Goal: Task Accomplishment & Management: Manage account settings

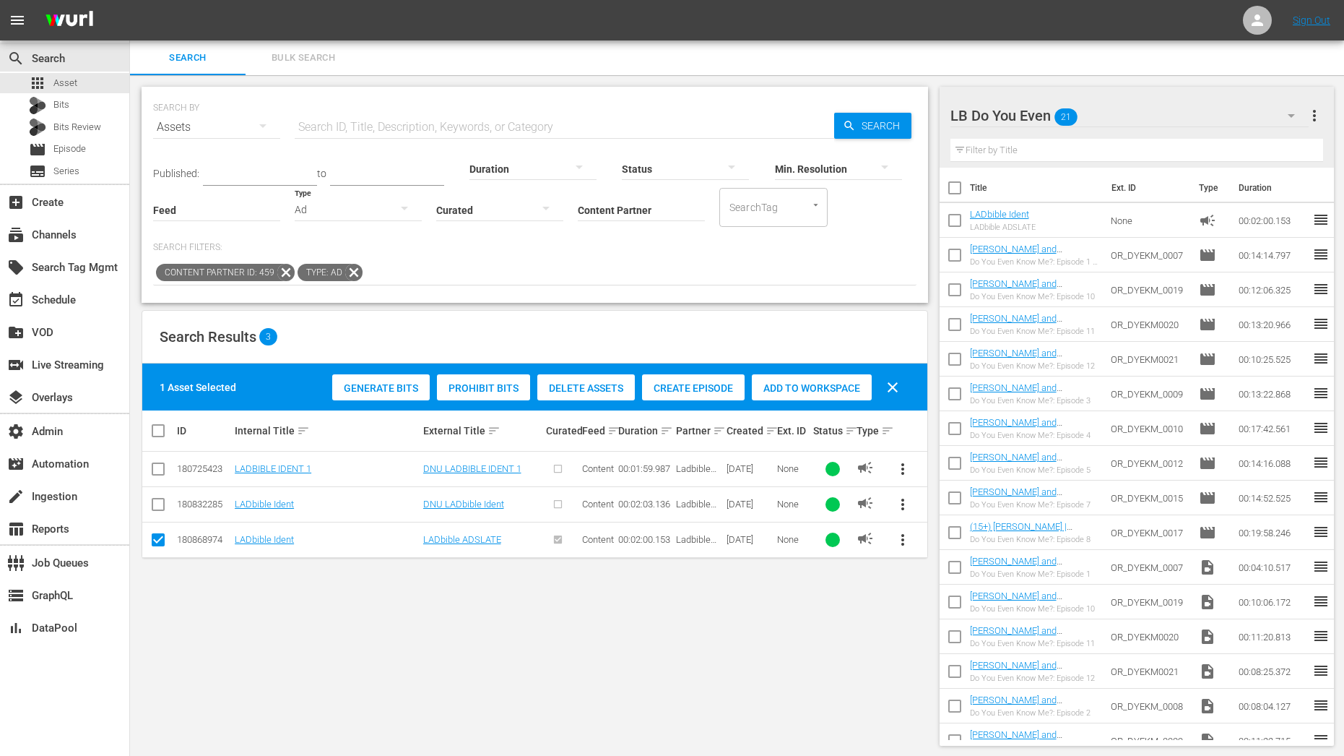
scroll to position [1, 0]
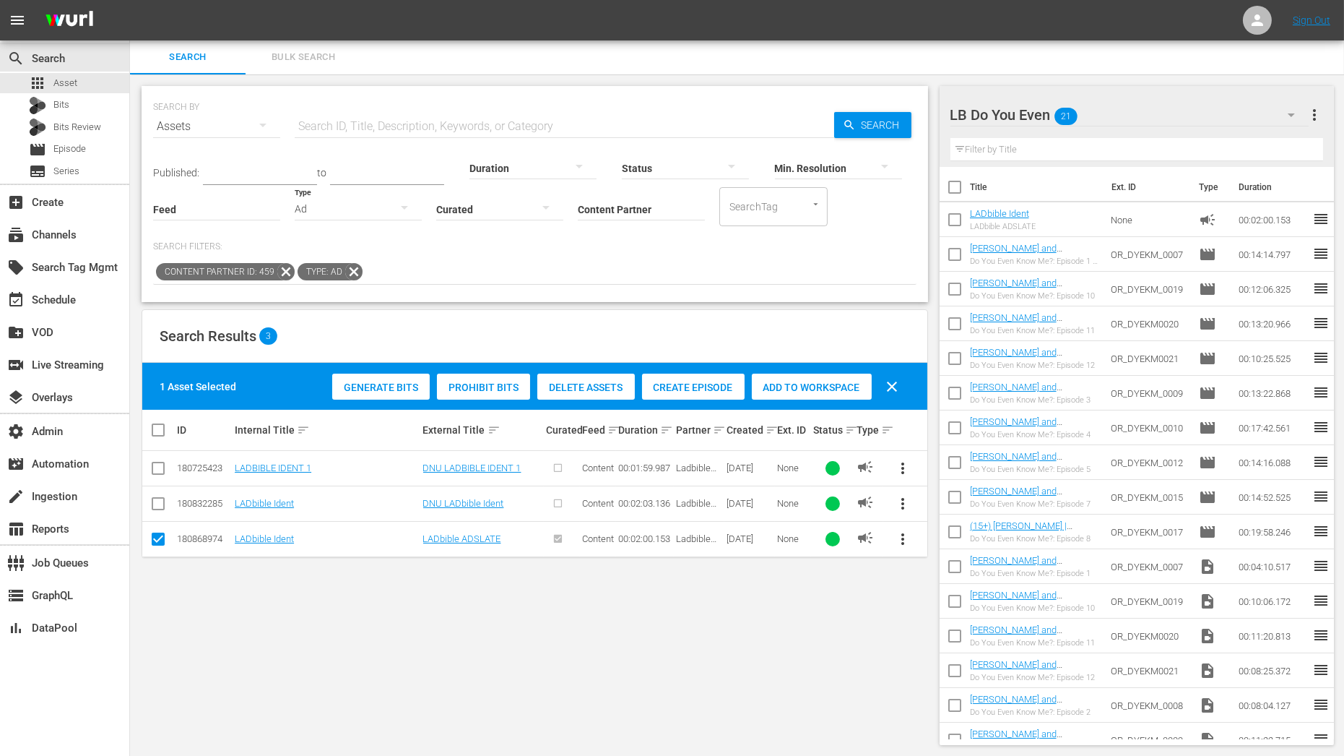
click at [1139, 108] on div "LB Do You Even 21" at bounding box center [1130, 115] width 358 height 40
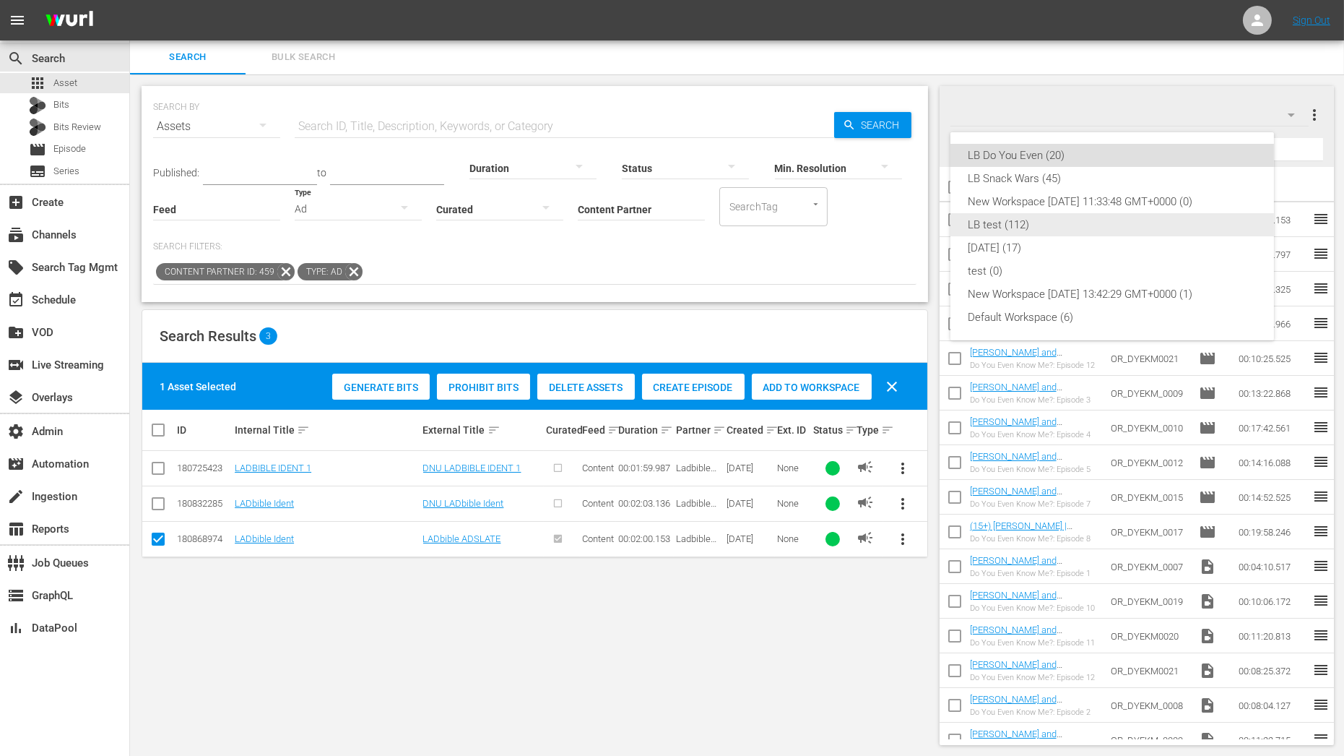
click at [1089, 217] on div "LB test (112)" at bounding box center [1112, 224] width 289 height 23
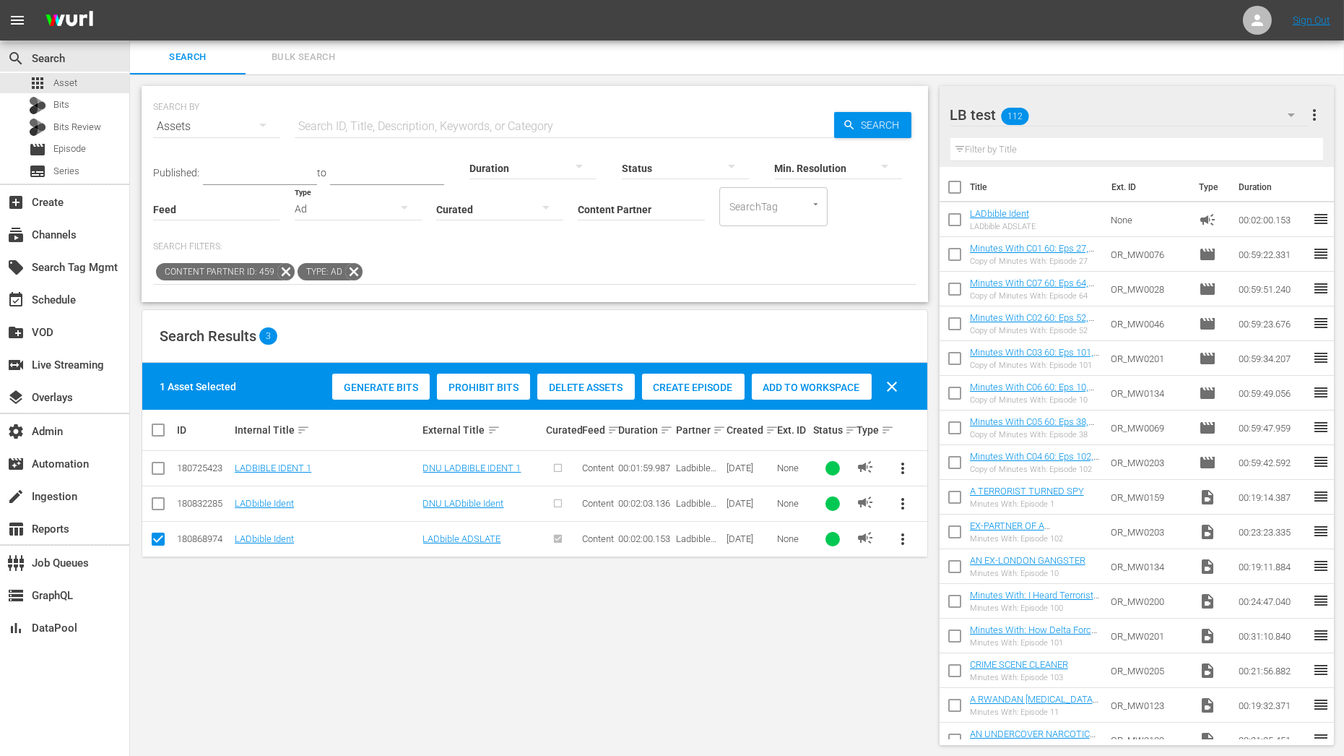
click at [972, 115] on div at bounding box center [1002, 116] width 103 height 36
drag, startPoint x: 988, startPoint y: 115, endPoint x: 966, endPoint y: 114, distance: 22.4
click at [966, 114] on input "LB test" at bounding box center [1131, 115] width 360 height 35
click at [993, 111] on input "LB Mintues With" at bounding box center [1131, 115] width 360 height 35
type input "LB Minutes With"
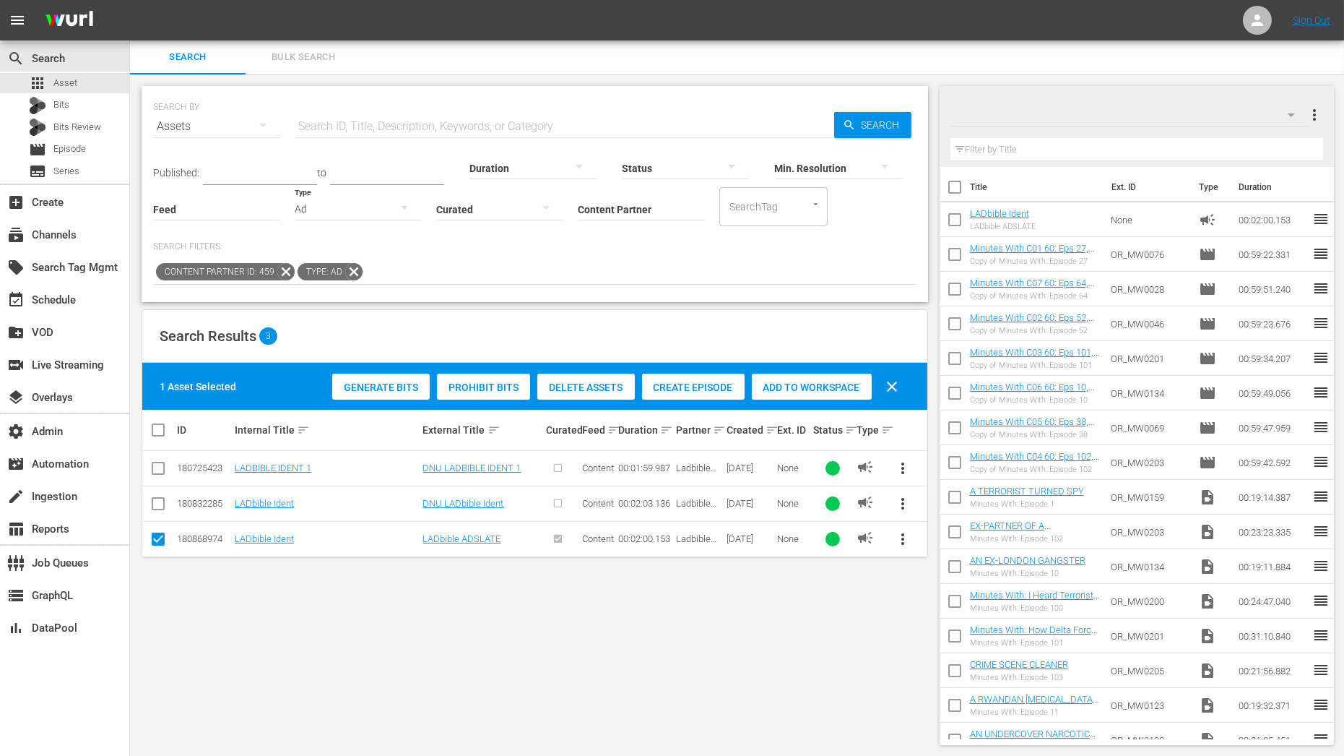
click at [1086, 56] on div "Search Bulk Search" at bounding box center [737, 57] width 1214 height 35
click at [1059, 149] on input "text" at bounding box center [1138, 149] width 374 height 23
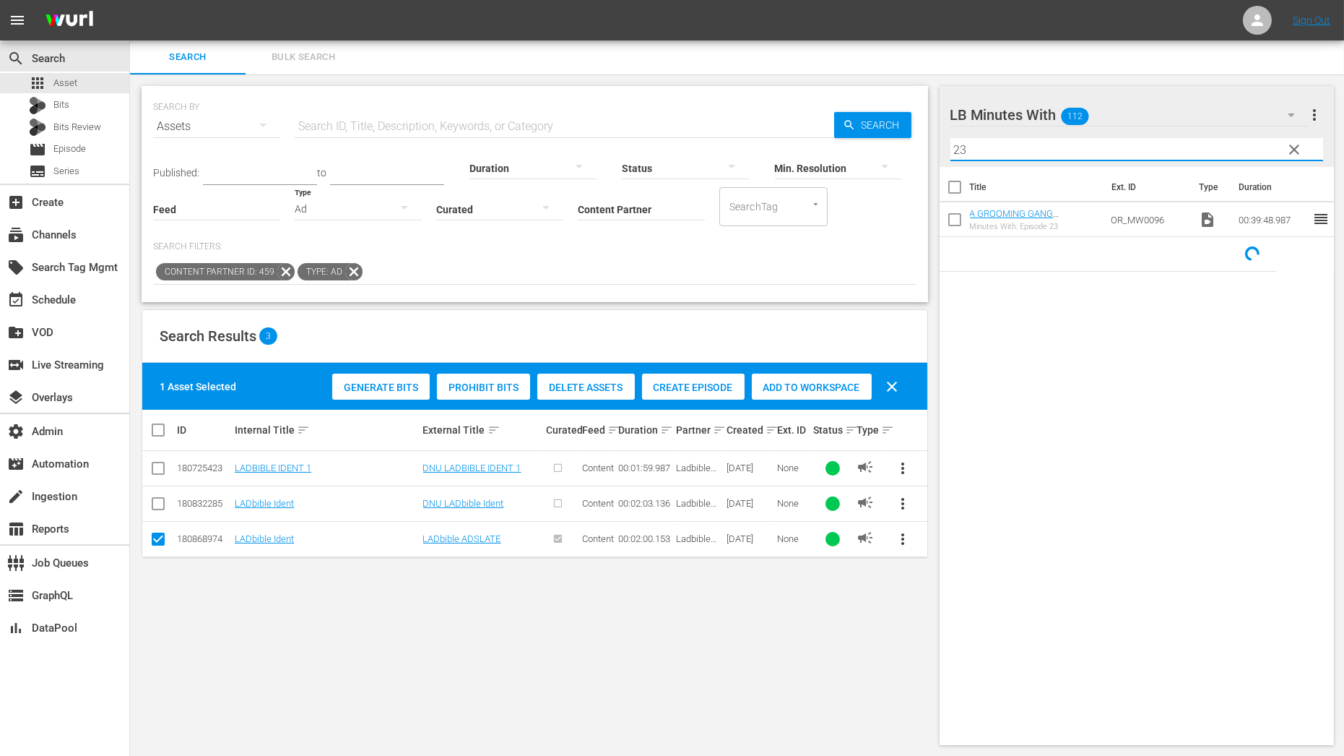
type input "23"
click at [1040, 212] on link "A GROOMING GANG SURVIVOR" at bounding box center [1012, 219] width 84 height 22
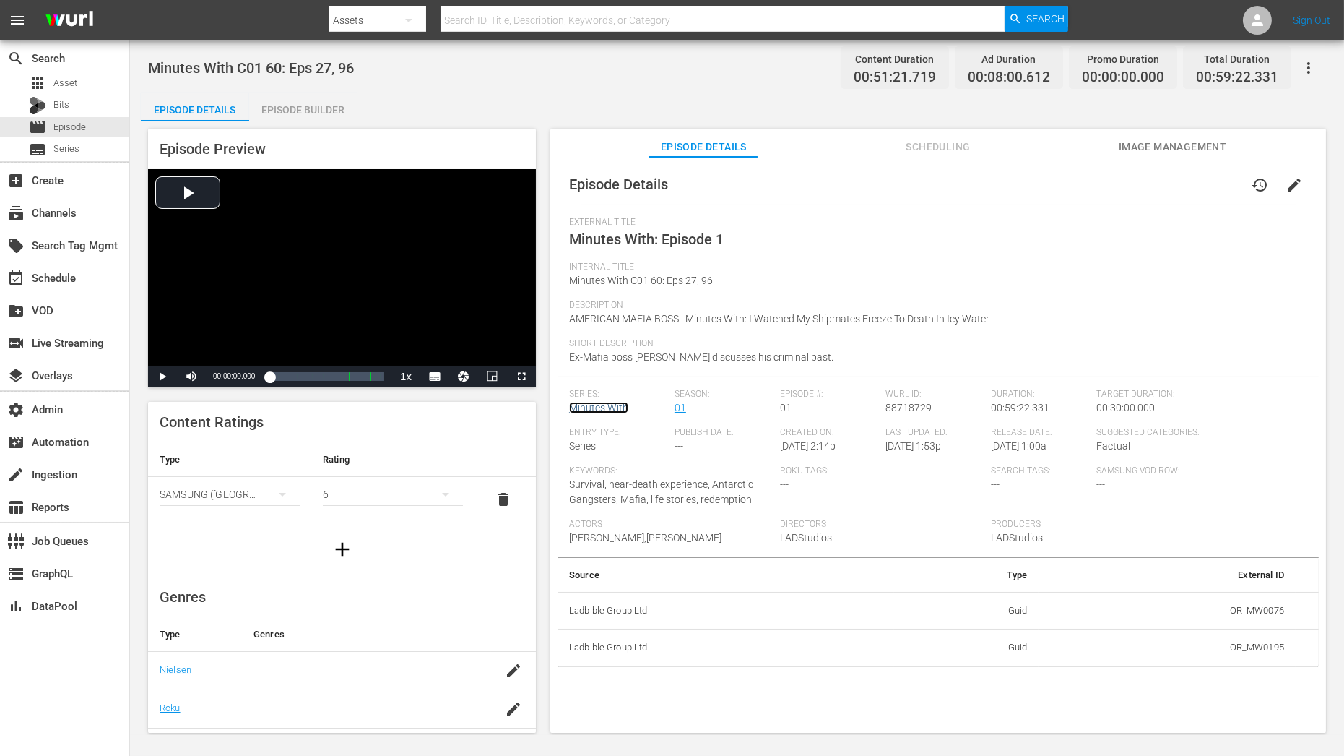
click at [609, 404] on link "Minutes With" at bounding box center [598, 408] width 59 height 12
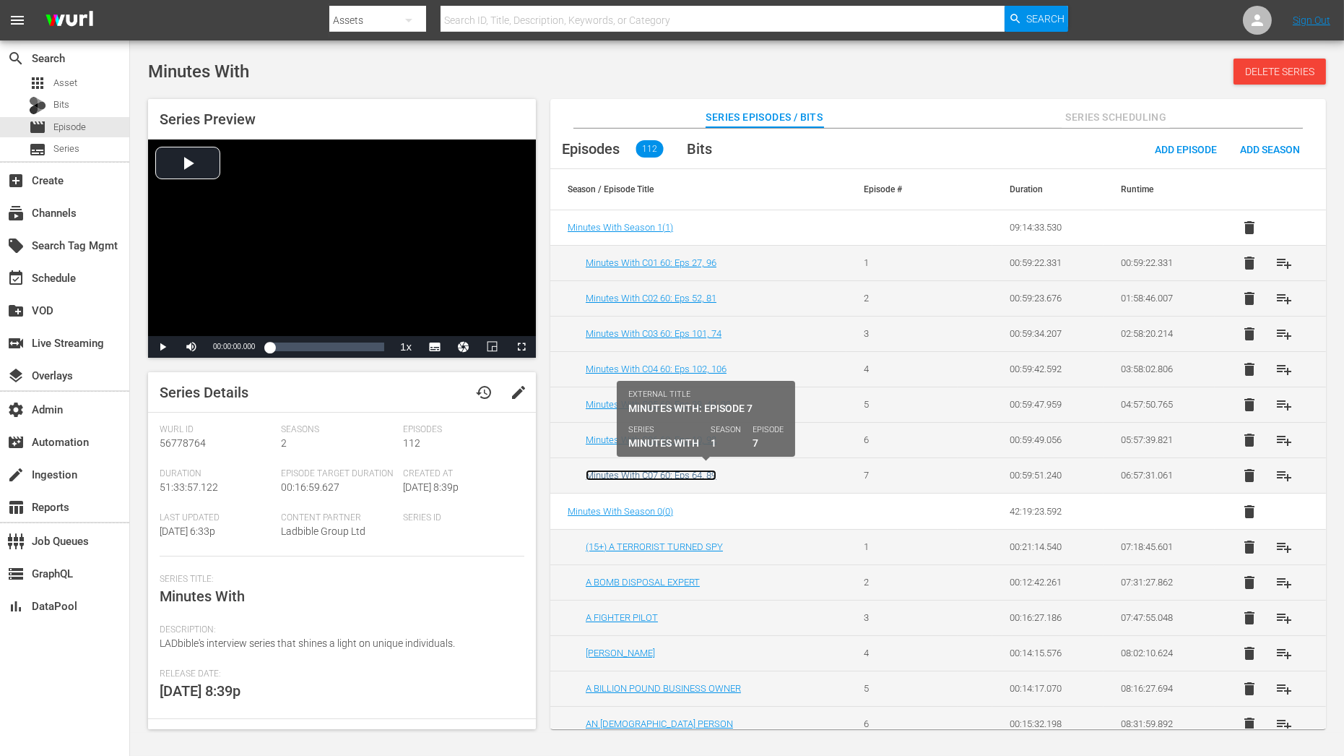
click at [680, 473] on link "Minutes With C07 60: Eps 64, 89" at bounding box center [651, 475] width 131 height 11
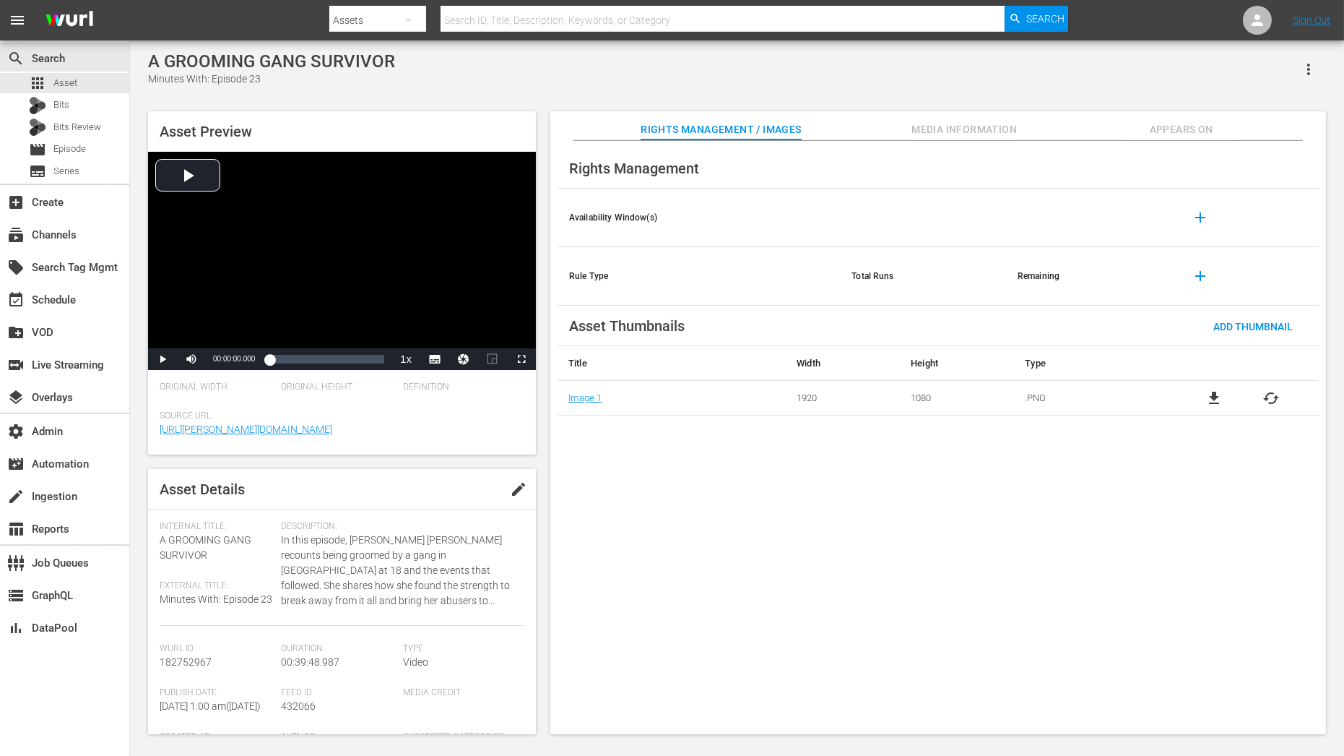
click at [1311, 66] on icon "button" at bounding box center [1308, 69] width 17 height 17
click at [1139, 74] on div "A GROOMING GANG SURVIVOR Minutes With: Episode 23" at bounding box center [737, 68] width 1178 height 35
click at [1160, 130] on span "Appears On" at bounding box center [1182, 130] width 108 height 18
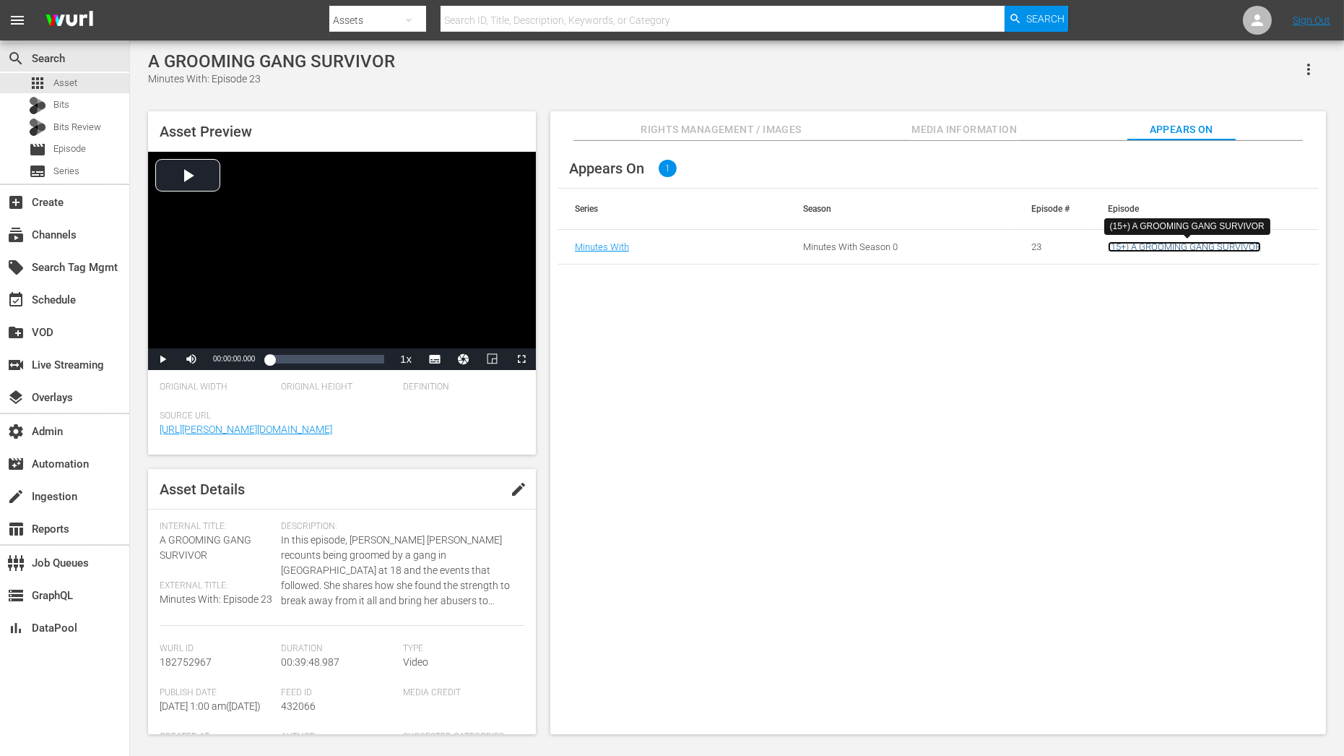
click at [1176, 243] on link "(15+) A GROOMING GANG SURVIVOR" at bounding box center [1184, 246] width 153 height 11
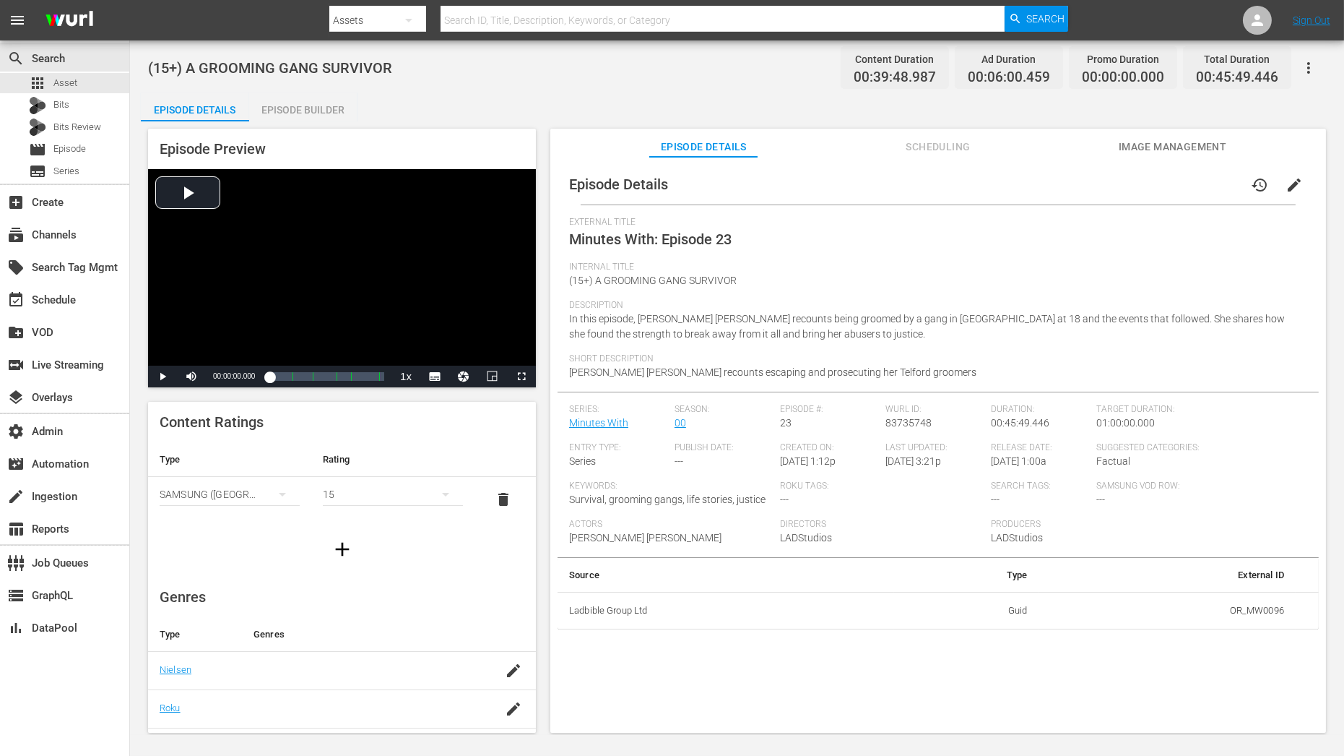
click at [1317, 66] on icon "button" at bounding box center [1308, 67] width 17 height 17
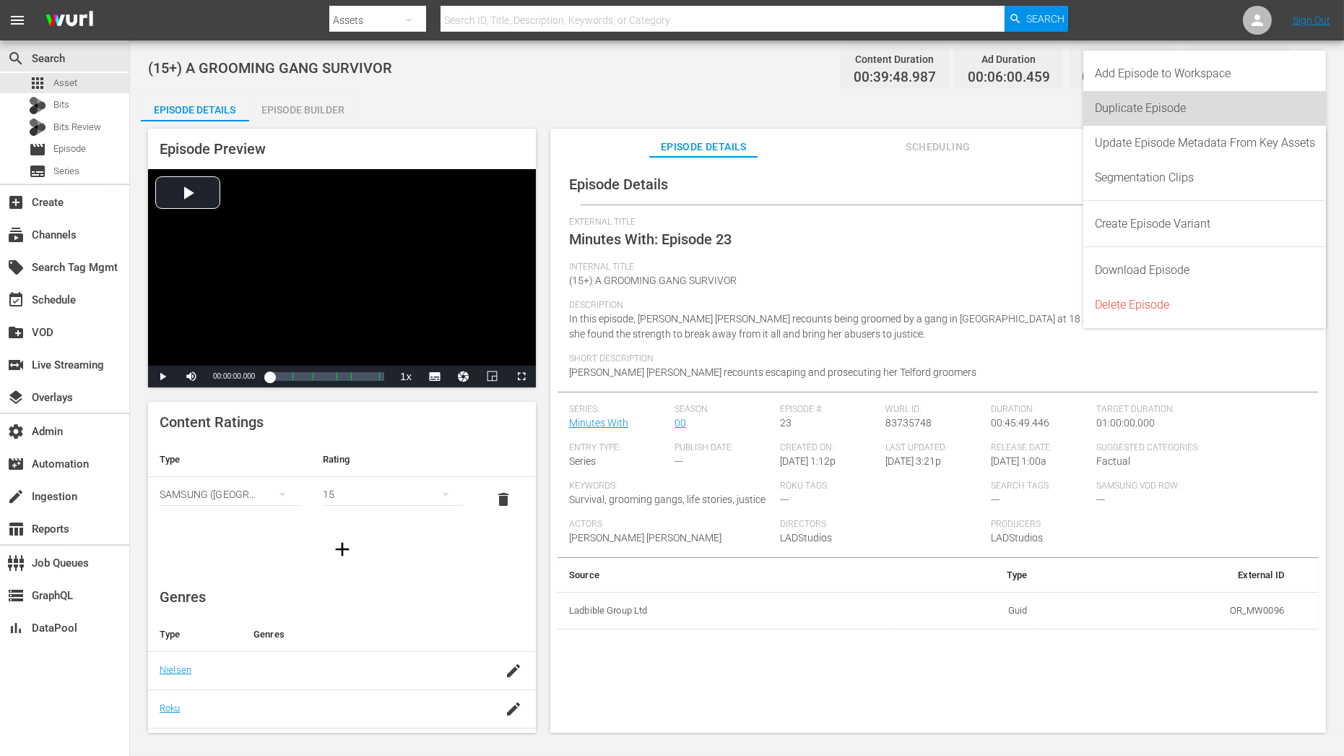
click at [1192, 106] on div "Duplicate Episode" at bounding box center [1205, 108] width 220 height 35
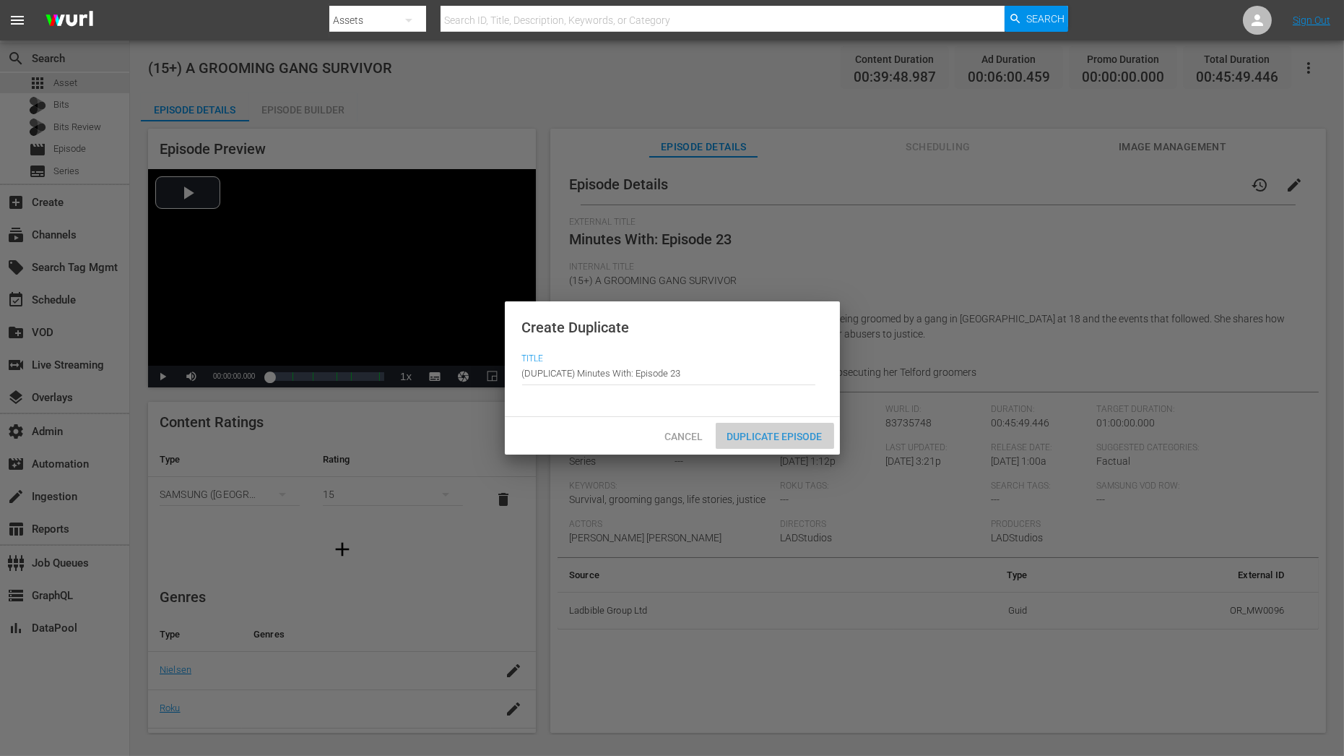
click at [767, 439] on span "Duplicate Episode" at bounding box center [775, 437] width 118 height 12
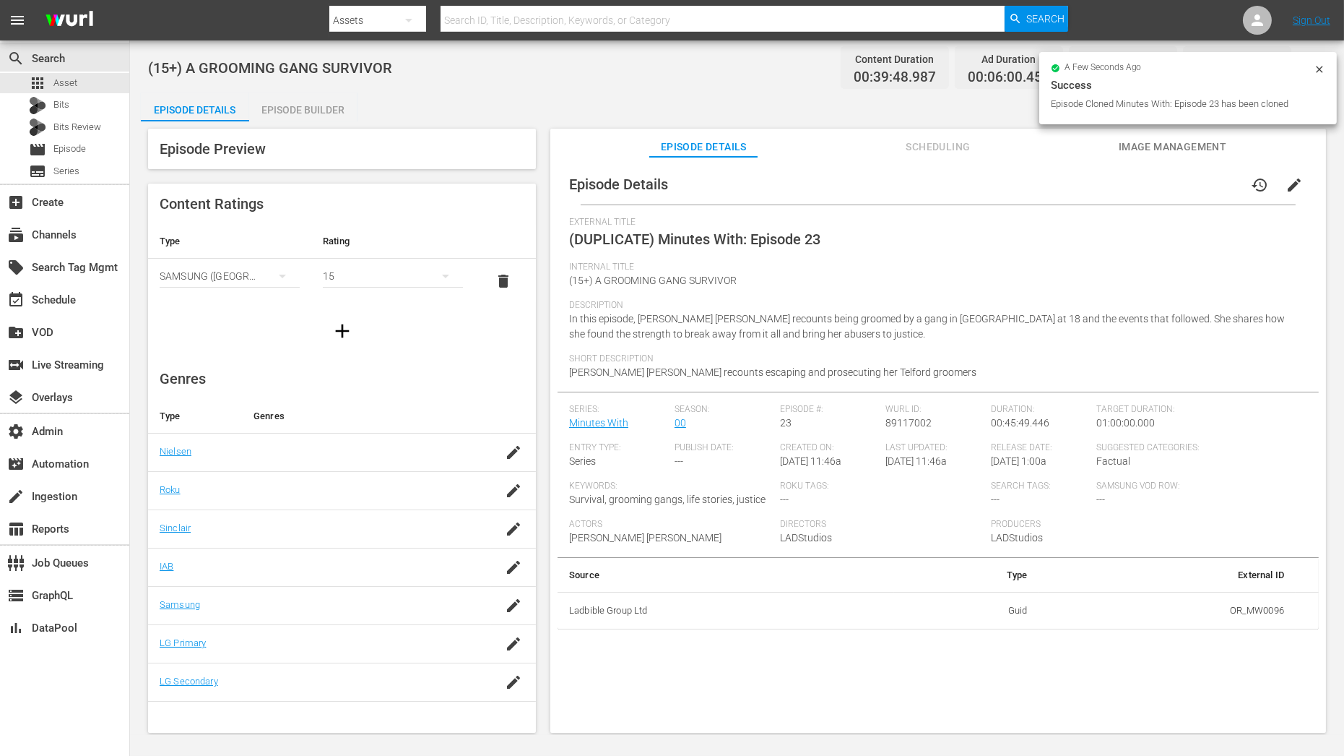
click at [329, 108] on div "Episode Builder" at bounding box center [303, 109] width 108 height 35
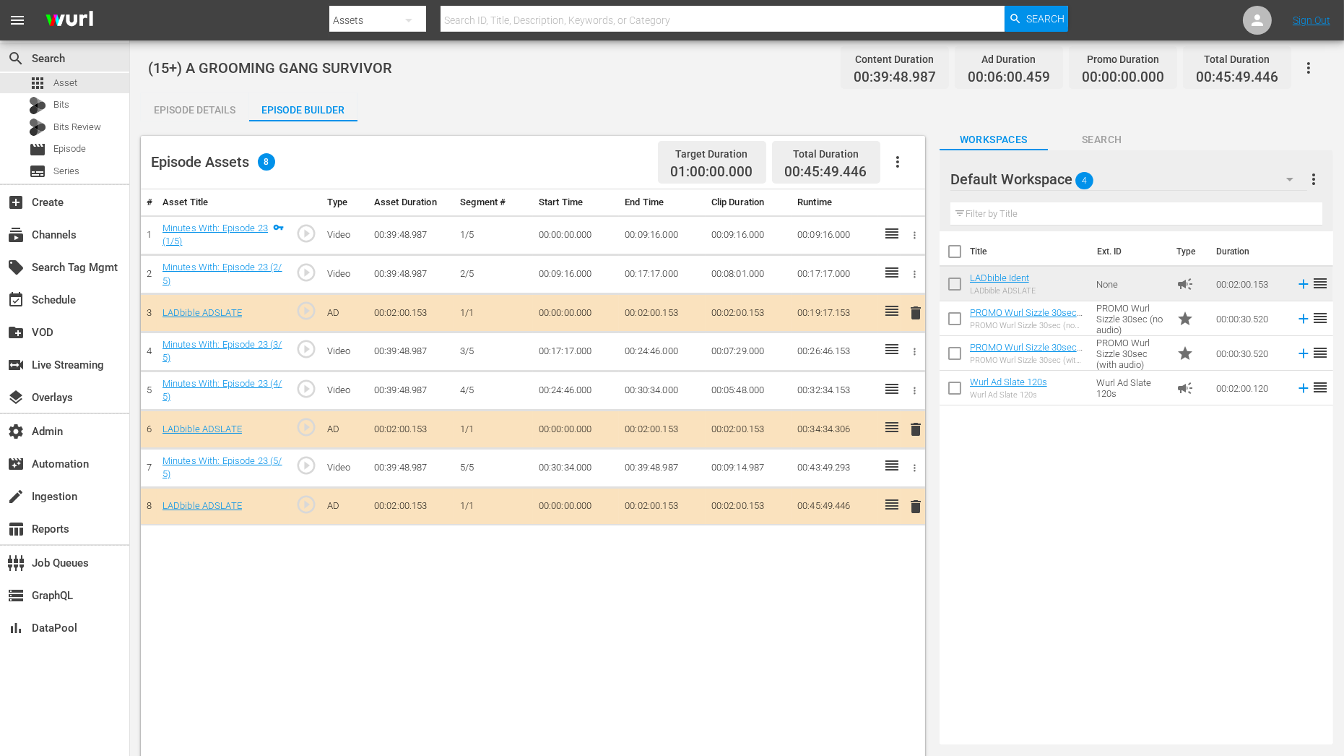
click at [1128, 186] on div "Default Workspace 4" at bounding box center [1130, 179] width 358 height 40
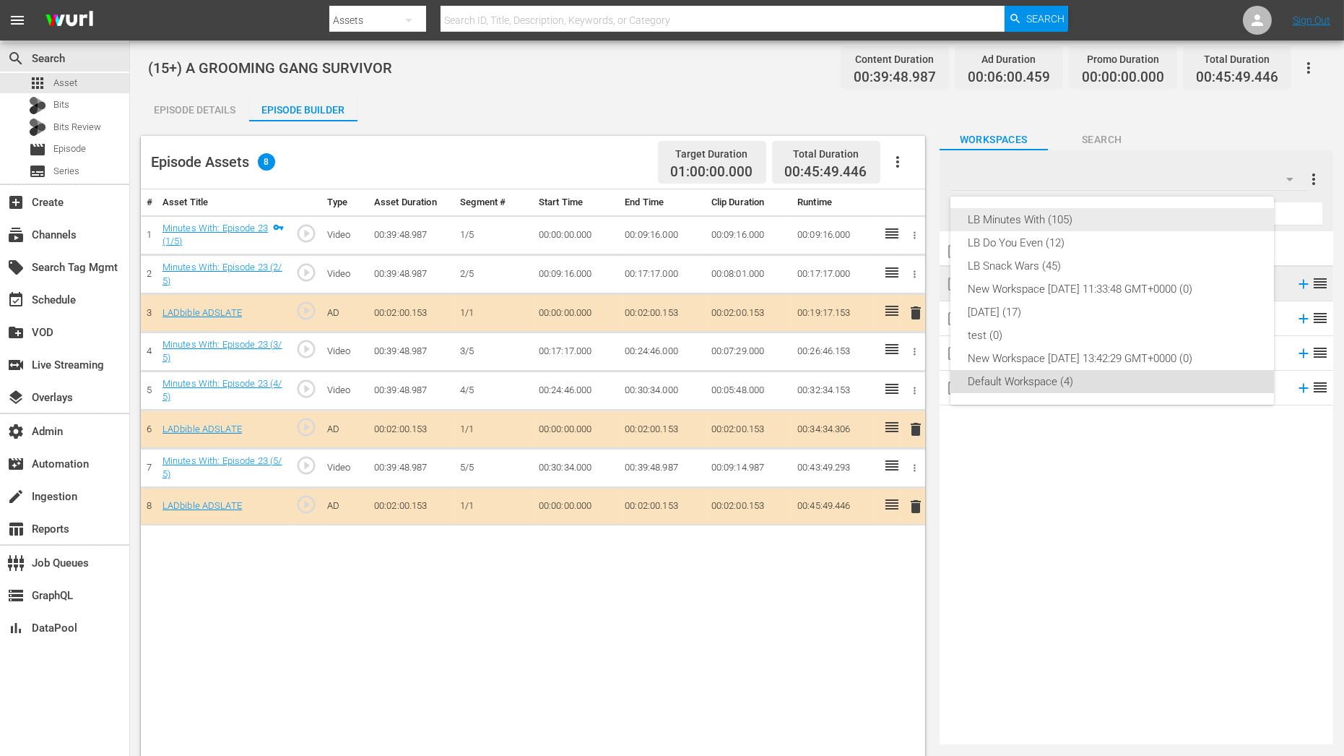
click at [1071, 220] on div "LB Minutes With (105)" at bounding box center [1112, 219] width 289 height 23
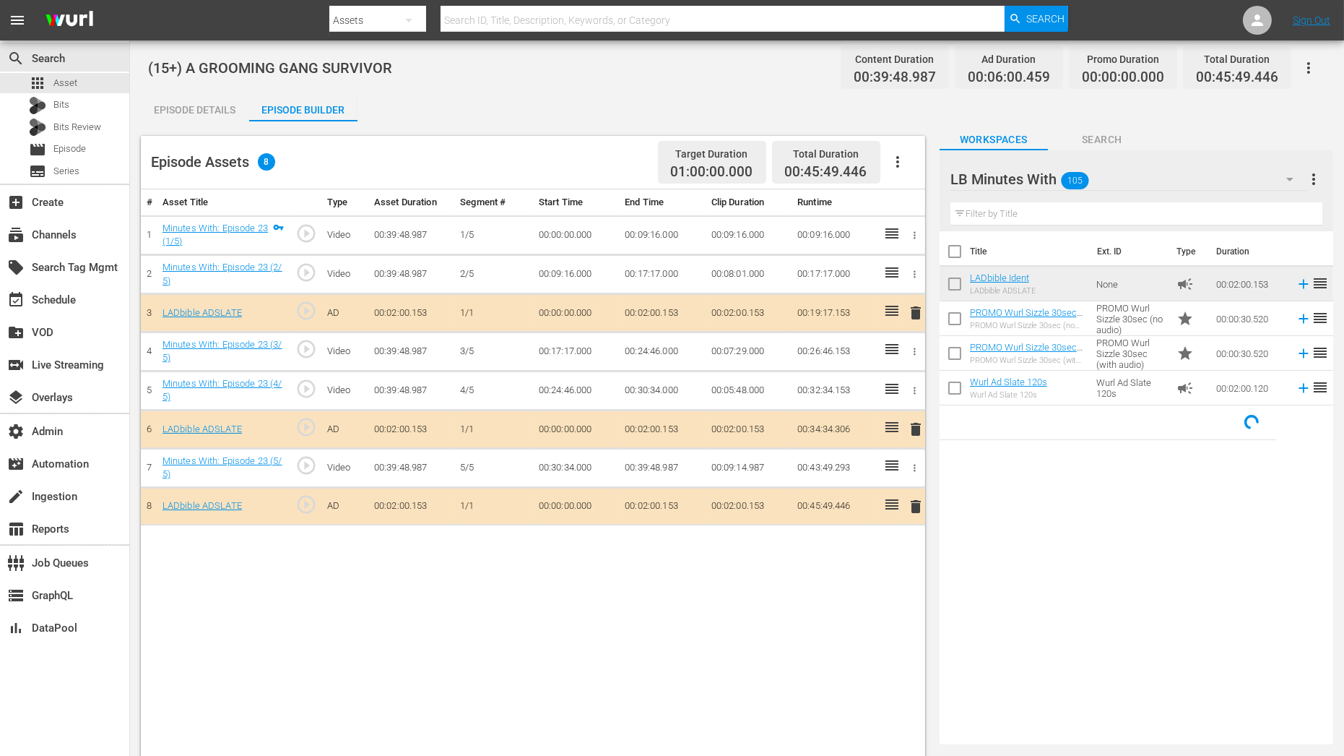
click at [1040, 213] on input "text" at bounding box center [1137, 213] width 372 height 23
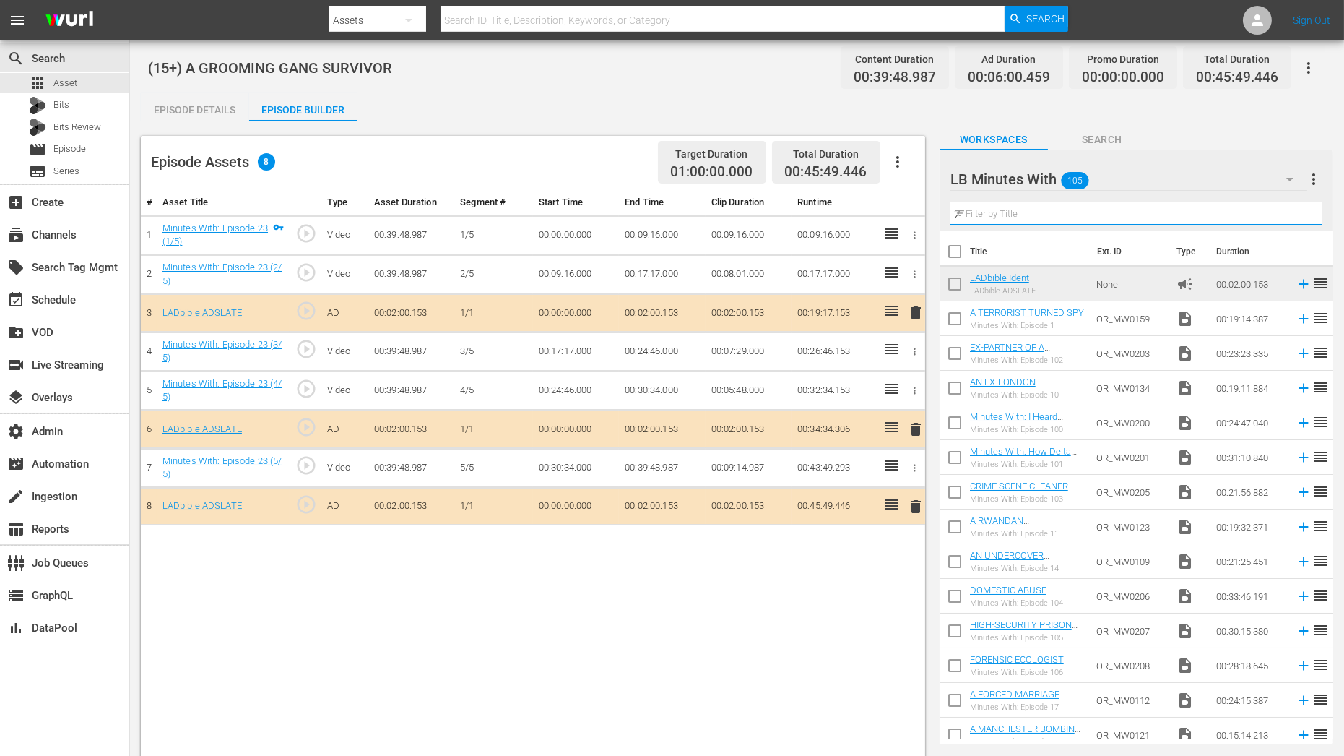
type input "2"
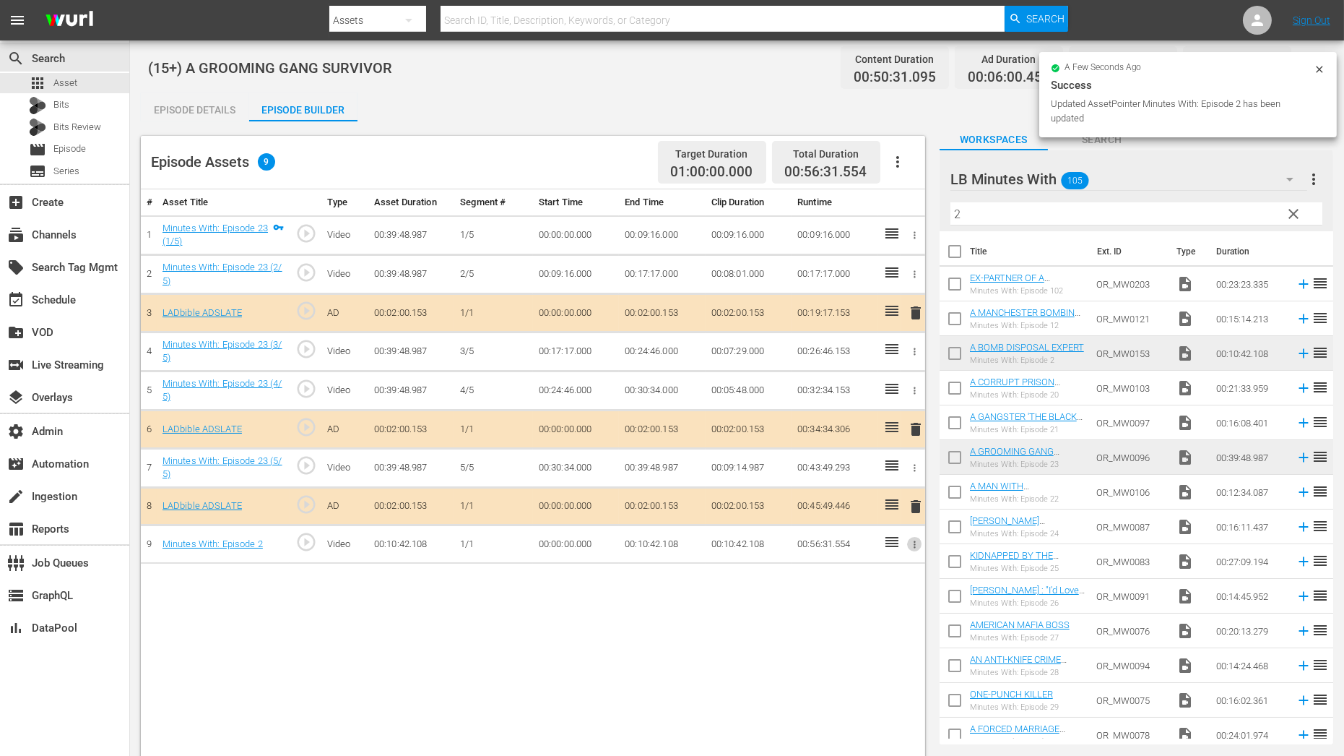
click at [917, 543] on icon "button" at bounding box center [915, 544] width 11 height 11
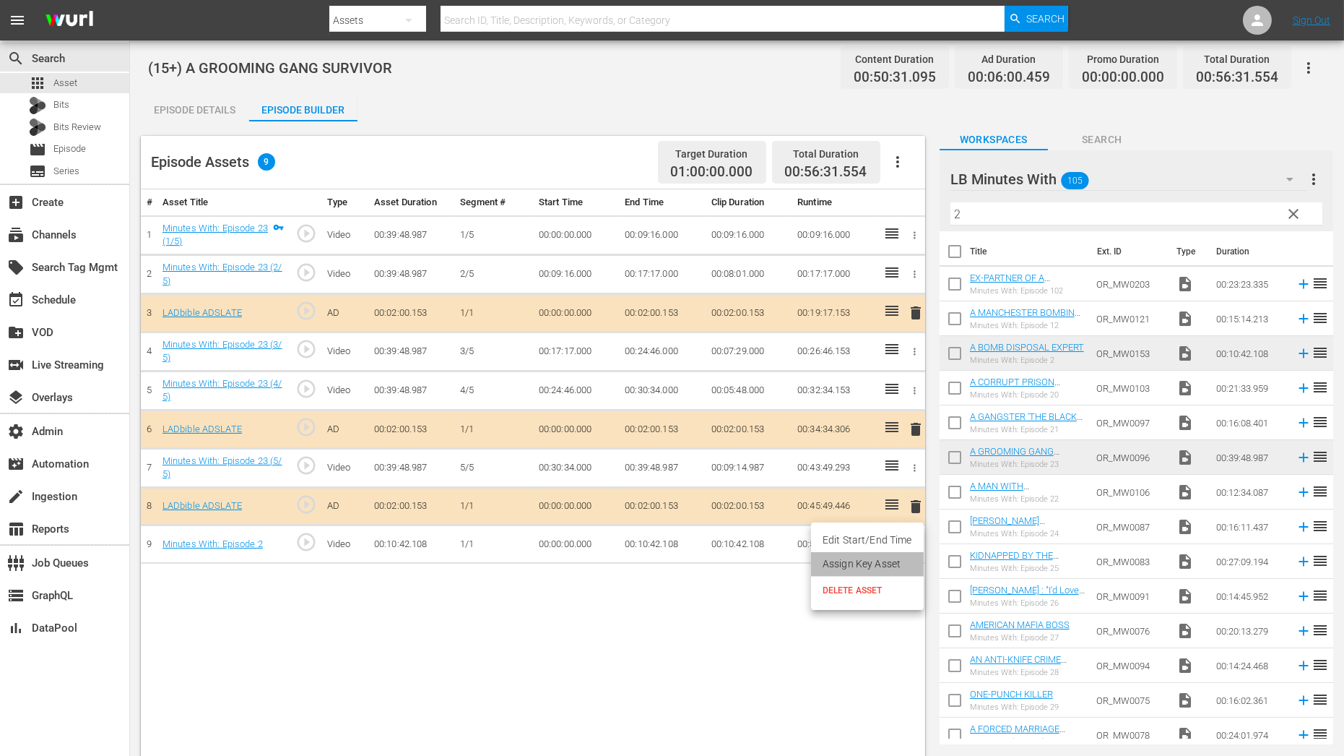
click at [903, 564] on li "Assign Key Asset" at bounding box center [867, 564] width 113 height 24
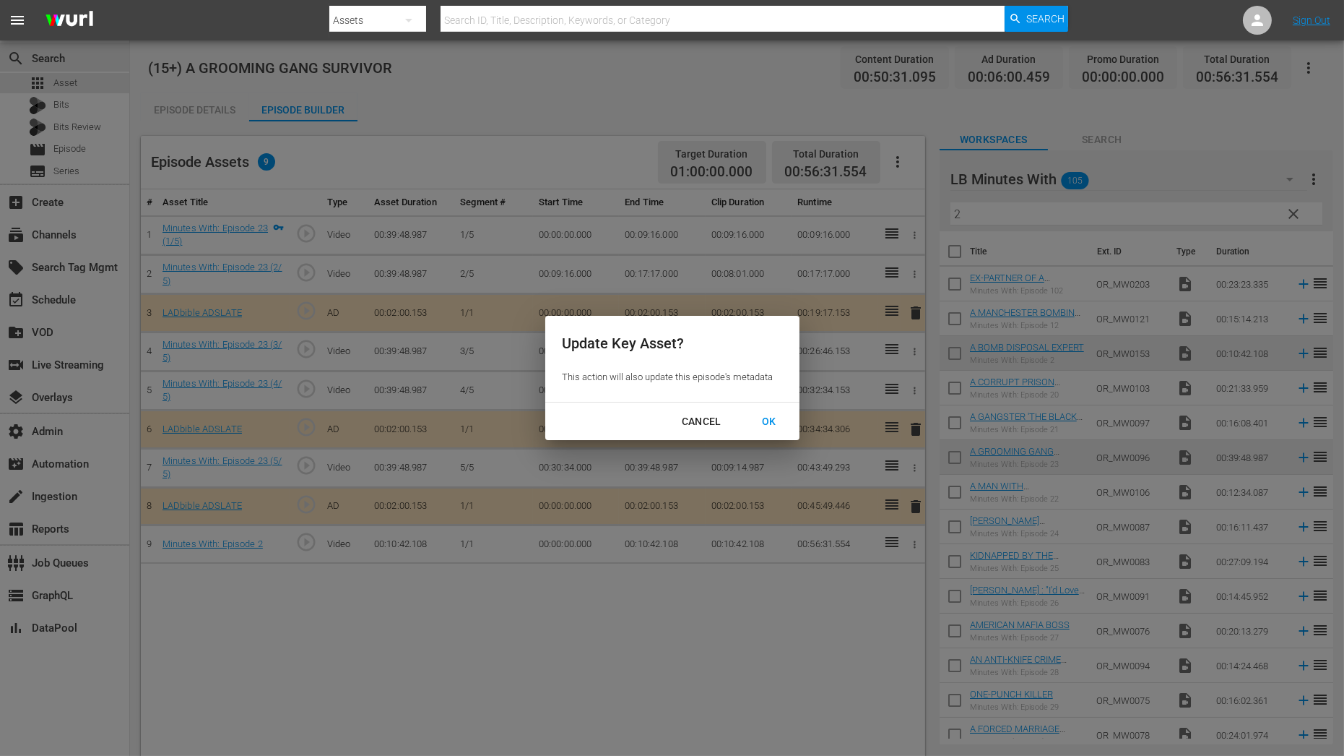
click at [769, 423] on div "OK" at bounding box center [770, 422] width 38 height 18
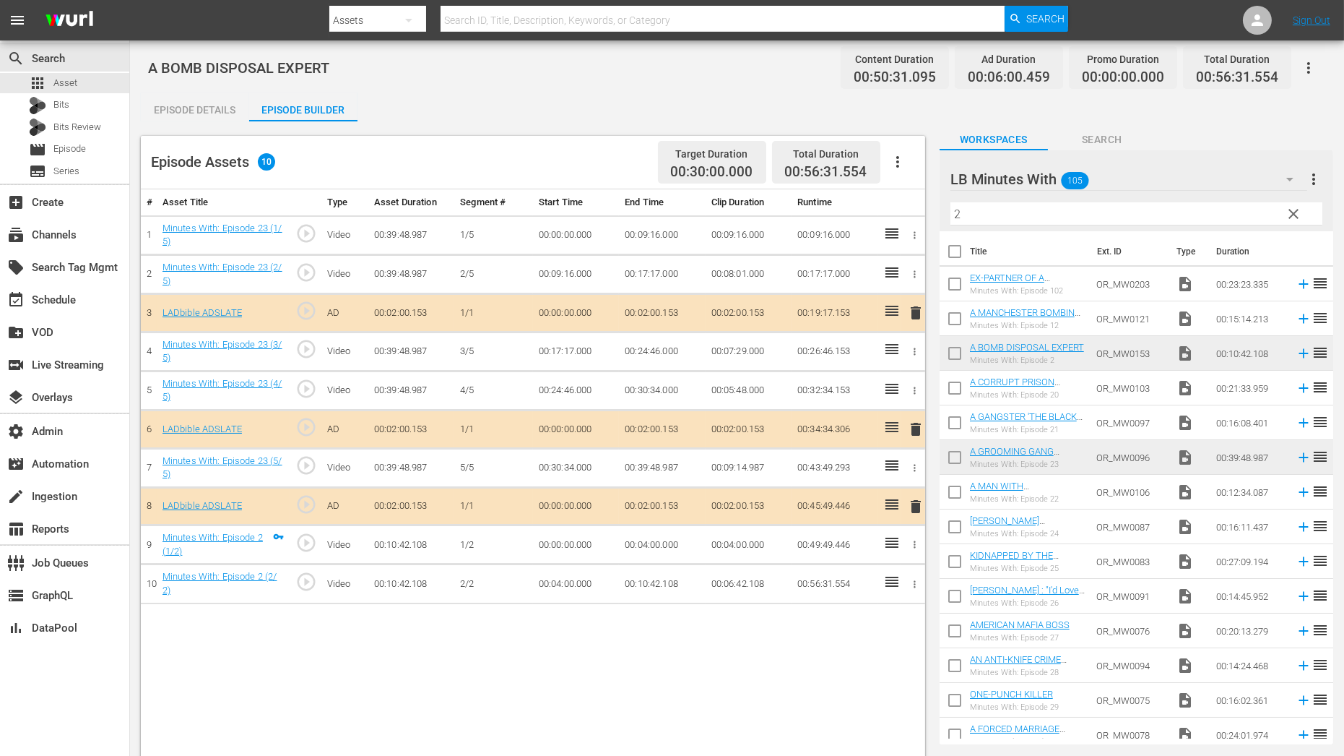
click at [1293, 218] on span "clear" at bounding box center [1293, 213] width 17 height 17
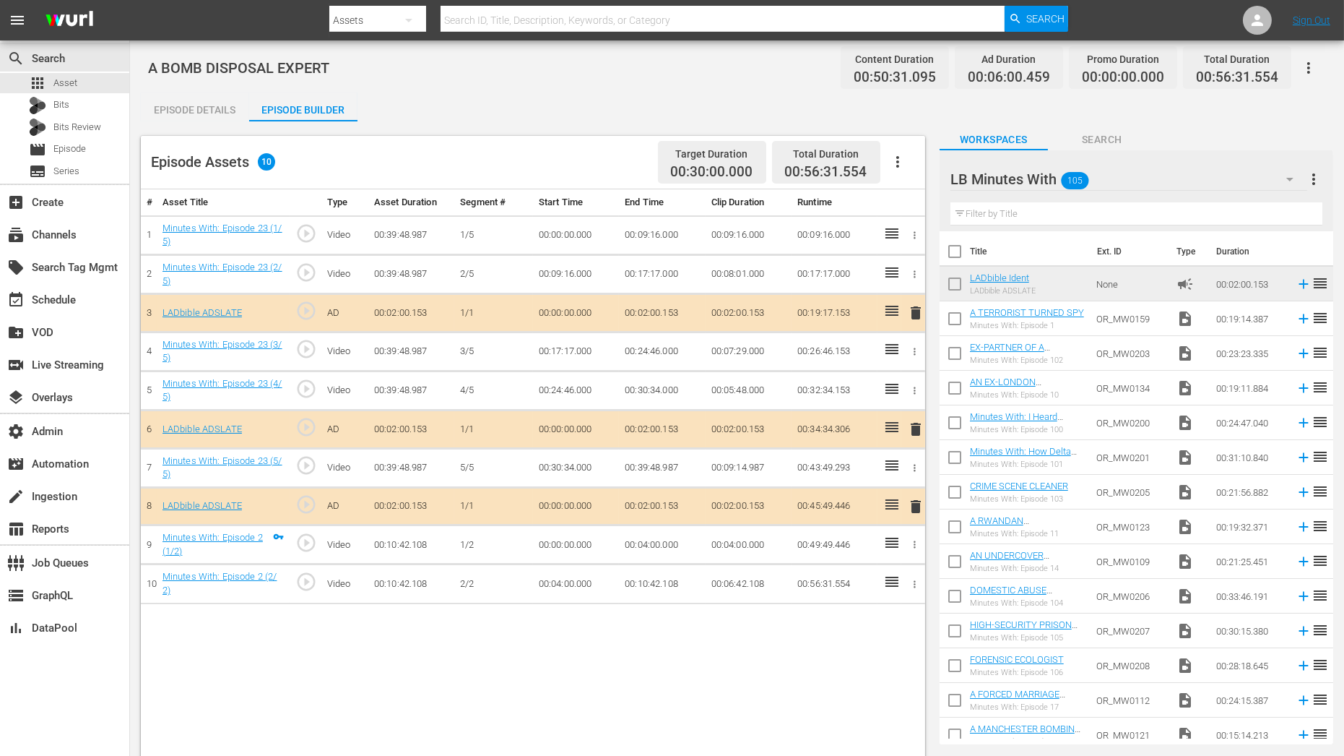
click at [916, 235] on icon "button" at bounding box center [915, 235] width 11 height 11
click at [889, 262] on li "Assign Key Asset" at bounding box center [867, 258] width 113 height 24
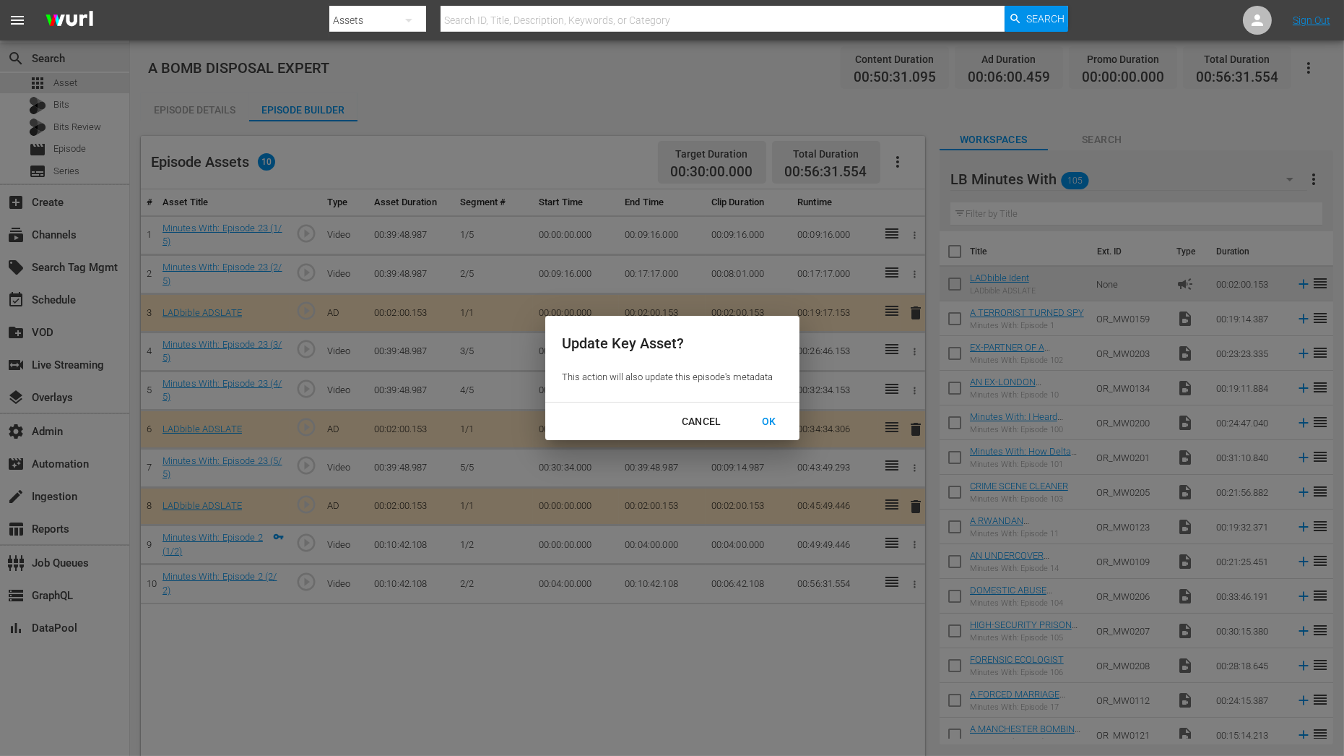
click at [764, 428] on div "OK" at bounding box center [770, 422] width 38 height 18
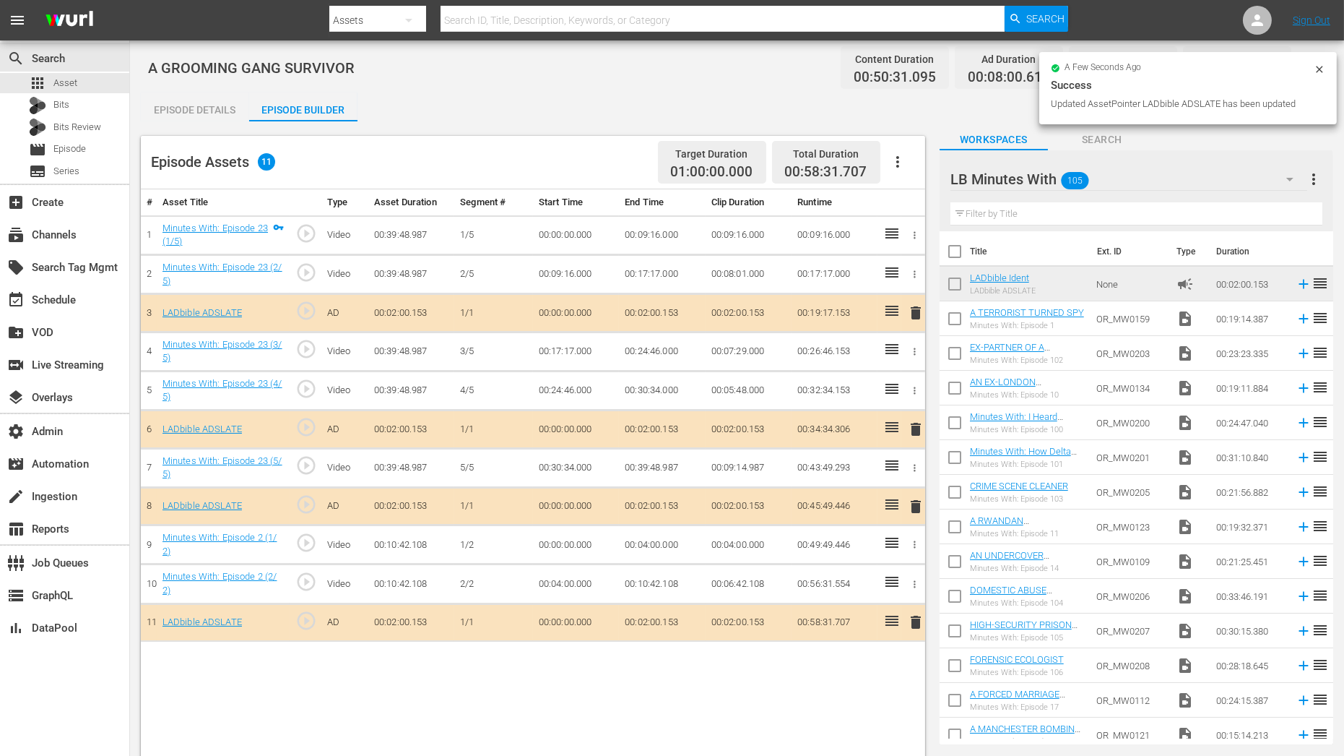
drag, startPoint x: 1004, startPoint y: 279, endPoint x: 202, endPoint y: 1, distance: 848.8
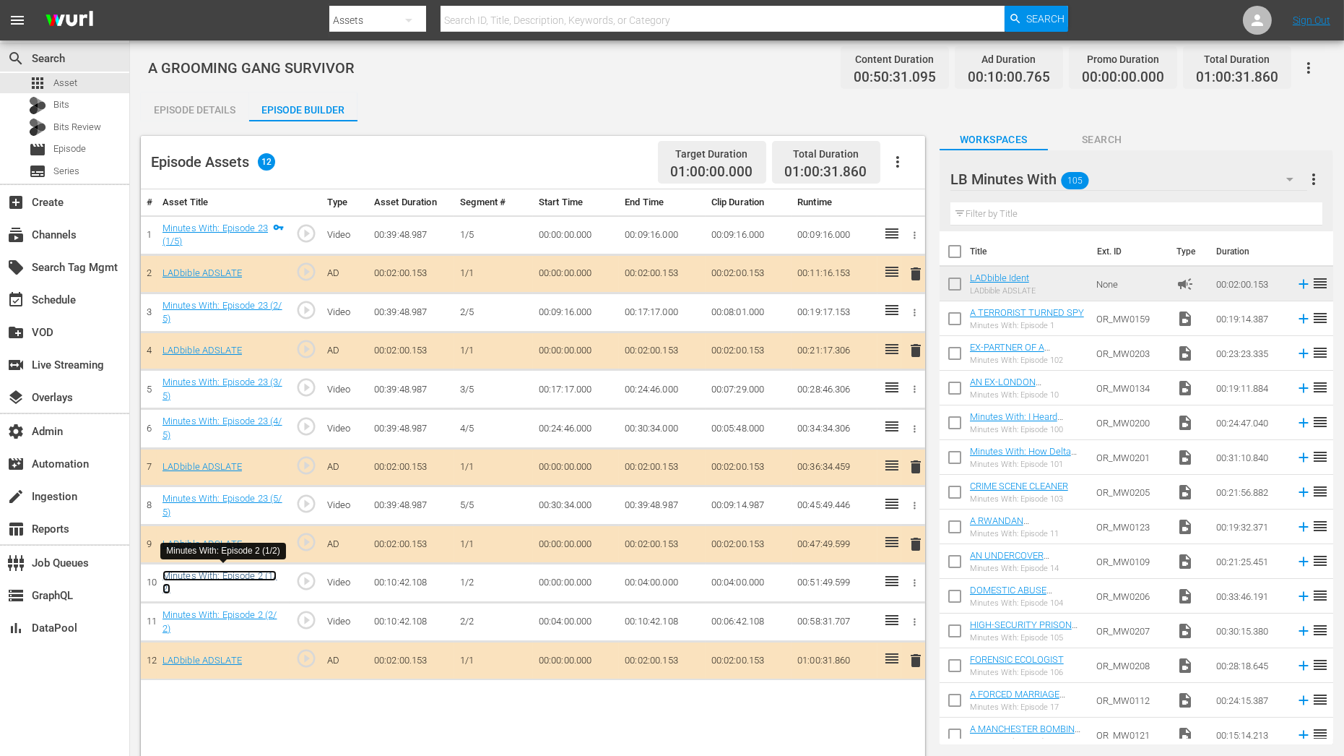
click at [230, 571] on link "Minutes With: Episode 2 (1/2)" at bounding box center [220, 582] width 115 height 25
click at [201, 118] on div "Episode Details" at bounding box center [195, 109] width 108 height 35
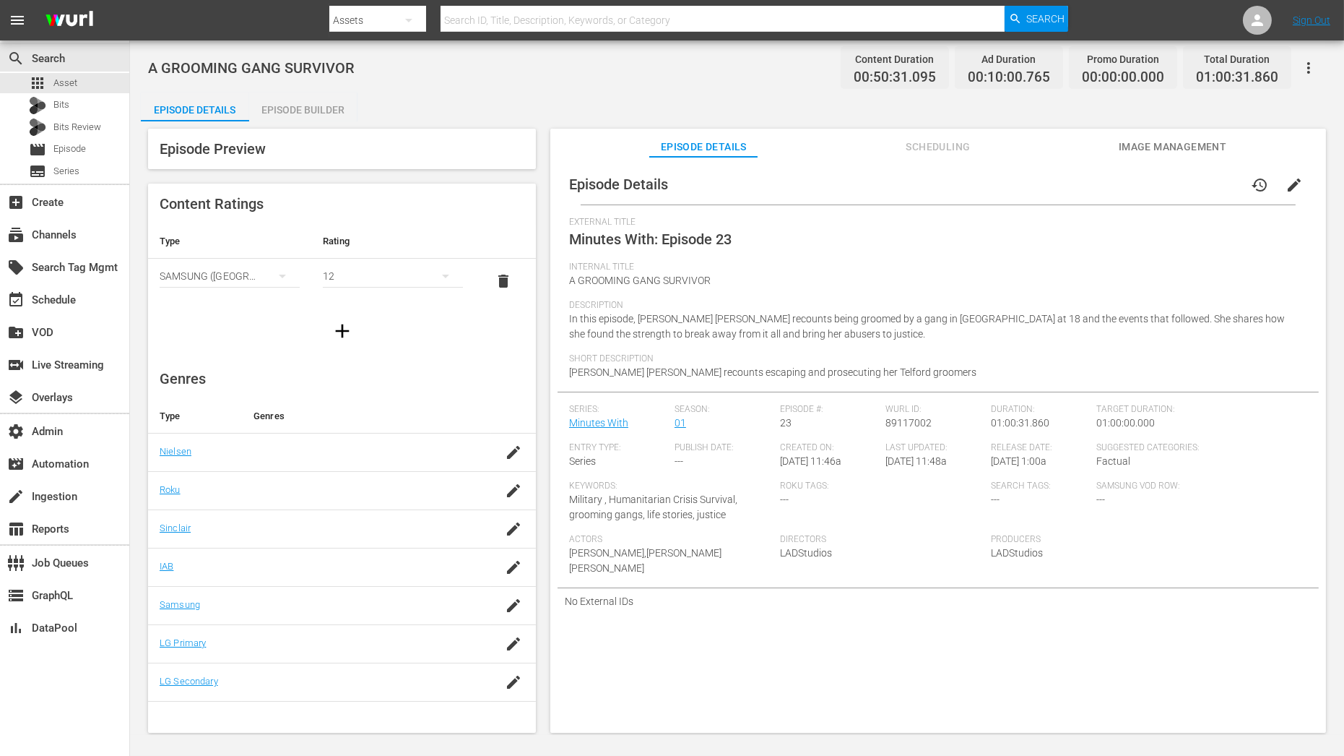
click at [1287, 185] on span "edit" at bounding box center [1294, 184] width 17 height 17
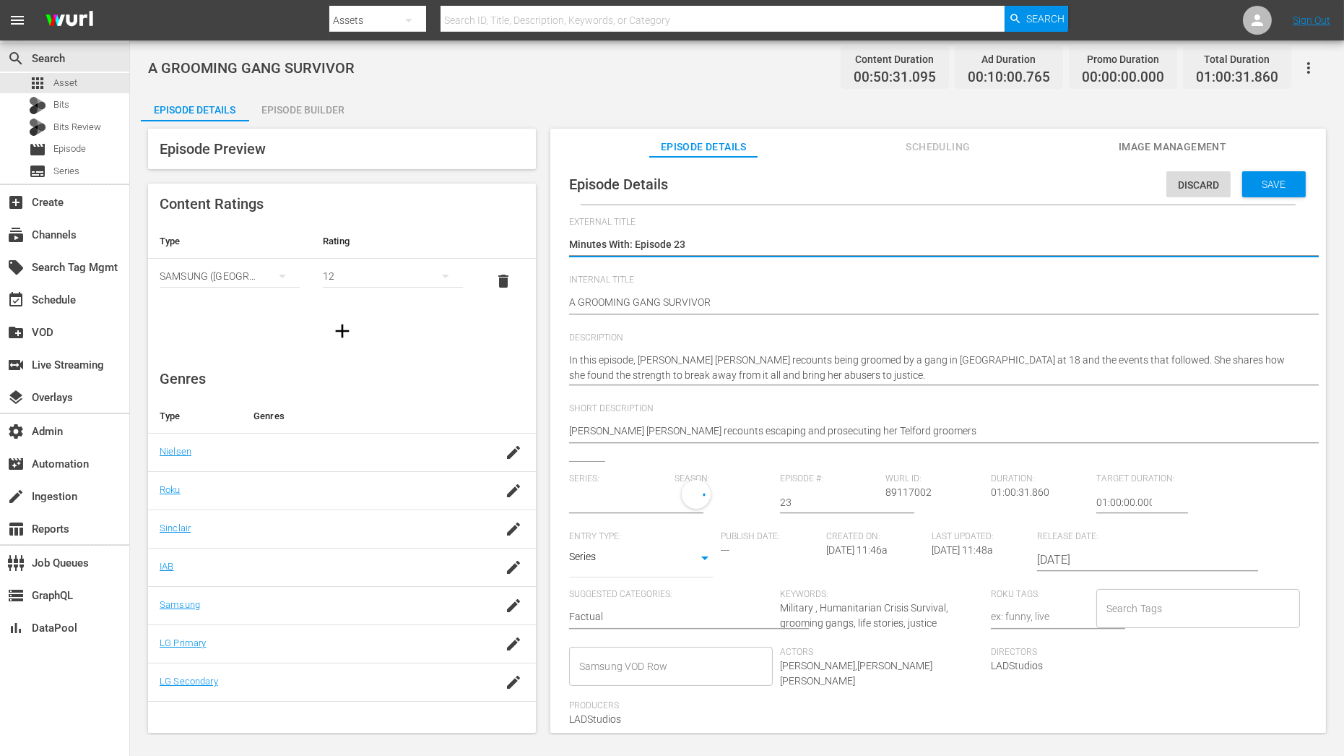
type input "Minutes With"
click at [801, 501] on input "23" at bounding box center [829, 502] width 98 height 35
type input "2"
type input "8"
type textarea "Minutes With: Episode 2"
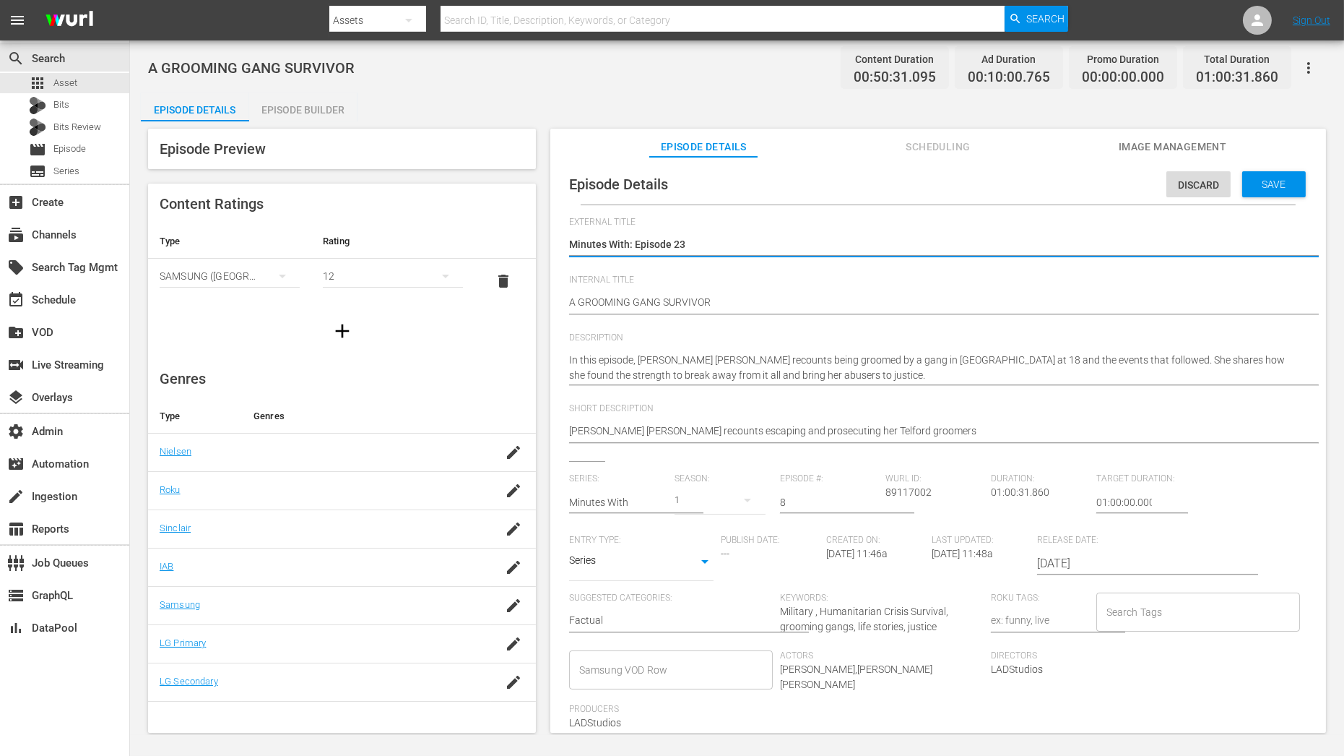
type textarea "Minutes With: Episode 2"
type textarea "Minutes With: Episode"
type textarea "Minutes With: Episode 8"
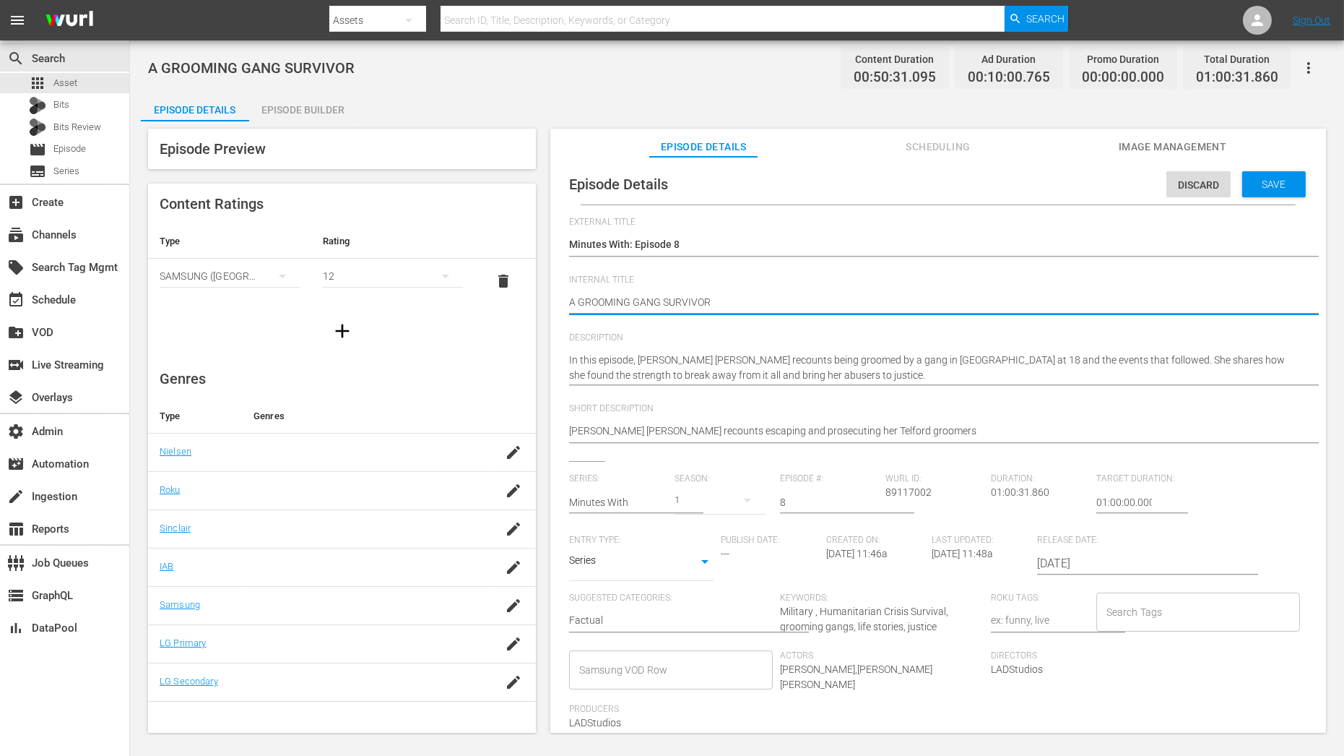
drag, startPoint x: 725, startPoint y: 303, endPoint x: 460, endPoint y: 303, distance: 264.4
click at [460, 303] on div "Episode Preview Content Ratings Type Rating Select Rating Type SAMSUNG (Korea (…" at bounding box center [737, 432] width 1193 height 623
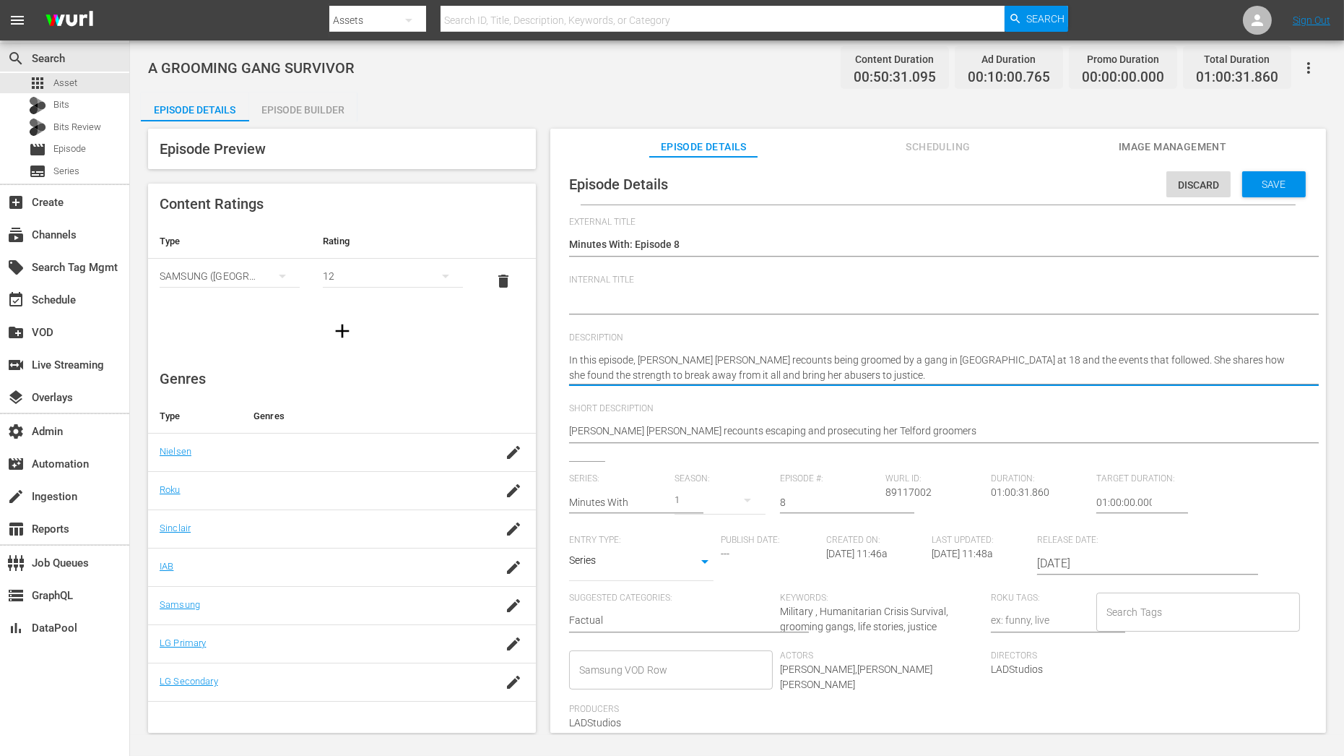
paste textarea "A GROOMING GANG SURVIVOR"
type textarea "A GROOMING GANG SURVIVOR"
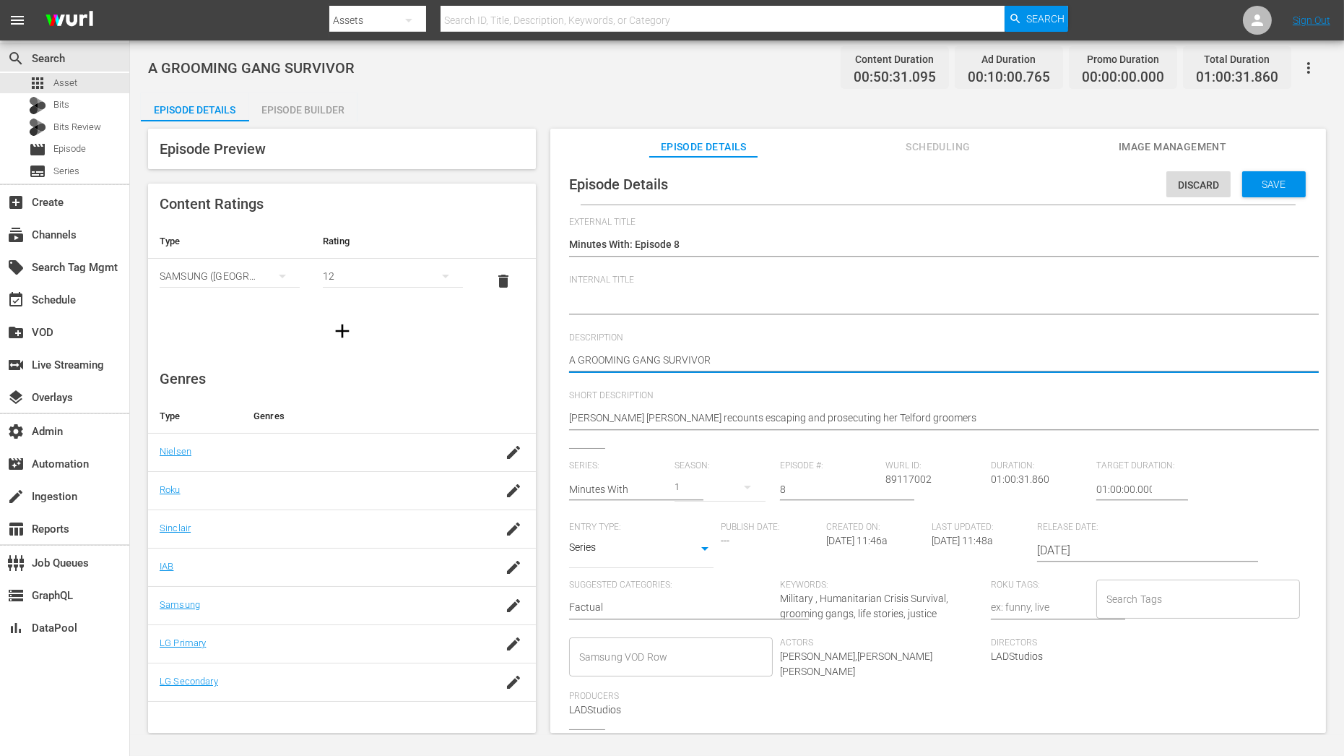
type textarea "A GROOMING GANG SURVIVOR"
type textarea "A GROOMING GANG SURVIVOR |"
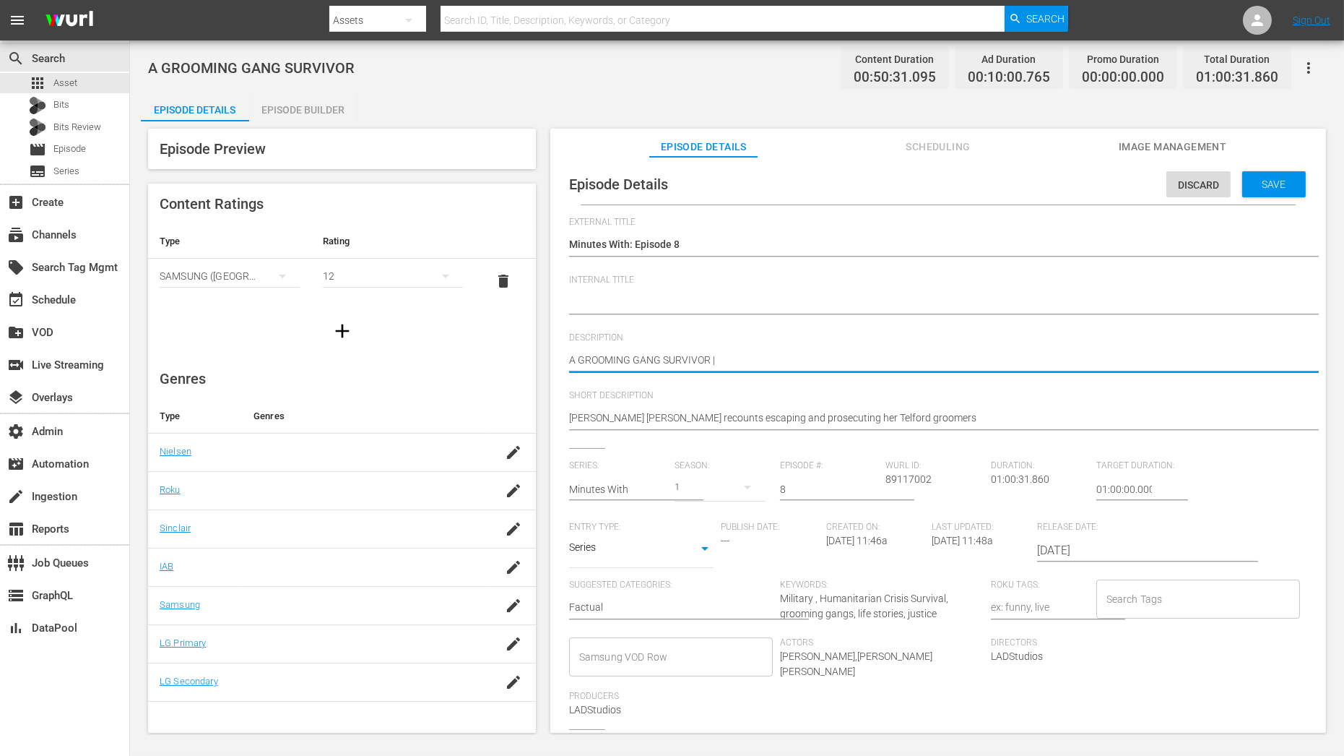
type textarea "A GROOMING GANG SURVIVOR |"
paste textarea "A BOMB DISPOSAL EXPERT"
type textarea "A GROOMING GANG SURVIVOR | A BOMB DISPOSAL EXPERT"
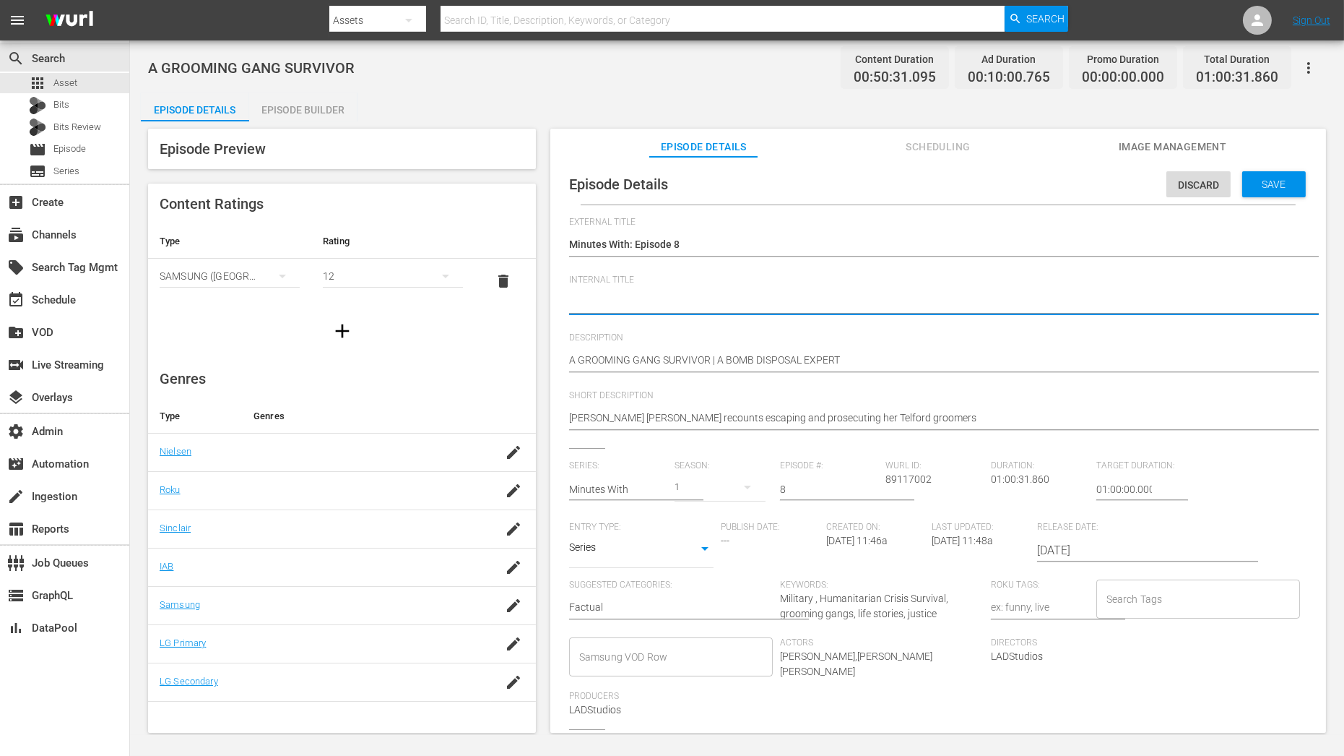
paste textarea "Minutes With C01 60: Eps 27, 96"
type textarea "Minutes With C01 60: Eps 27, 96"
drag, startPoint x: 686, startPoint y: 302, endPoint x: 747, endPoint y: 302, distance: 61.4
click at [745, 302] on textarea "A GROOMING GANG SURVIVOR" at bounding box center [934, 303] width 731 height 17
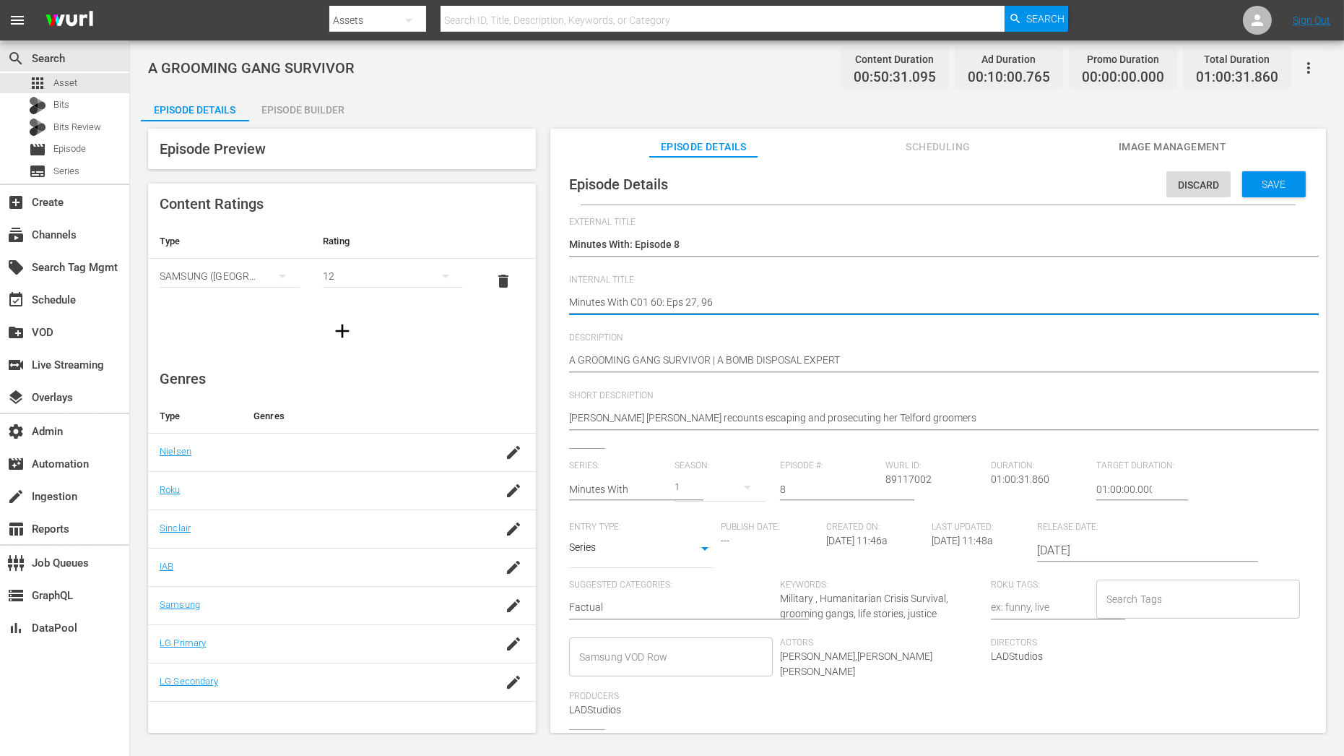
type textarea "Minutes With C01 60: Eps 2"
type textarea "Minutes With C01 60: Eps 22"
type textarea "Minutes With C01 60: Eps 22,"
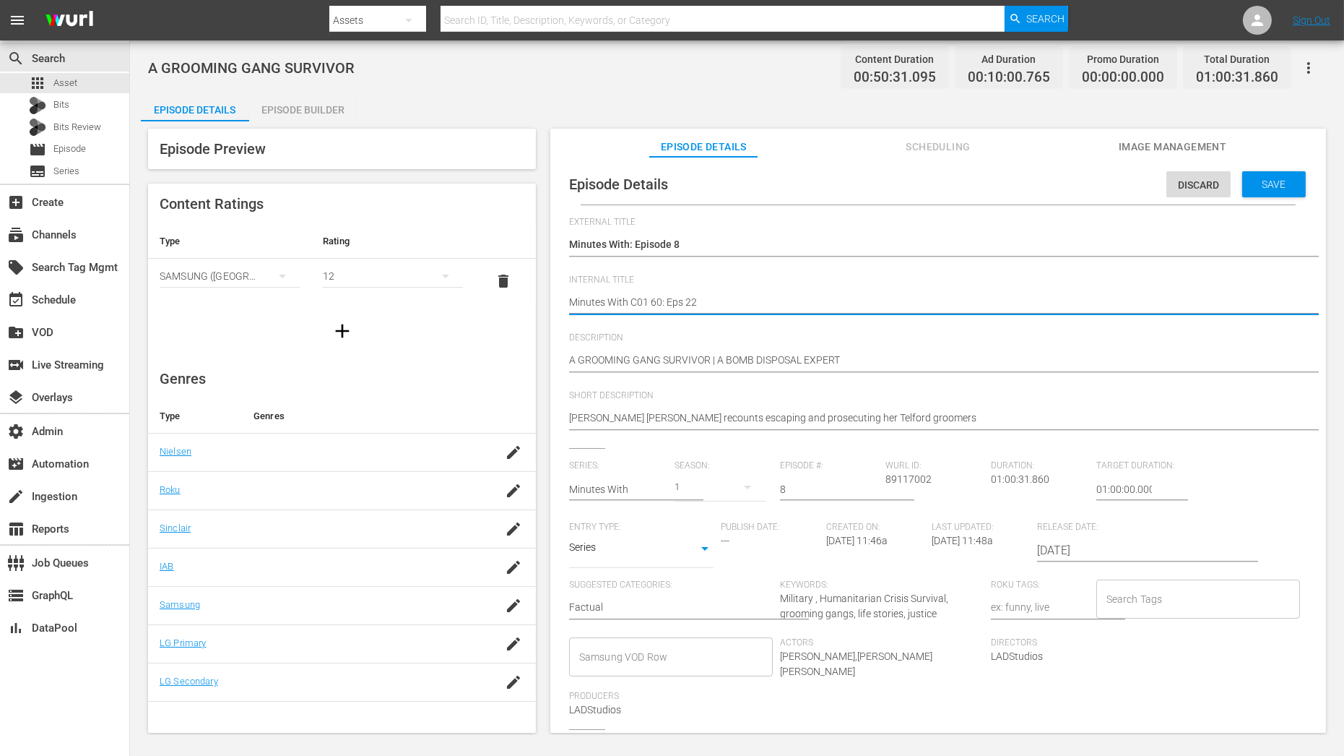
type textarea "Minutes With C01 60: Eps 22,"
type textarea "Minutes With C01 60: Eps 22, 2"
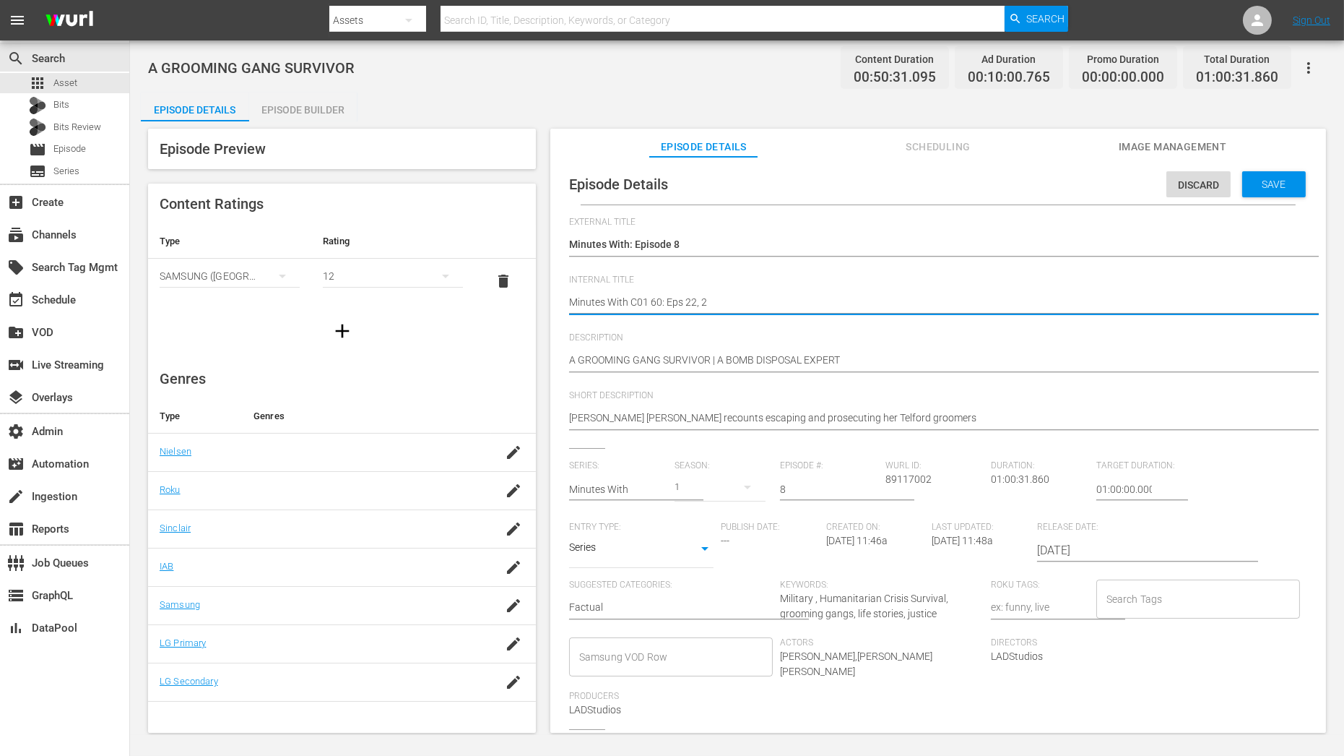
drag, startPoint x: 569, startPoint y: 302, endPoint x: 800, endPoint y: 302, distance: 231.2
click at [800, 302] on textarea "A GROOMING GANG SURVIVOR" at bounding box center [934, 303] width 731 height 17
click at [649, 301] on textarea "A GROOMING GANG SURVIVOR" at bounding box center [934, 303] width 731 height 17
type textarea "Minutes With C0 60: Eps 22, 2"
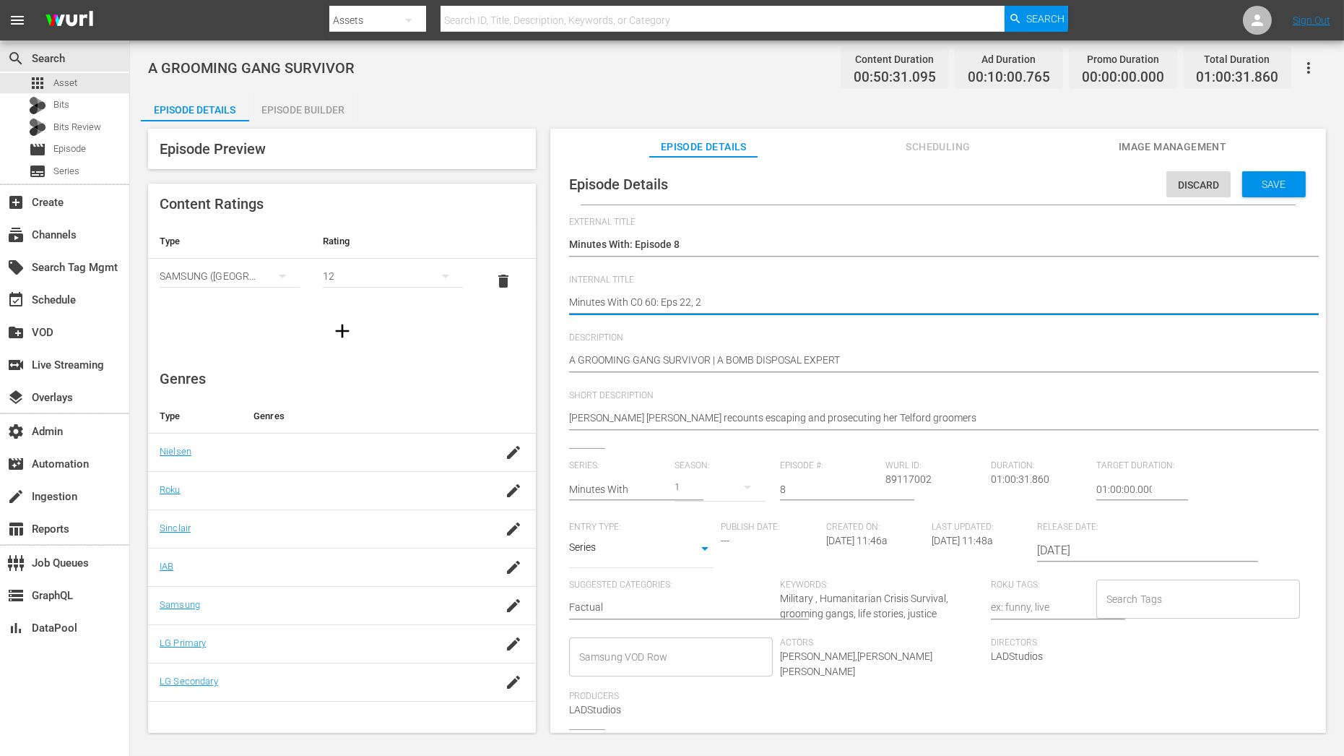
type textarea "Minutes With C08 60: Eps 22, 2"
click at [1264, 186] on span "Save" at bounding box center [1274, 184] width 47 height 12
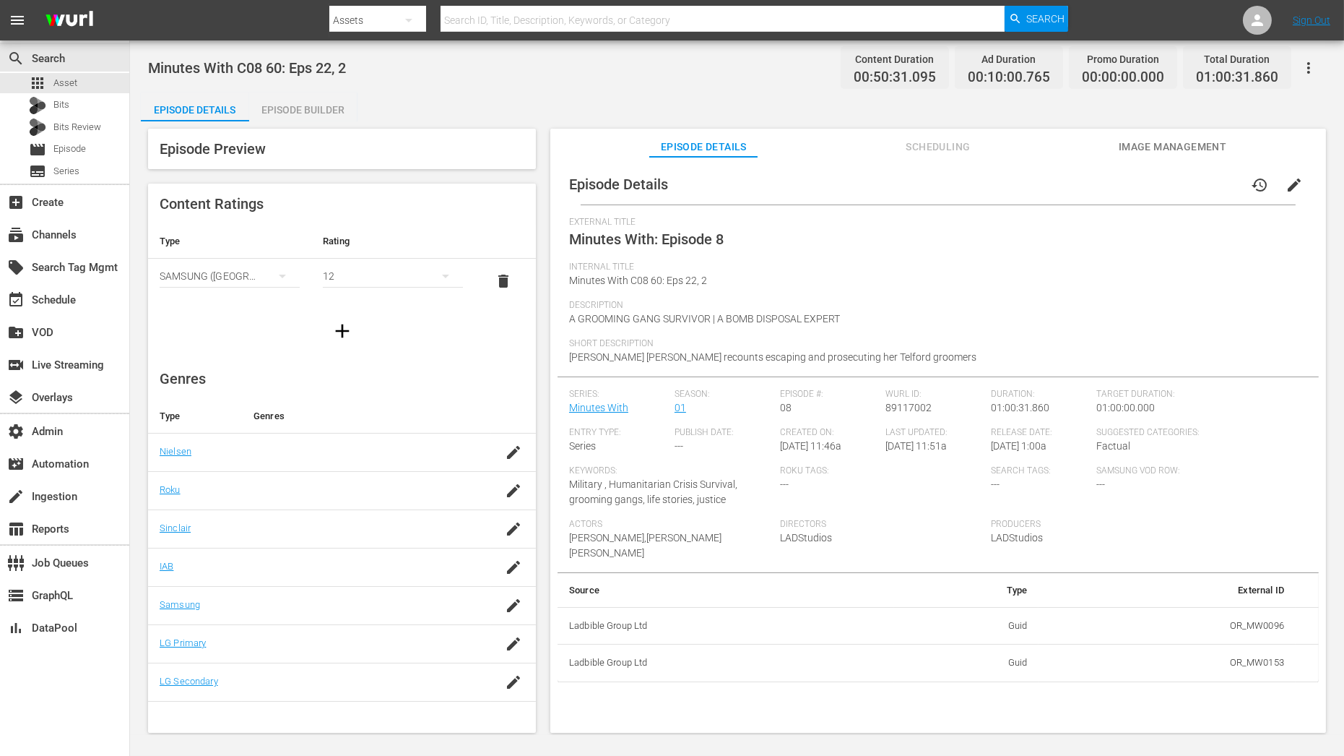
click at [1296, 183] on button "edit" at bounding box center [1294, 185] width 35 height 35
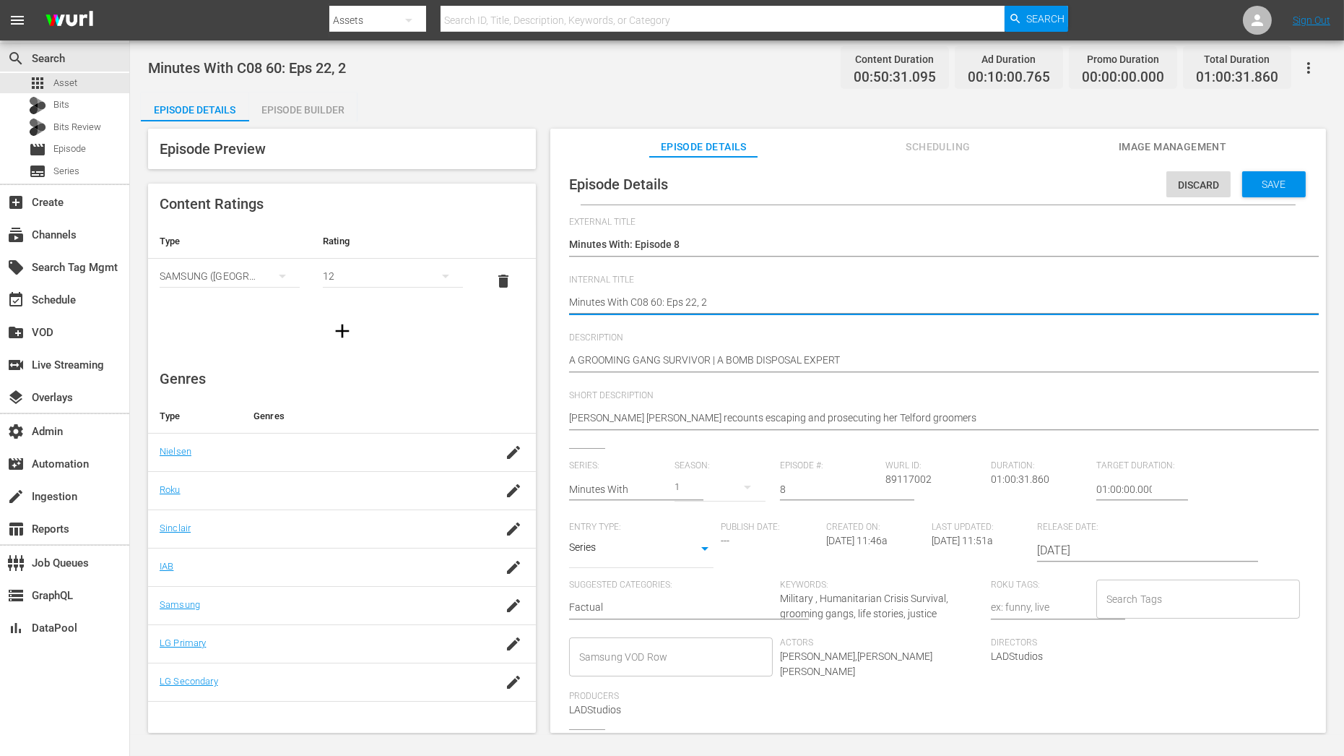
type textarea "Minutes With C08 60: Eps 2, 2"
type textarea "Minutes With C08 60: Eps 23, 2"
click at [1243, 182] on div "Save" at bounding box center [1275, 184] width 64 height 26
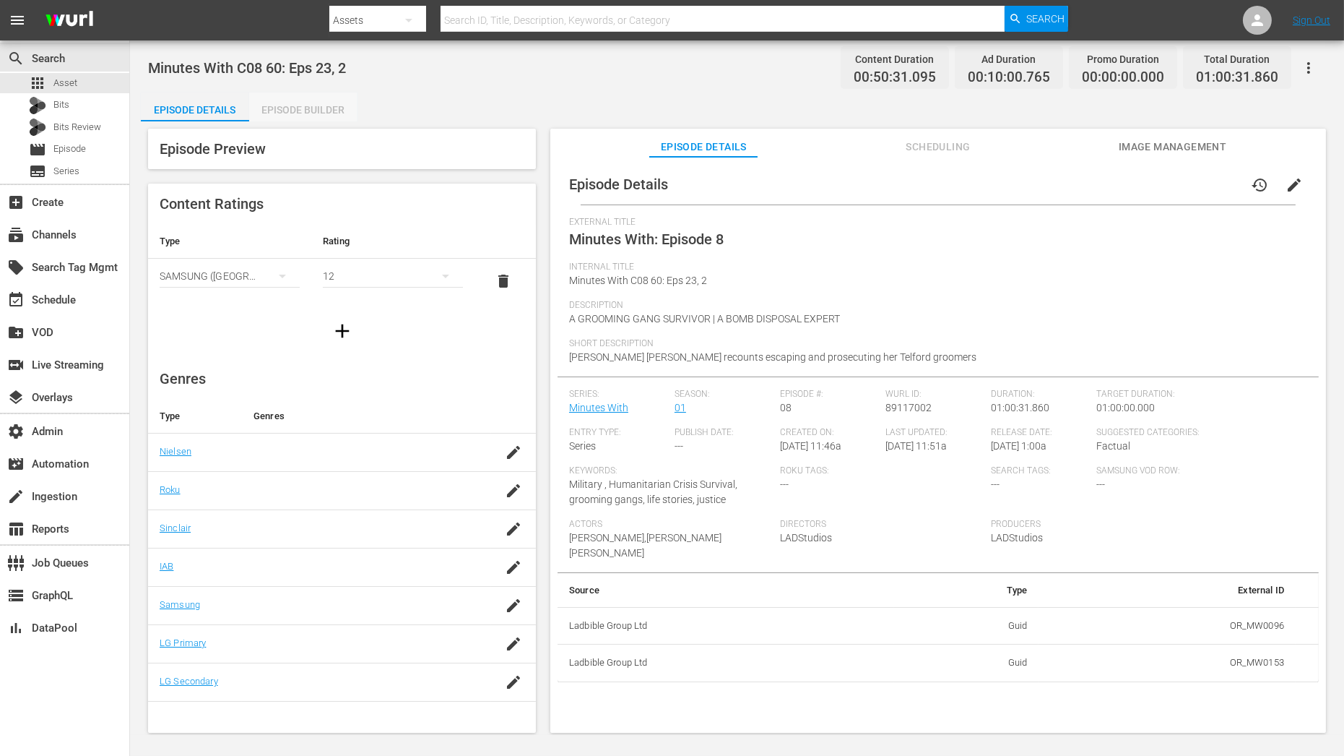
click at [338, 114] on div "Episode Builder" at bounding box center [303, 109] width 108 height 35
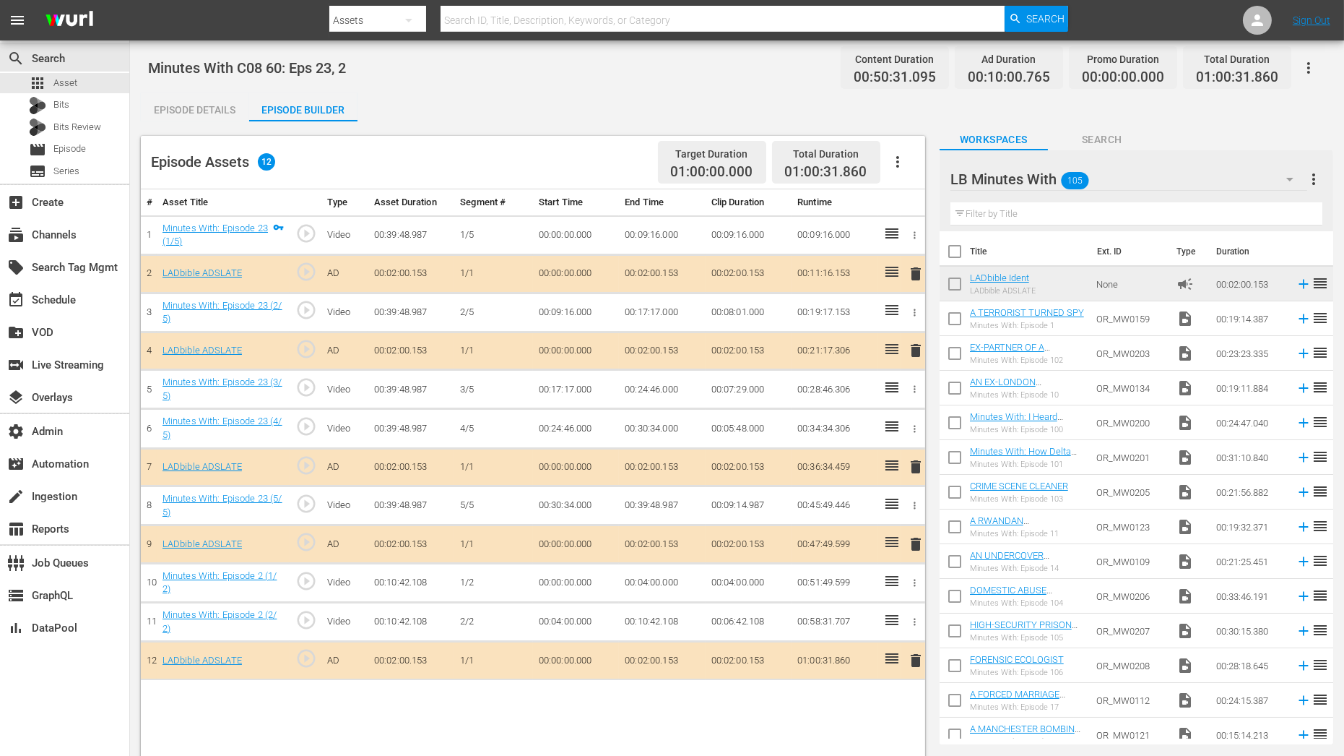
click at [207, 118] on div "Episode Details" at bounding box center [195, 109] width 108 height 35
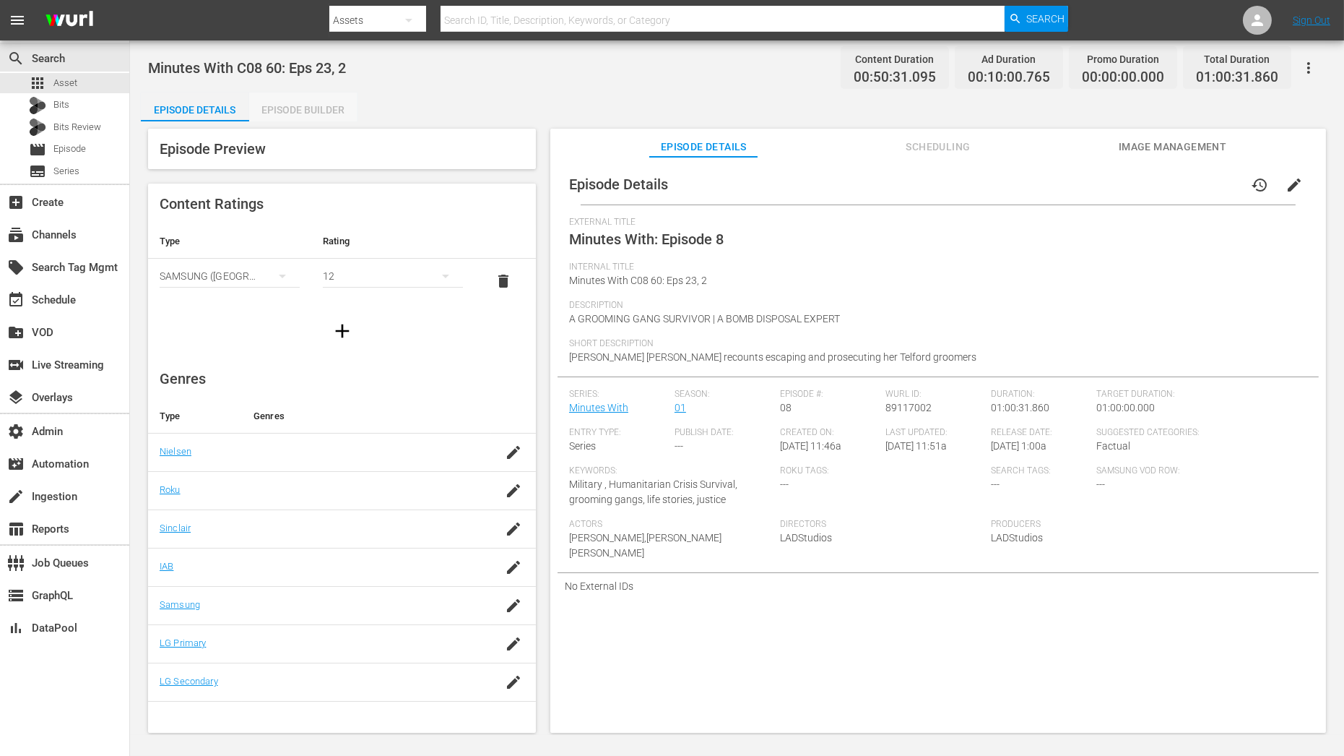
click at [353, 107] on div "Episode Builder" at bounding box center [303, 109] width 108 height 35
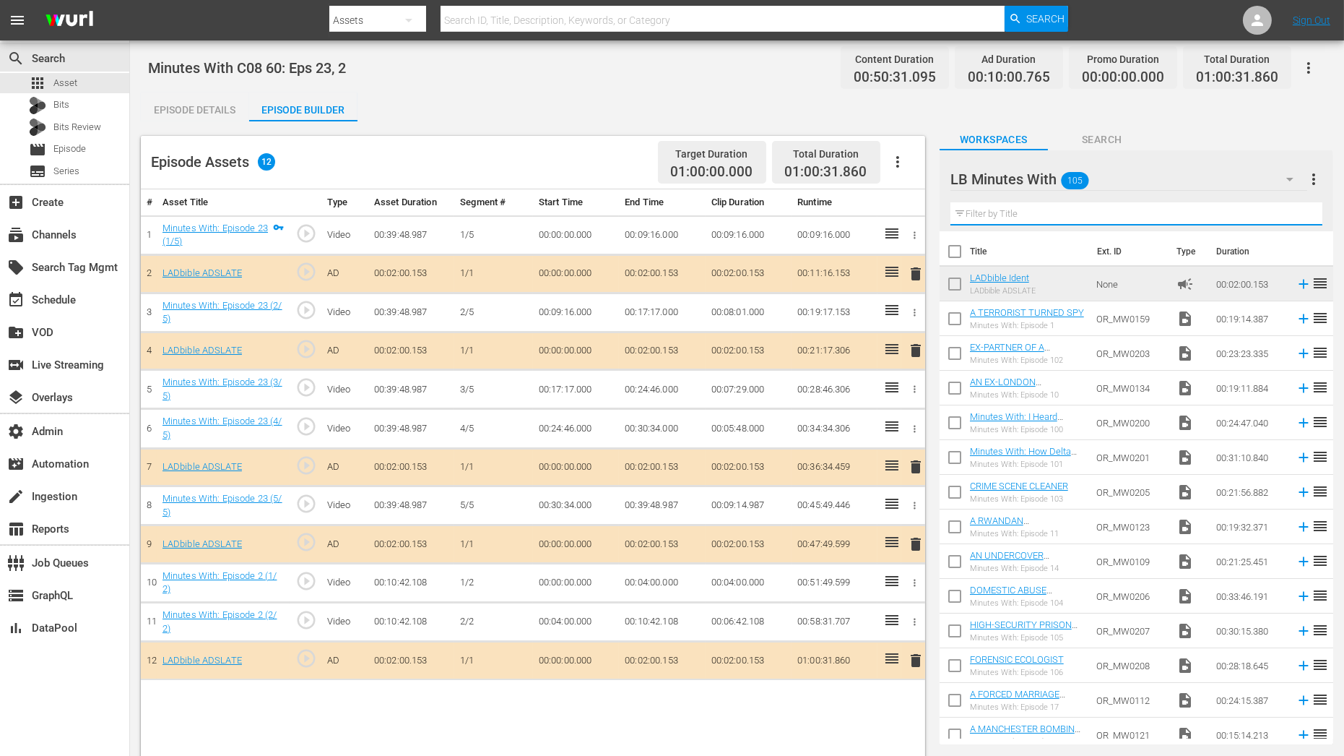
click at [1080, 209] on input "text" at bounding box center [1137, 213] width 372 height 23
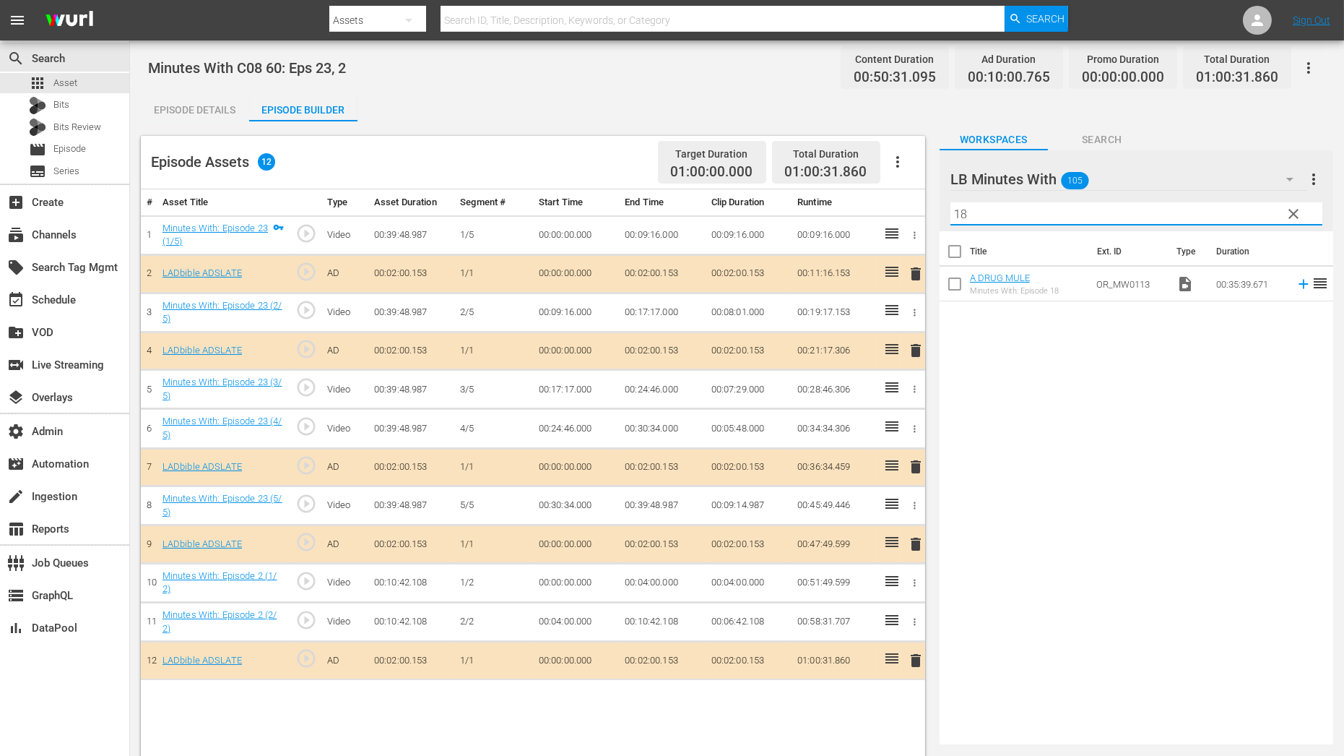
type input "18"
click at [1014, 280] on link "A DRUG MULE" at bounding box center [1000, 277] width 60 height 11
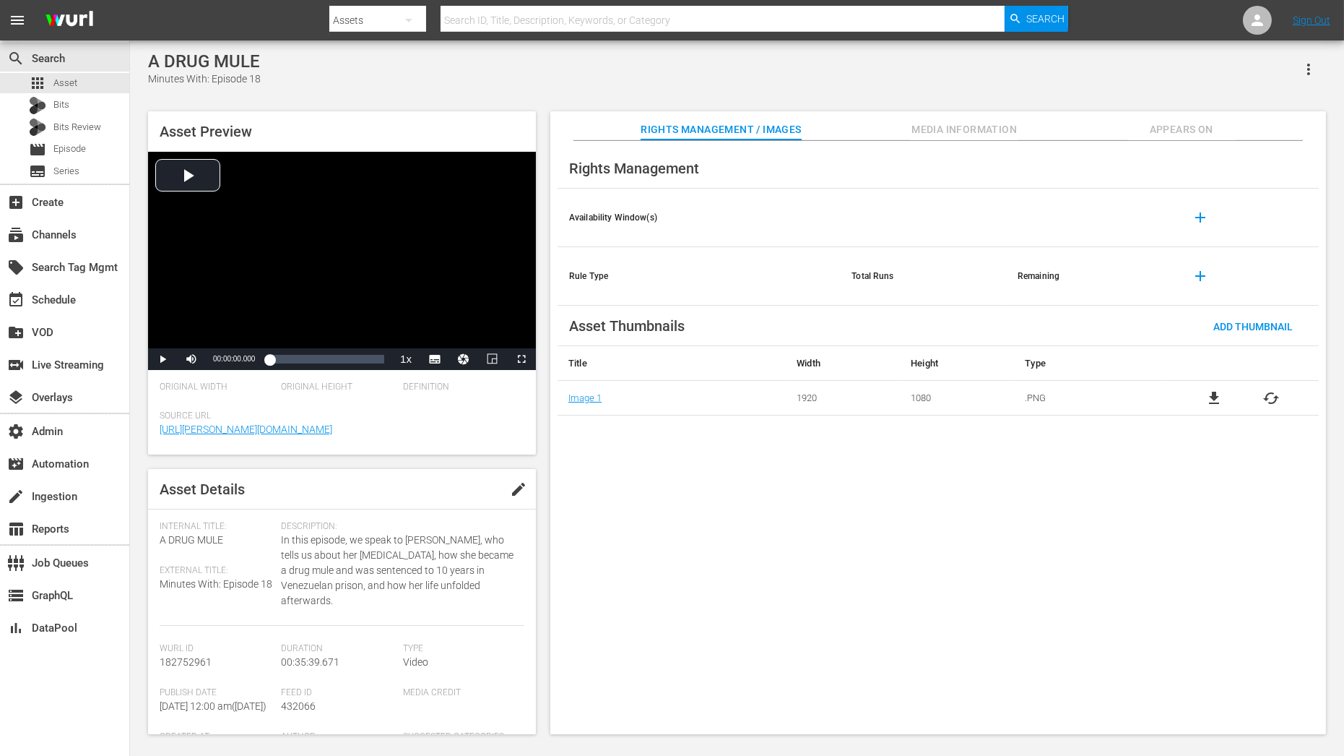
click at [1321, 64] on button "button" at bounding box center [1309, 69] width 35 height 35
click at [1061, 87] on div "A DRUG MULE Minutes With: Episode 18 Asset Preview Video Player is loading. Pla…" at bounding box center [737, 388] width 1193 height 675
click at [1314, 71] on icon "button" at bounding box center [1308, 69] width 17 height 17
click at [1036, 92] on div "A DRUG MULE Minutes With: Episode 18 Asset Preview Video Player is loading. Pla…" at bounding box center [737, 388] width 1193 height 675
click at [1172, 122] on span "Appears On" at bounding box center [1182, 130] width 108 height 18
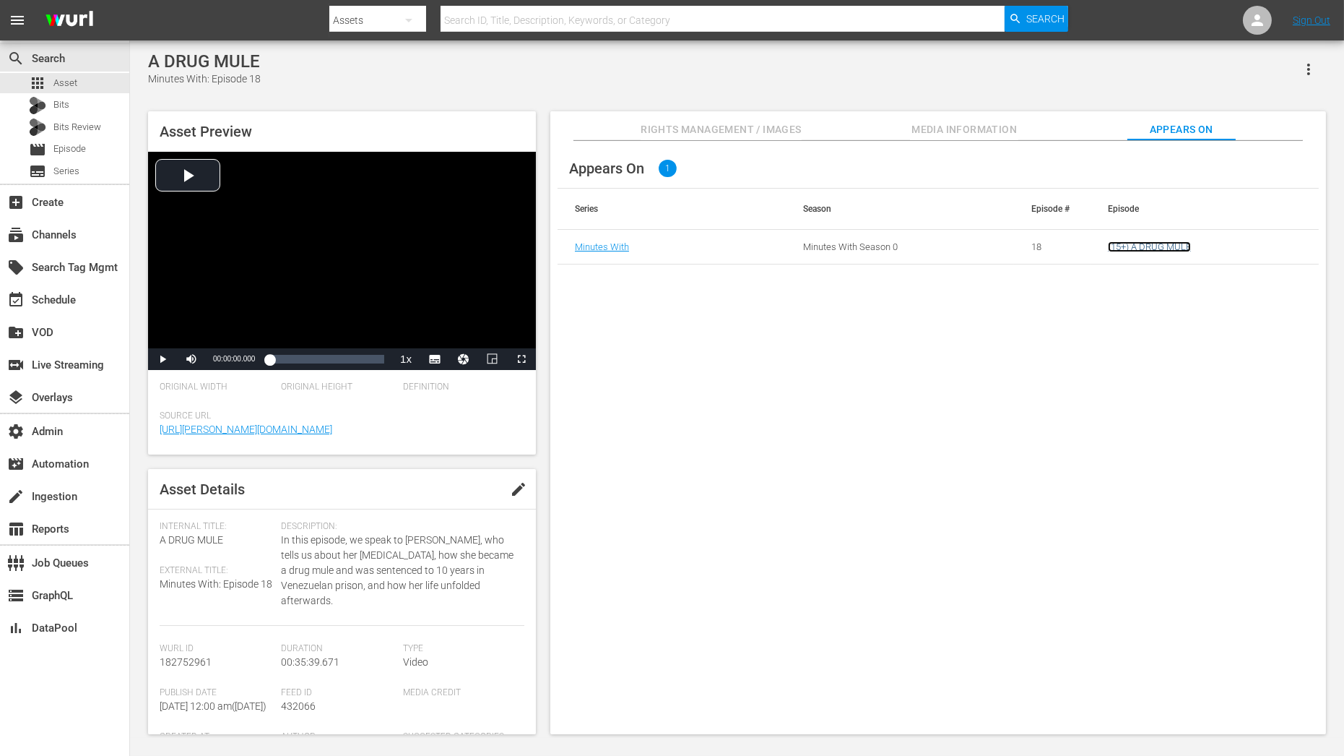
click at [1137, 251] on link "(15+) A DRUG MULE" at bounding box center [1149, 246] width 83 height 11
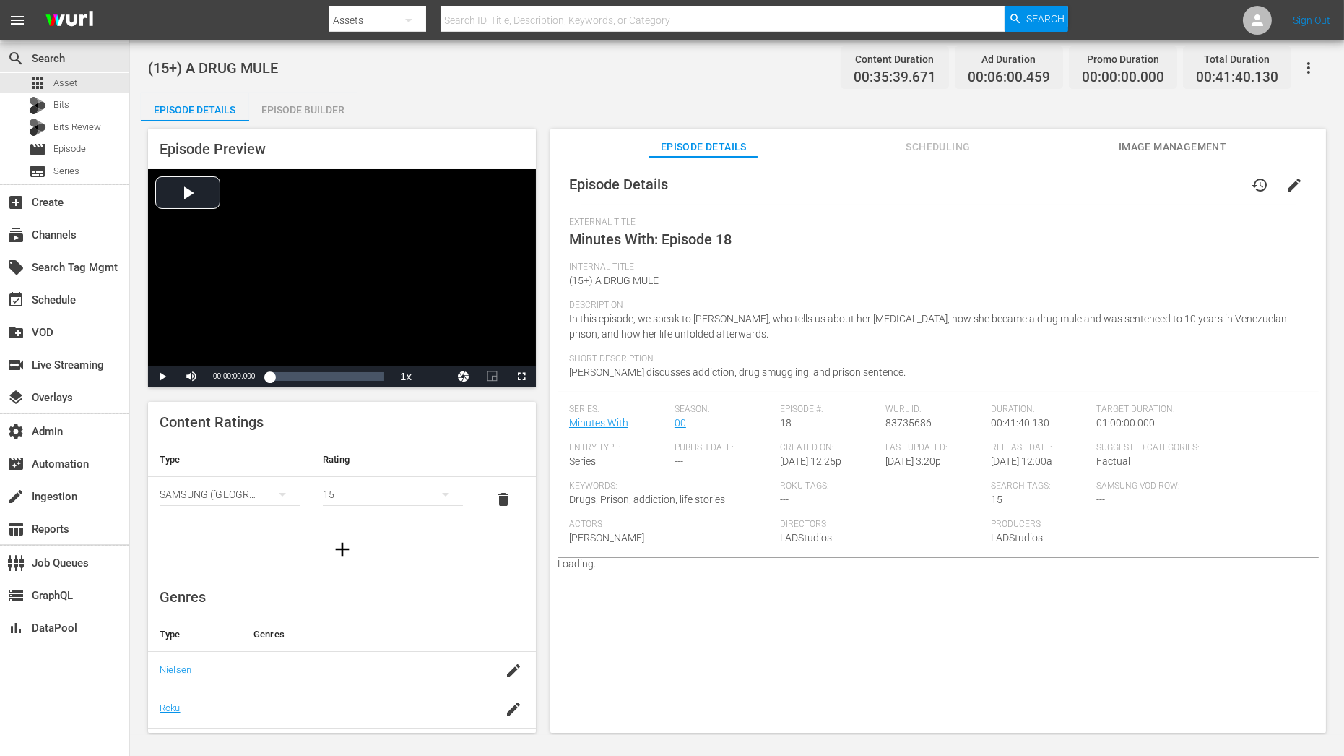
click at [1307, 71] on icon "button" at bounding box center [1308, 67] width 17 height 17
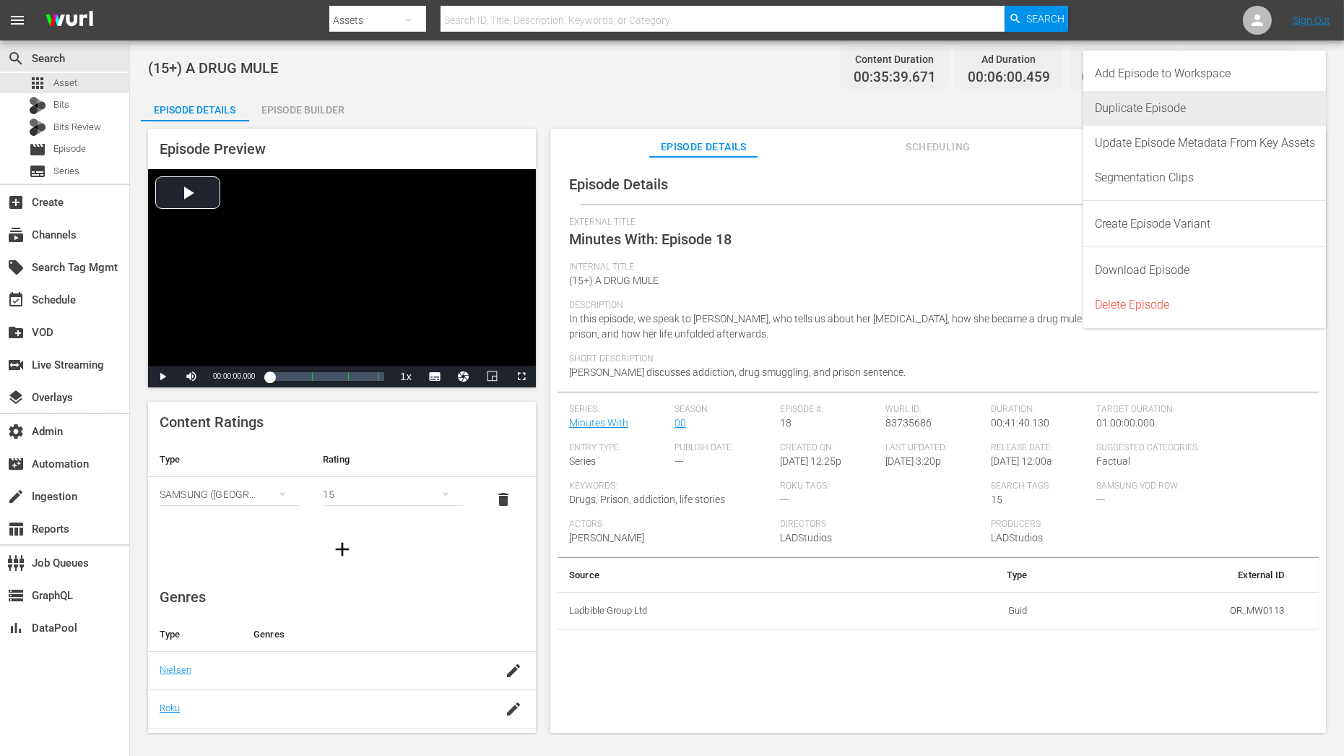
click at [1235, 104] on div "Duplicate Episode" at bounding box center [1205, 108] width 220 height 35
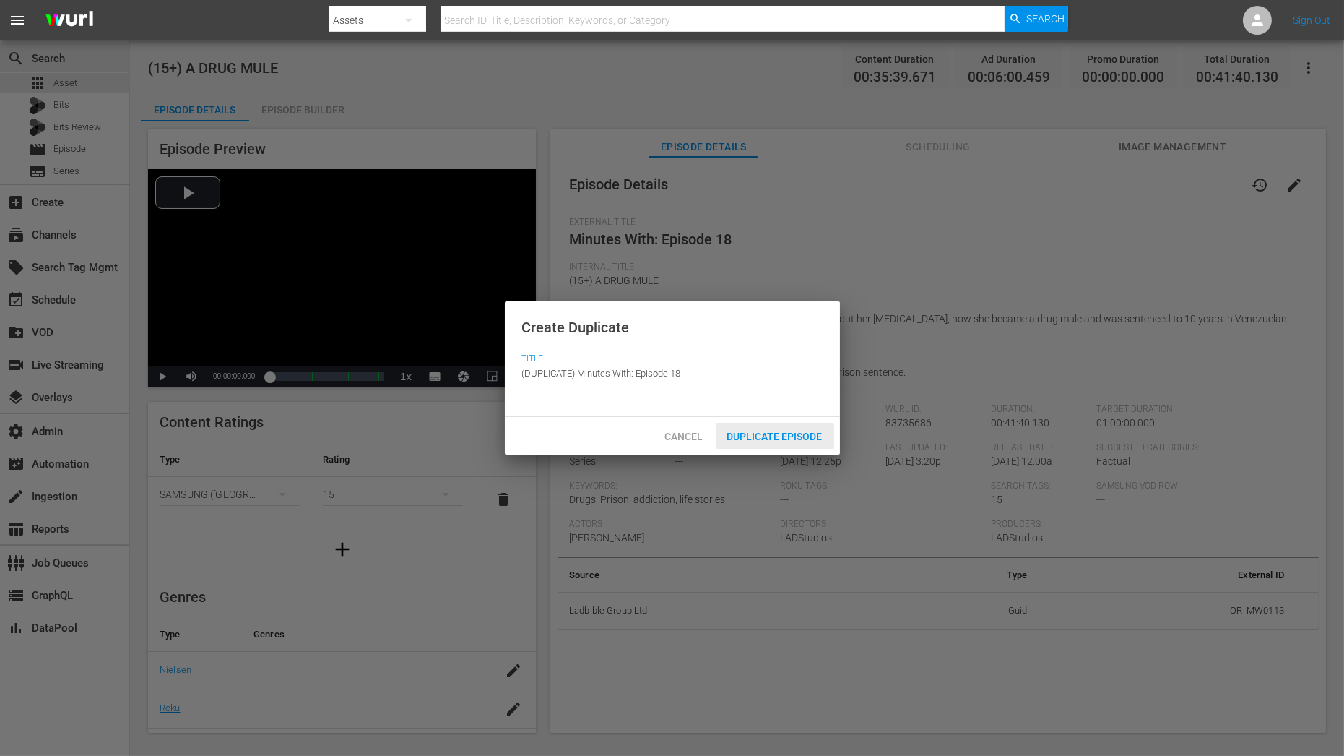
click at [805, 436] on span "Duplicate Episode" at bounding box center [775, 437] width 118 height 12
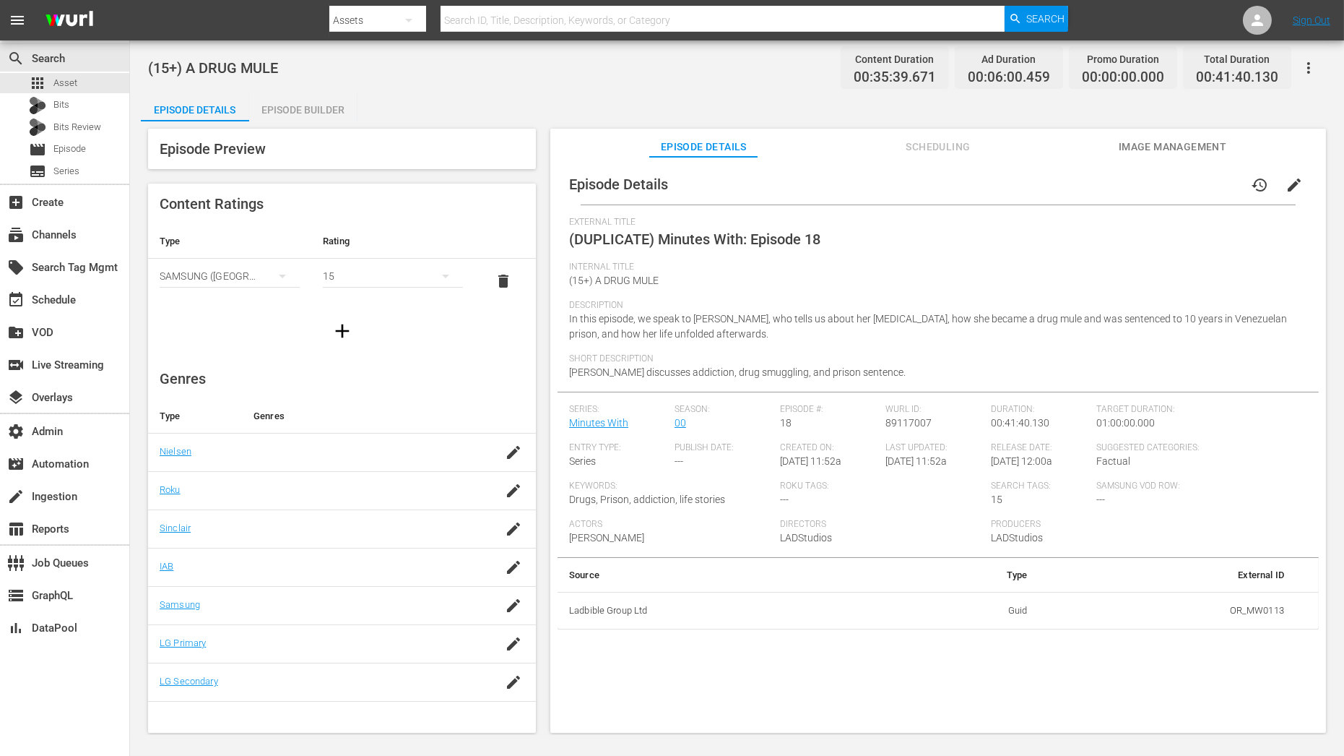
click at [301, 122] on div "Episode Preview Content Ratings Type Rating Select Rating Type SAMSUNG (Korea (…" at bounding box center [737, 432] width 1193 height 623
click at [301, 120] on div "Episode Builder" at bounding box center [303, 109] width 108 height 35
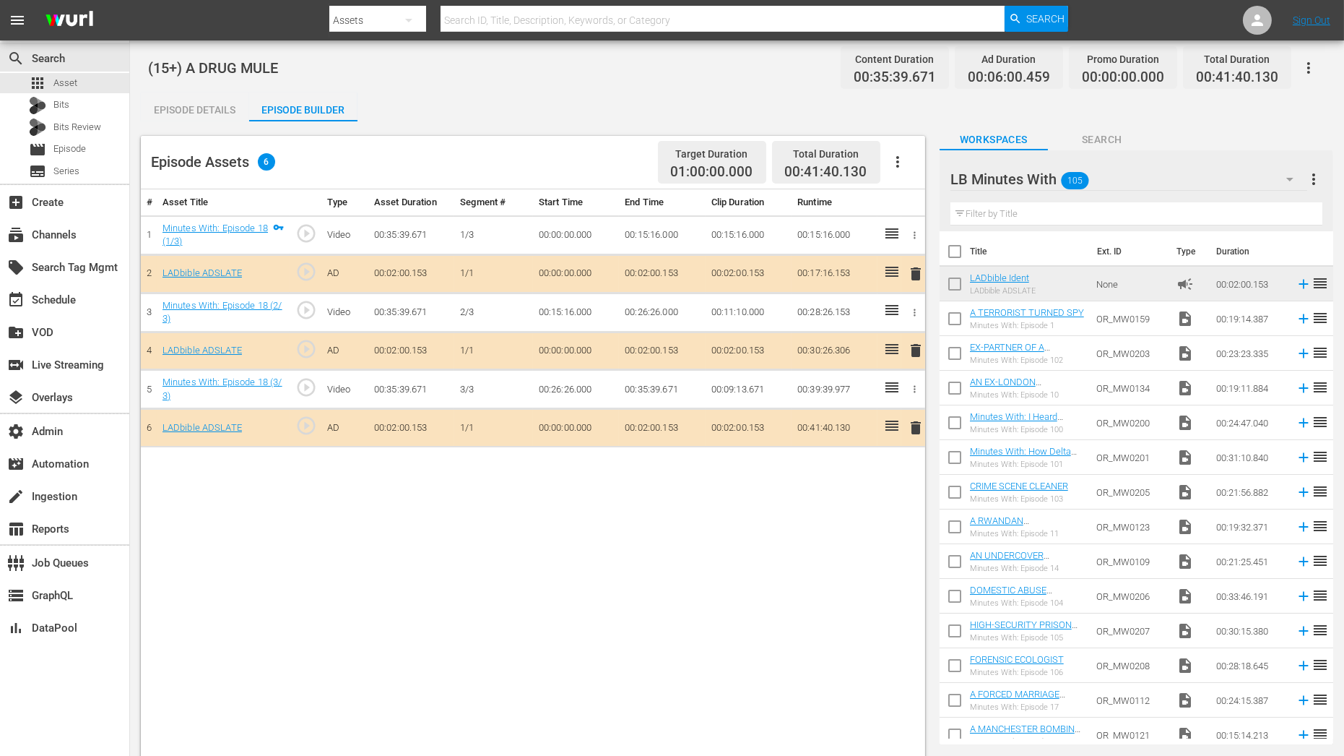
click at [1061, 203] on input "text" at bounding box center [1137, 213] width 372 height 23
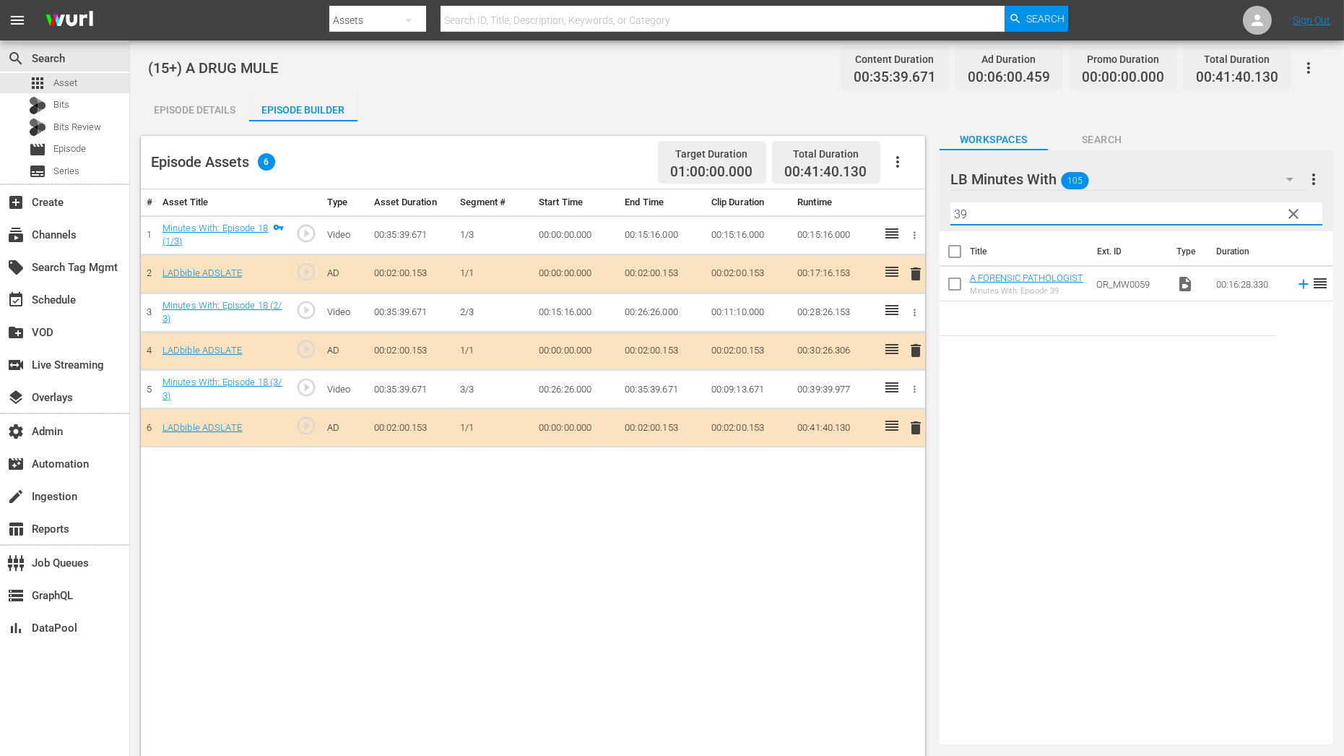
type input "39"
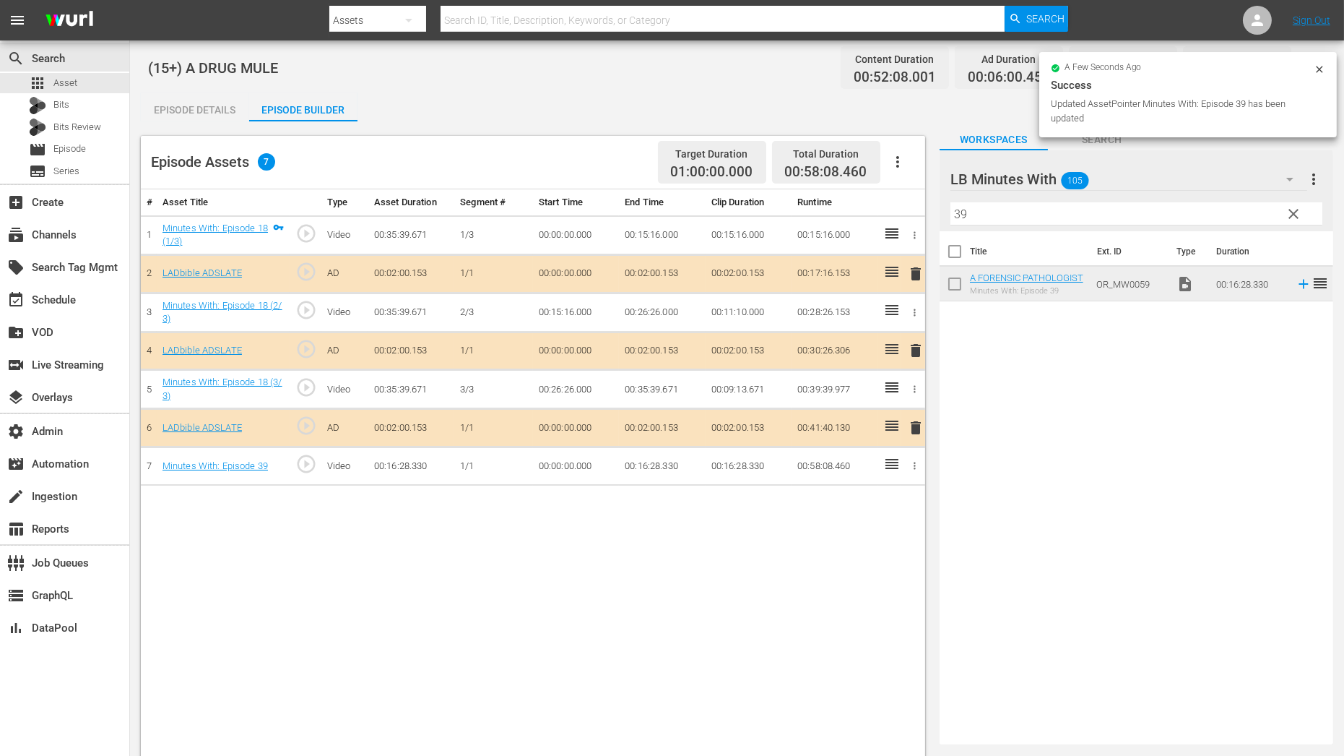
click at [915, 461] on icon "button" at bounding box center [915, 465] width 11 height 11
click at [900, 490] on li "Assign Key Asset" at bounding box center [867, 487] width 113 height 24
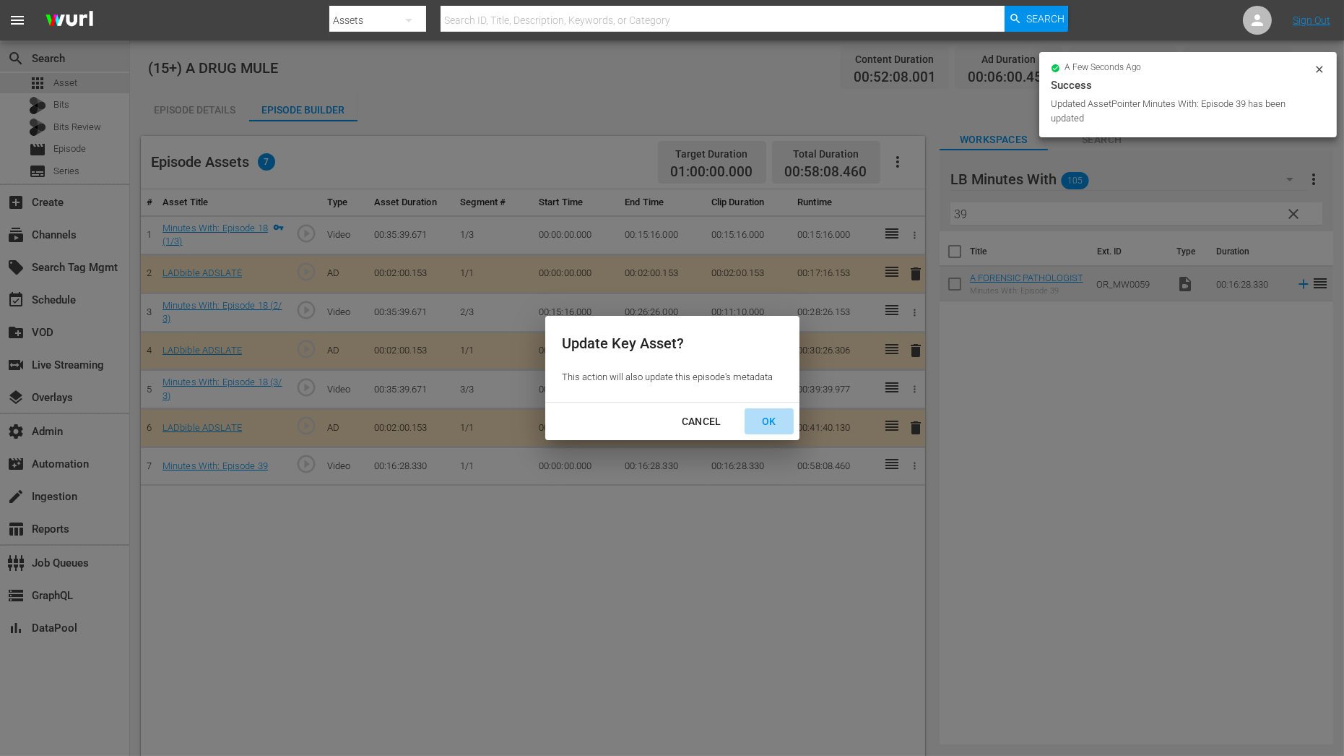
click at [774, 419] on div "OK" at bounding box center [770, 422] width 38 height 18
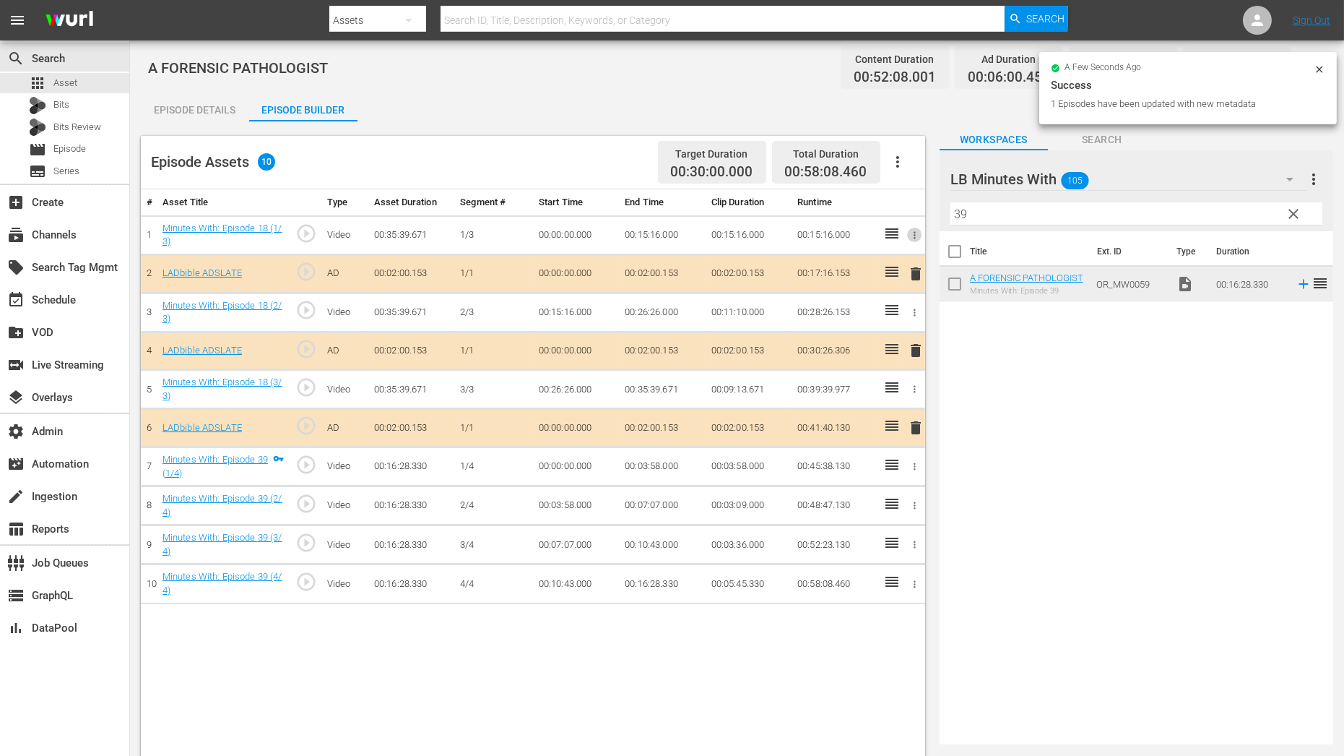
click at [914, 237] on icon "button" at bounding box center [915, 234] width 2 height 7
click at [893, 254] on li "Assign Key Asset" at bounding box center [867, 258] width 113 height 24
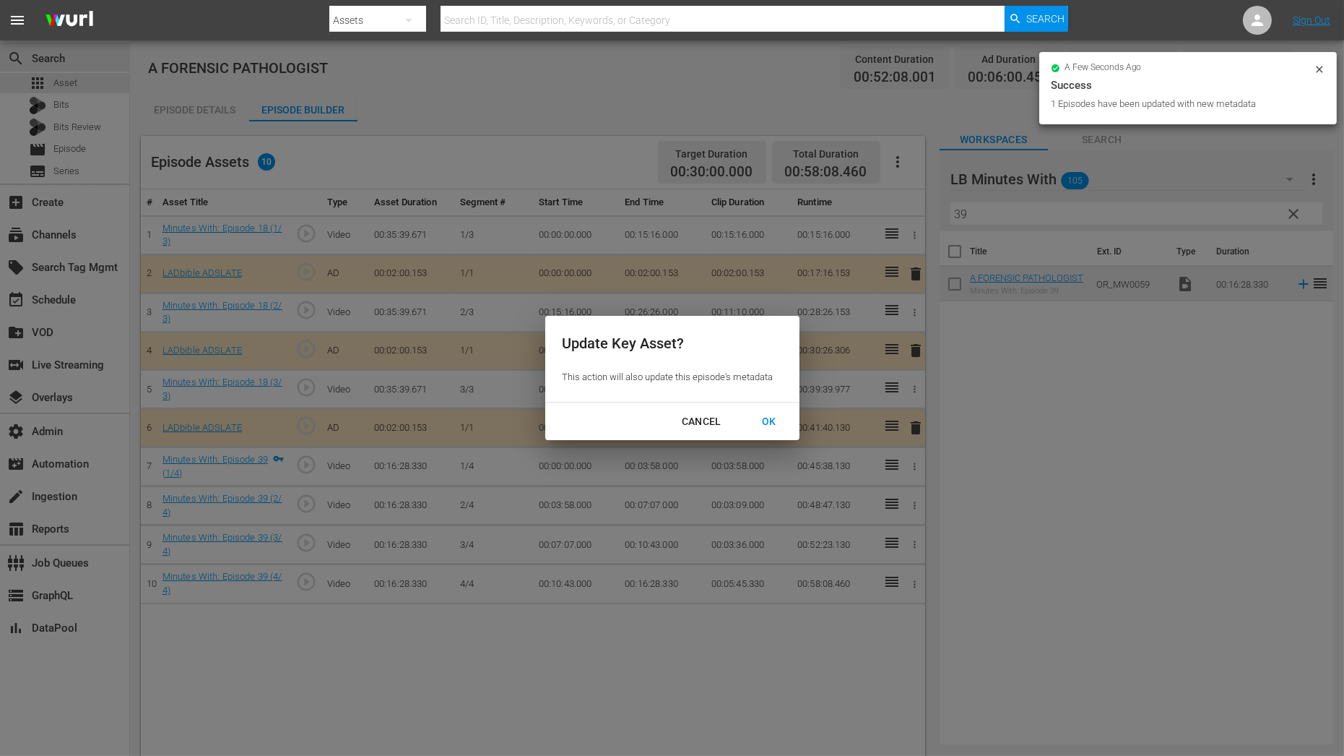
click at [769, 425] on div "OK" at bounding box center [770, 422] width 38 height 18
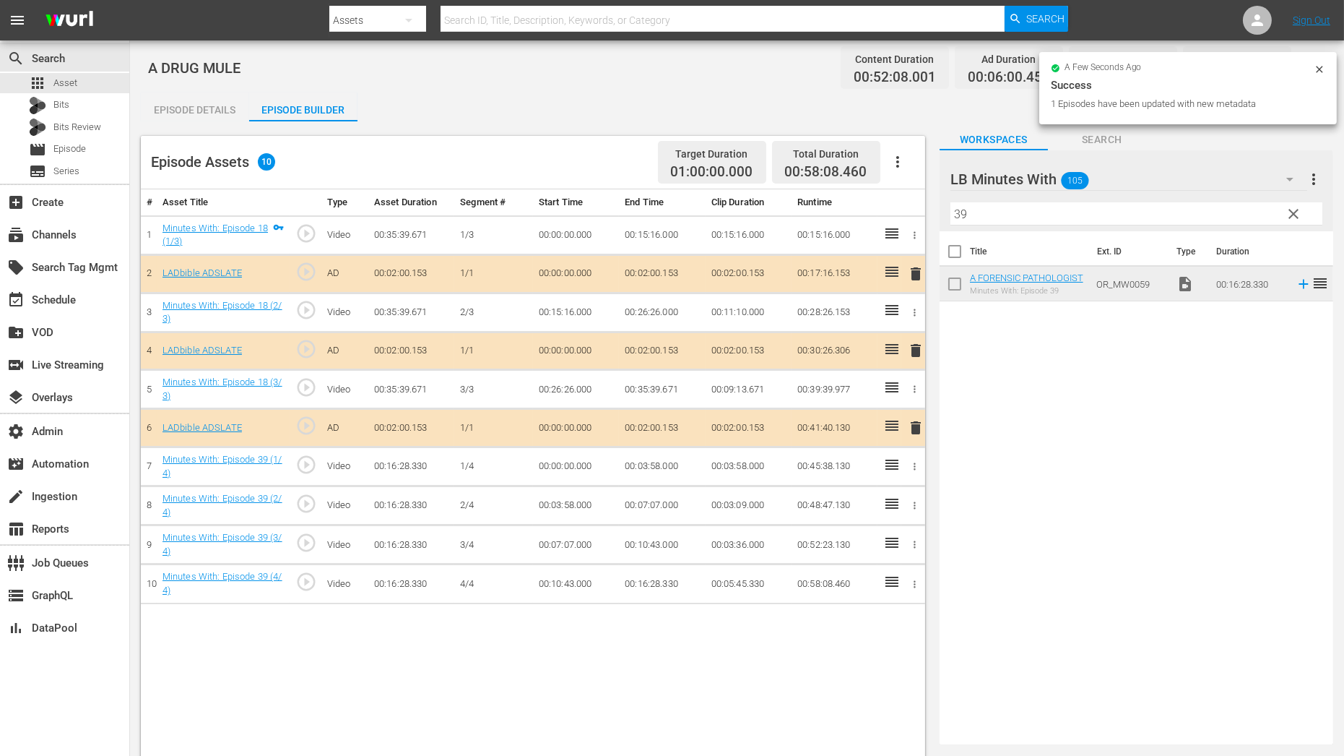
drag, startPoint x: 1287, startPoint y: 211, endPoint x: 1227, endPoint y: 211, distance: 60.7
click at [1287, 211] on span "clear" at bounding box center [1293, 213] width 17 height 17
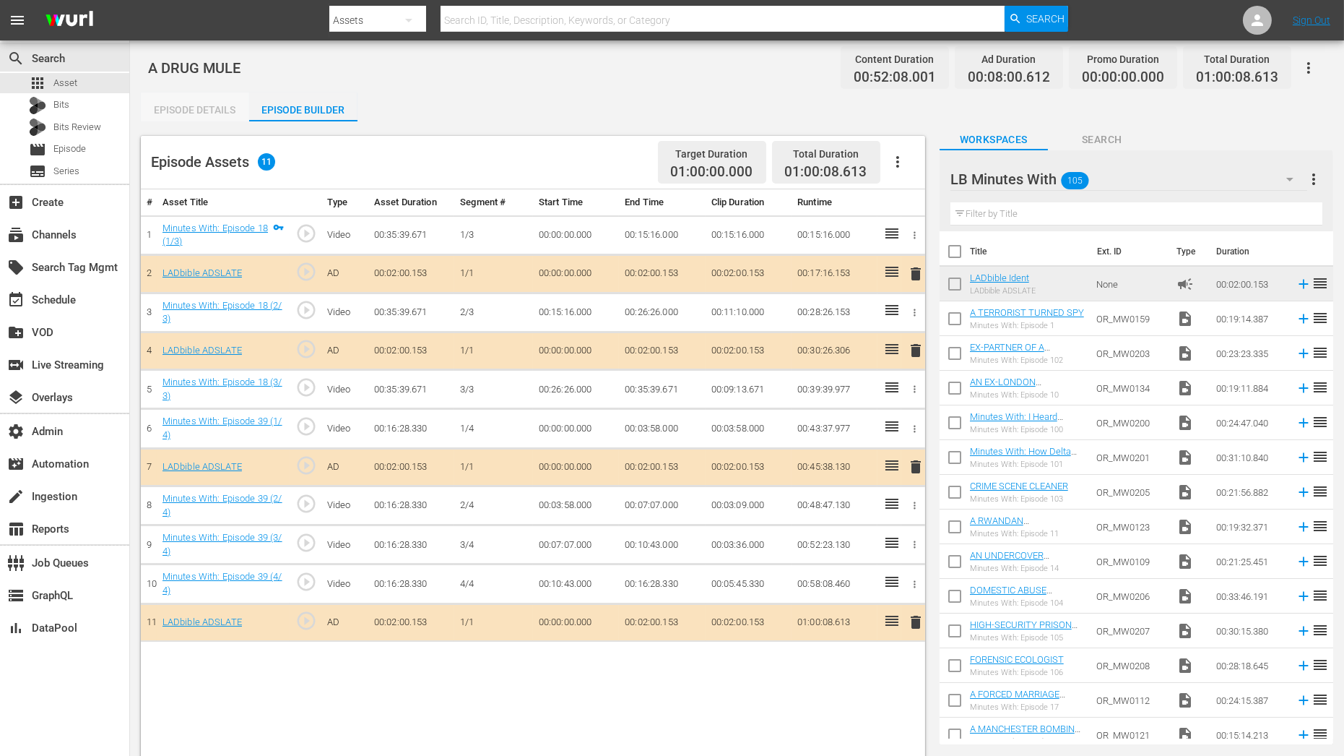
click at [220, 108] on div "Episode Details" at bounding box center [195, 109] width 108 height 35
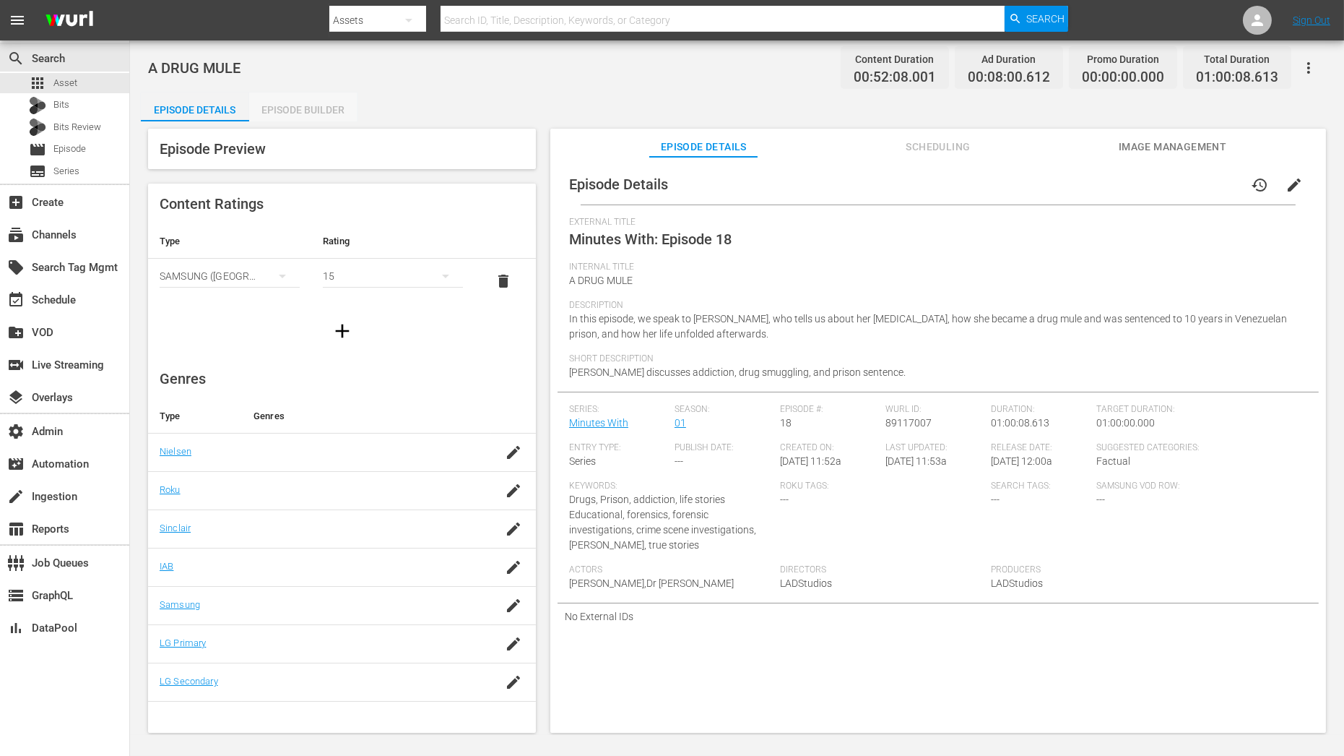
click at [272, 108] on div "Episode Builder" at bounding box center [303, 109] width 108 height 35
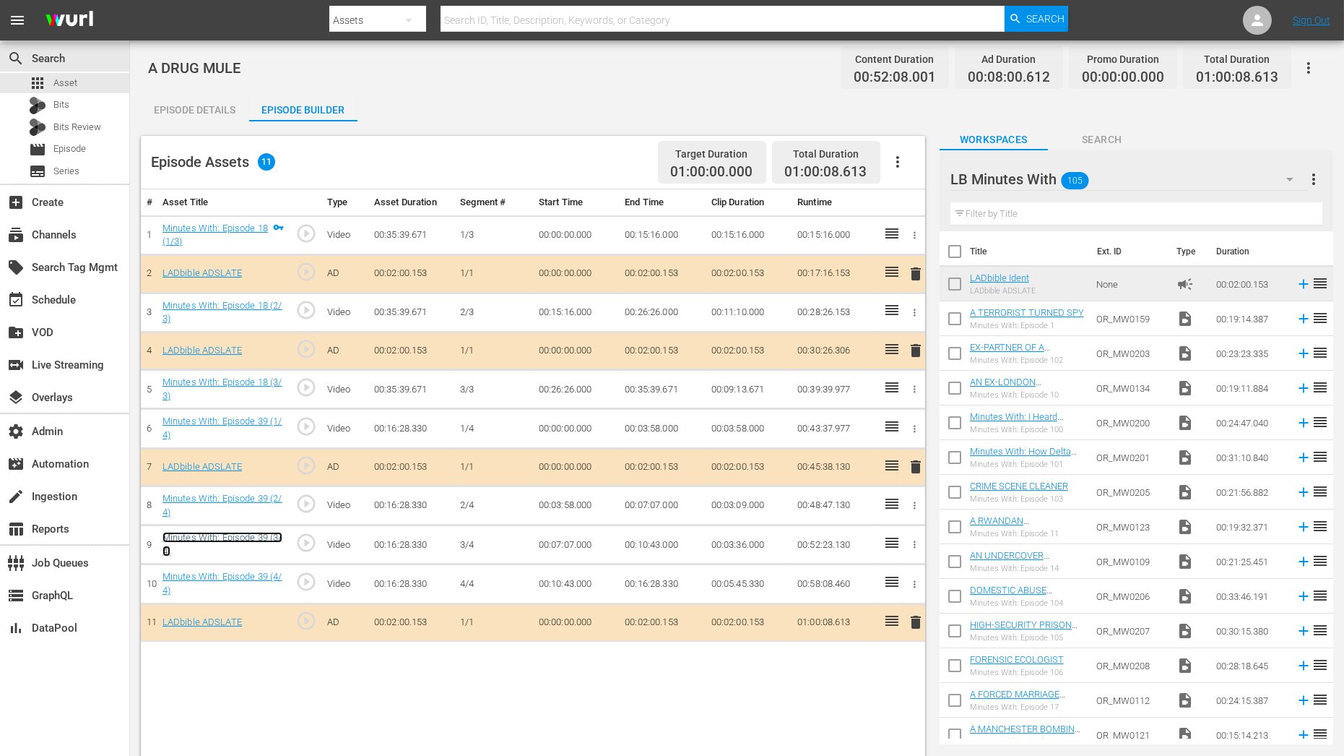
click at [262, 534] on link "Minutes With: Episode 39 (3/4)" at bounding box center [223, 544] width 120 height 25
click at [217, 112] on div "Episode Details" at bounding box center [195, 109] width 108 height 35
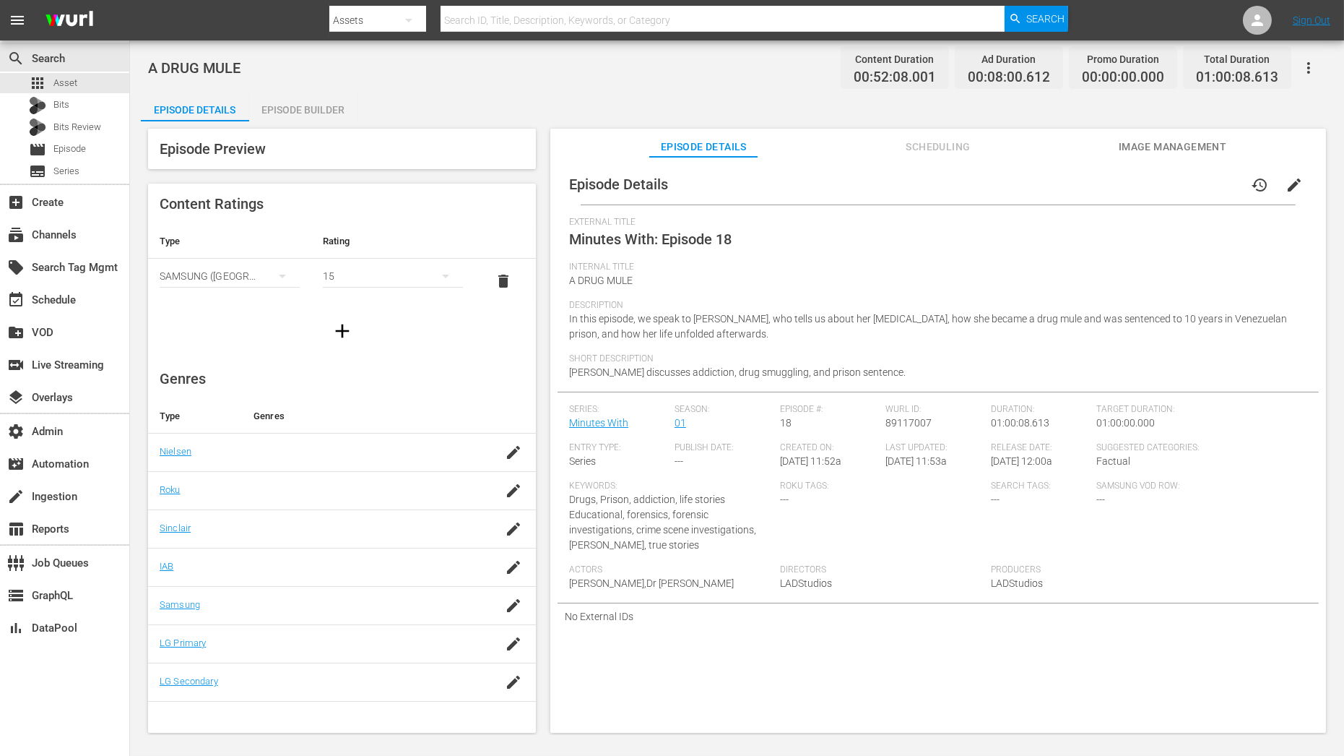
click at [1290, 191] on span "edit" at bounding box center [1294, 184] width 17 height 17
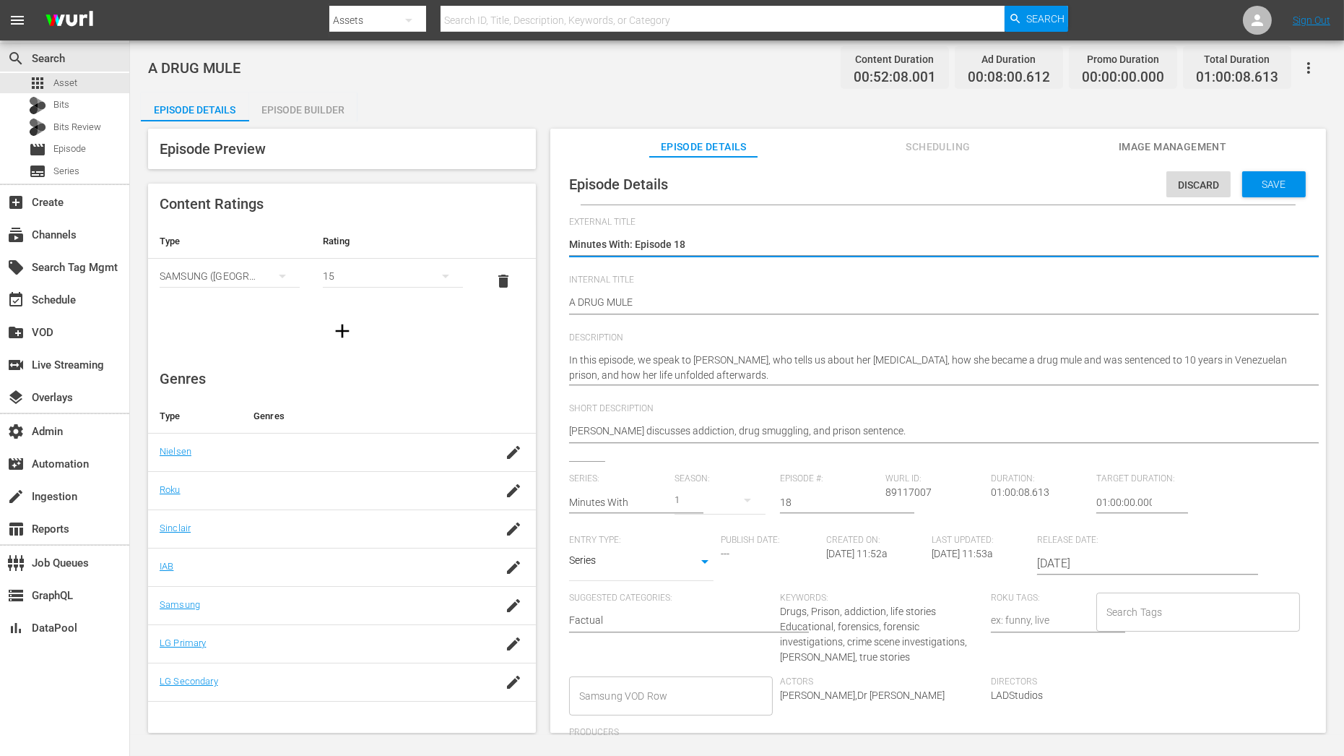
click at [686, 238] on textarea "Minutes With: Episode 18" at bounding box center [934, 245] width 731 height 17
type textarea "Minutes With: Episode 1"
type textarea "Minutes With: Episode"
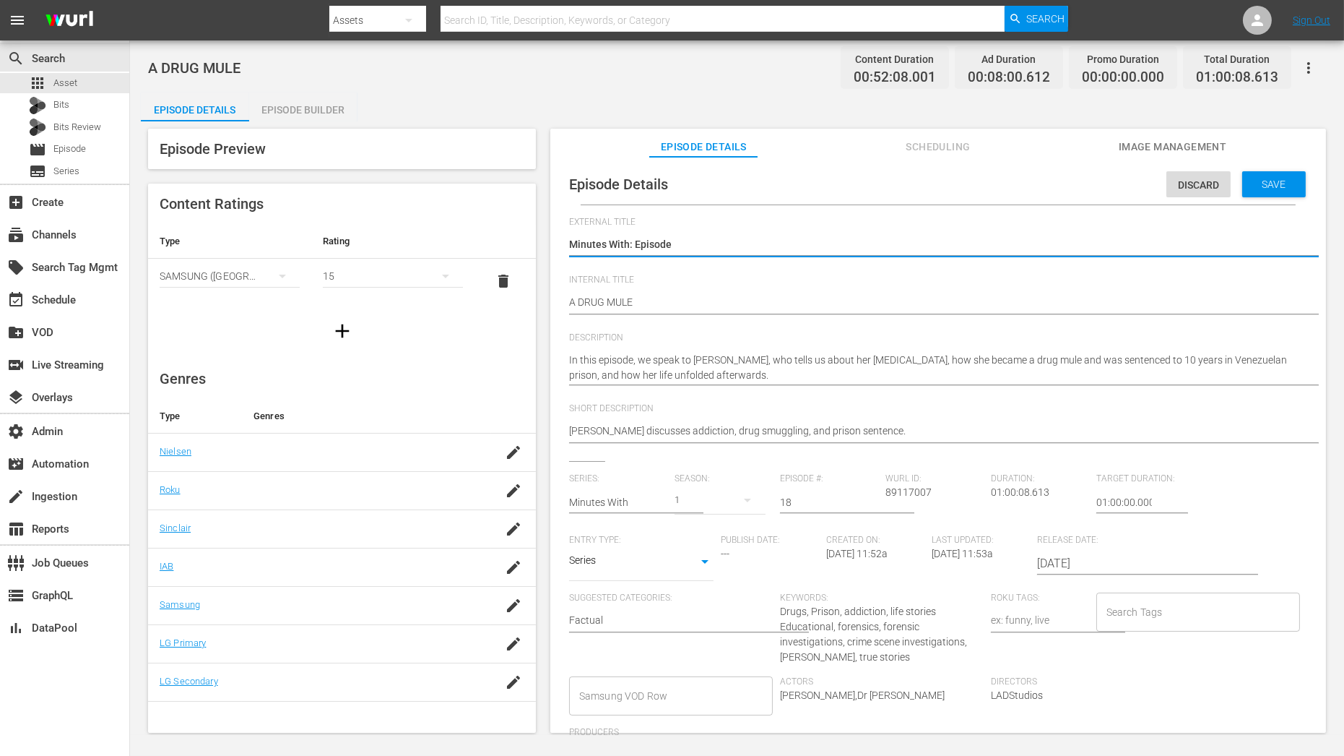
type textarea "Minutes With: Episode 9"
drag, startPoint x: 803, startPoint y: 501, endPoint x: 752, endPoint y: 500, distance: 51.3
click at [759, 501] on div "Series: Minutes With Season: 1 Episode #: 18 Wurl ID: 89117007 Duration: 01:00:…" at bounding box center [938, 619] width 738 height 292
type input "9"
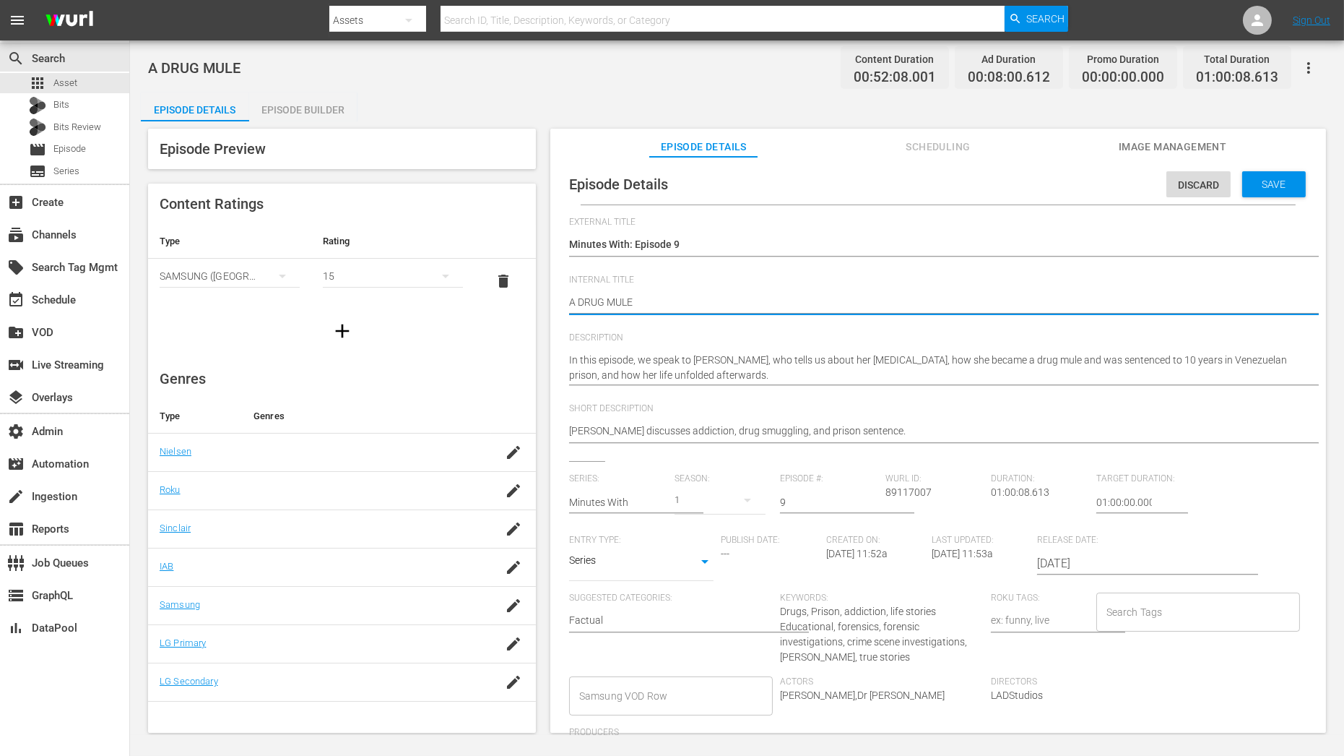
drag, startPoint x: 642, startPoint y: 306, endPoint x: 535, endPoint y: 306, distance: 106.2
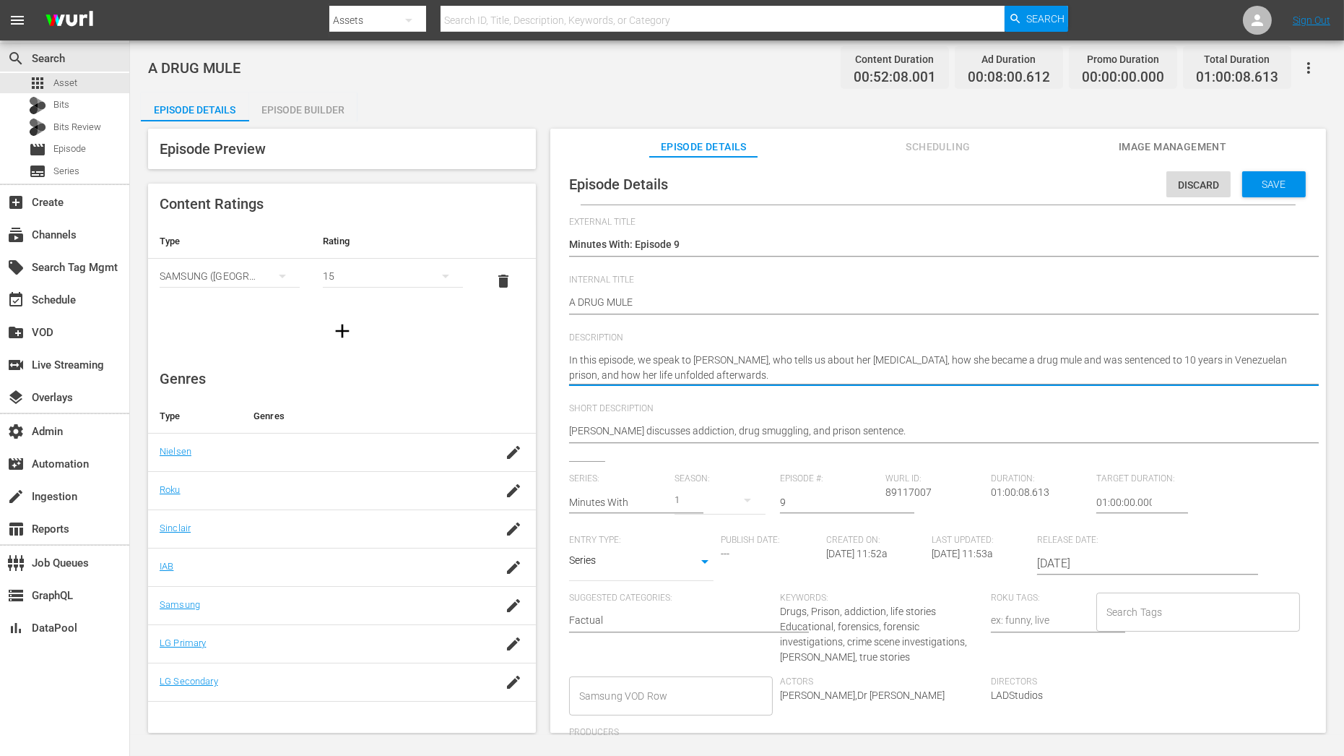
drag, startPoint x: 779, startPoint y: 379, endPoint x: 486, endPoint y: 298, distance: 303.4
paste textarea "A DRUG MULE"
type textarea "A DRUG MULE"
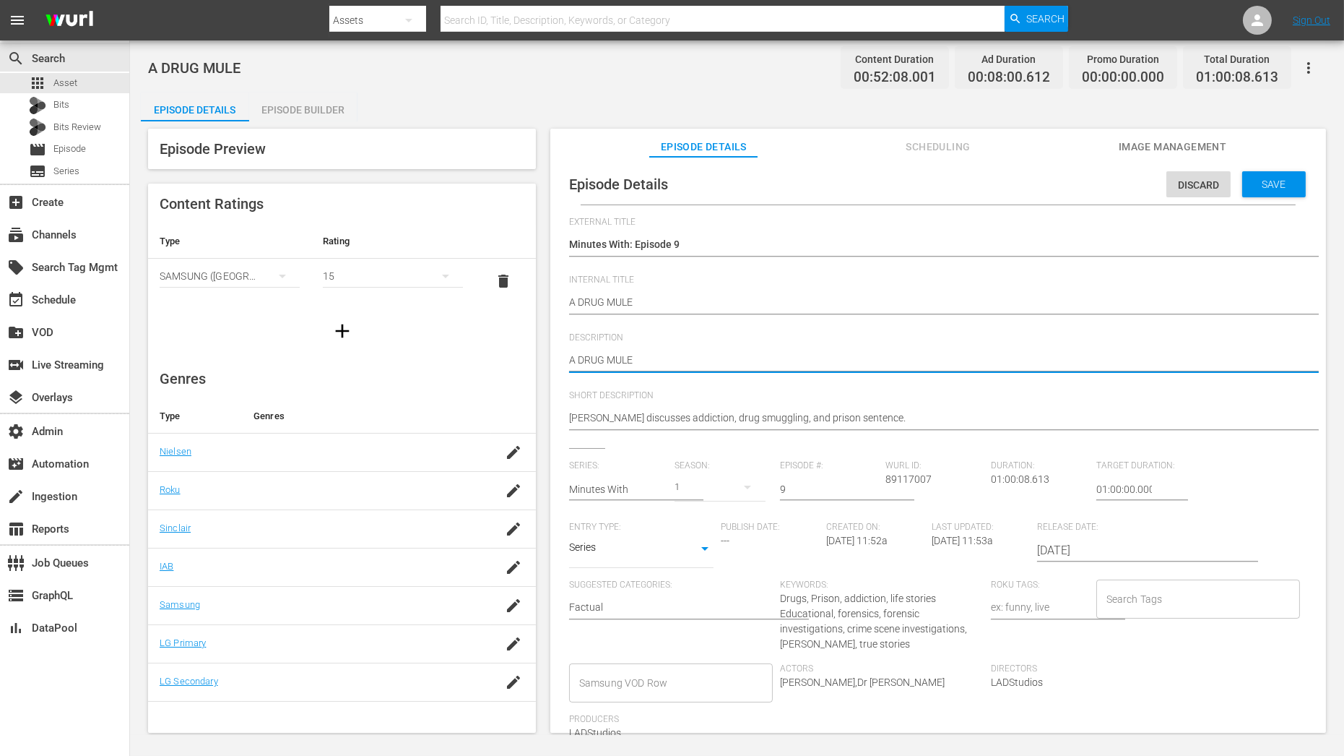
type textarea "A DRUG MULE"
type textarea "A DRUG MULE |"
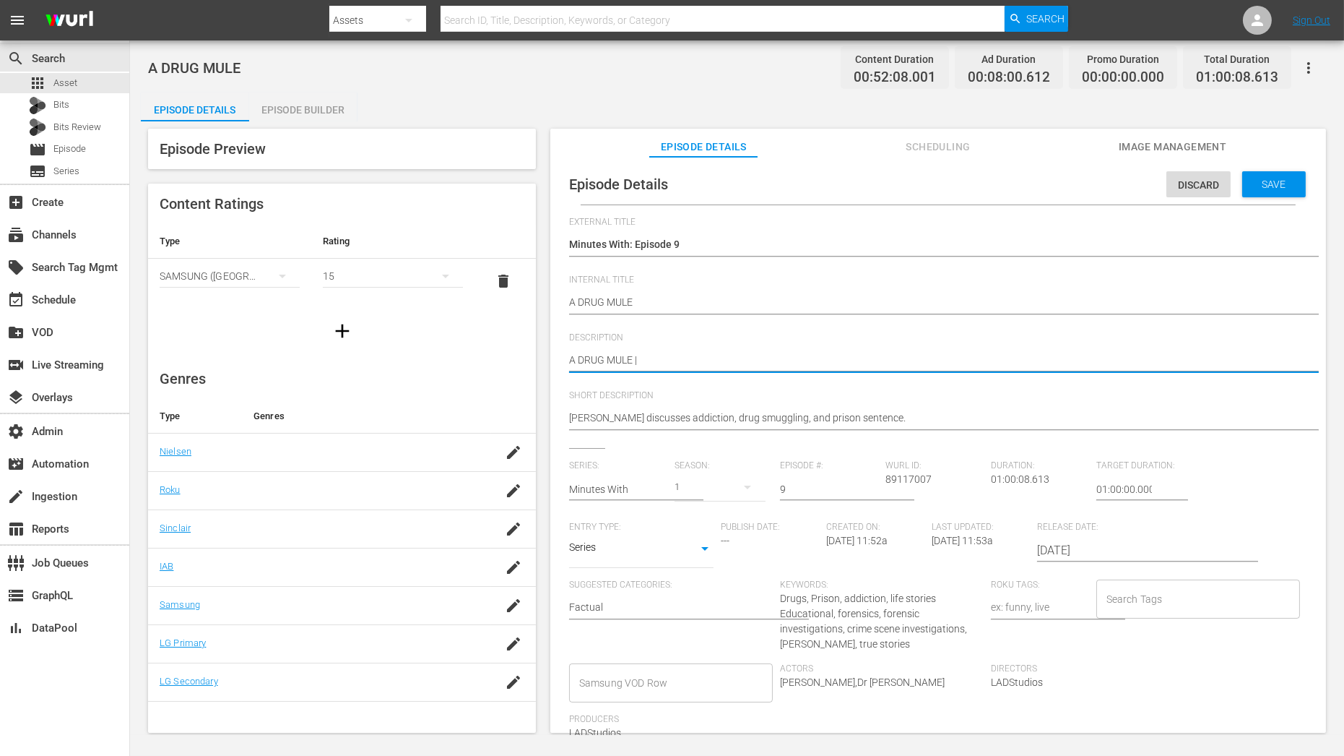
type textarea "A DRUG MULE |"
paste textarea "A FORENSIC PATHOLOGIST"
type textarea "A DRUG MULE | A FORENSIC PATHOLOGIST"
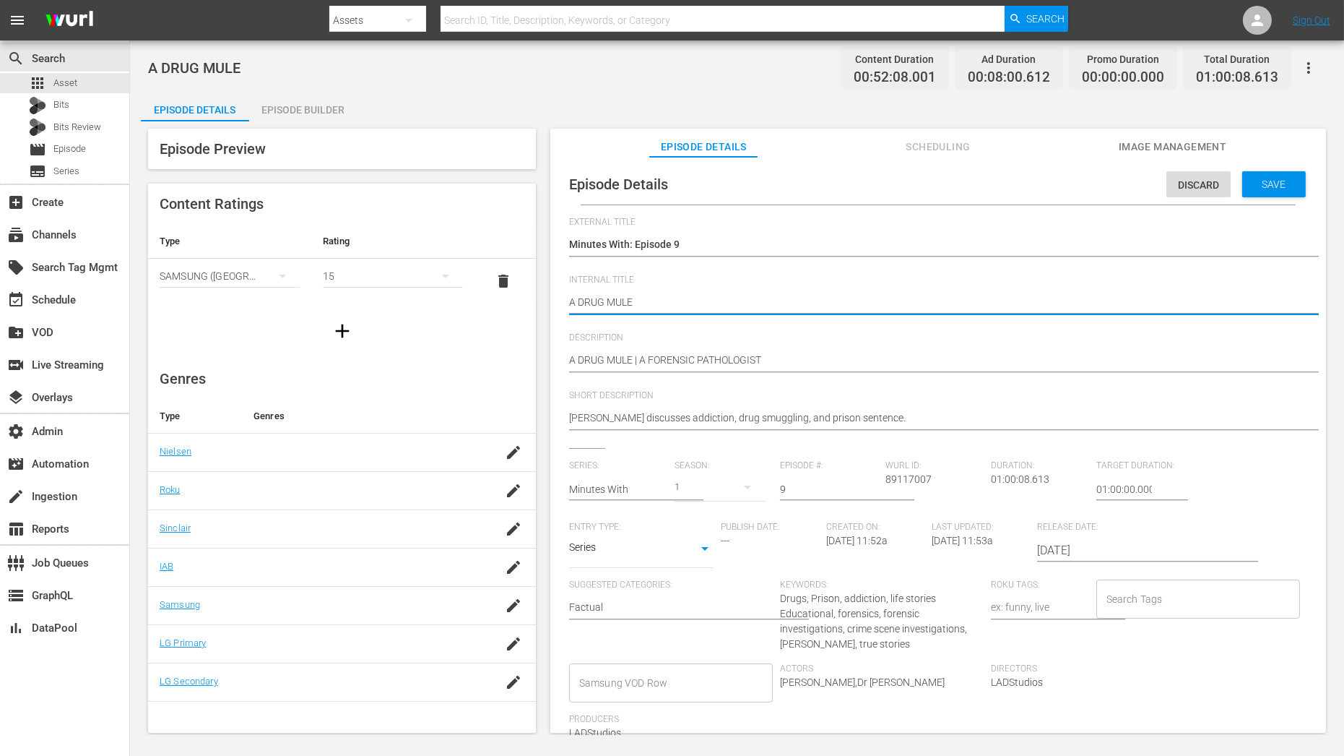
drag, startPoint x: 649, startPoint y: 307, endPoint x: 538, endPoint y: 287, distance: 113.1
paste textarea "Minutes With C01 60: Eps 22, 2"
type textarea "Minutes With C01 60: Eps 22, 2"
drag, startPoint x: 725, startPoint y: 296, endPoint x: 684, endPoint y: 295, distance: 40.5
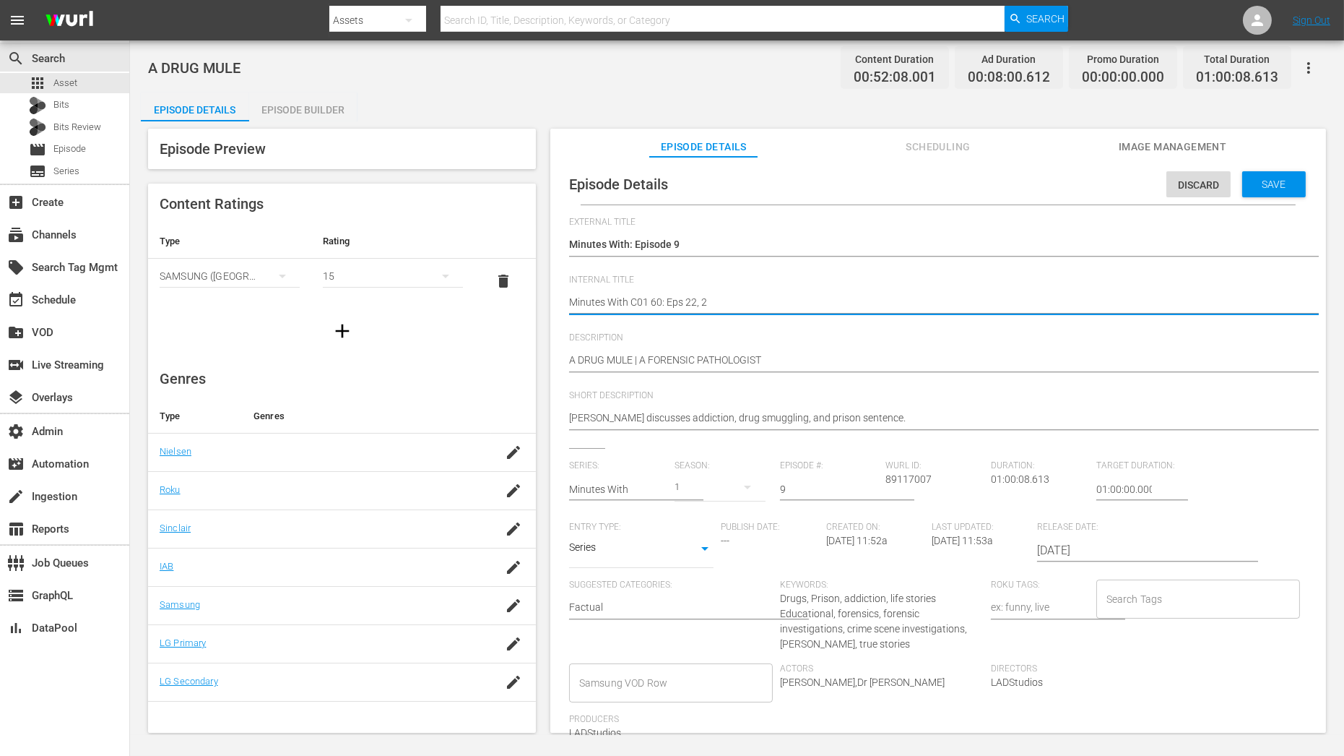
click at [684, 295] on textarea "A DRUG MULE" at bounding box center [934, 303] width 731 height 17
type textarea "Minutes With C01 60: Eps1"
type textarea "Minutes With C01 60: Eps18"
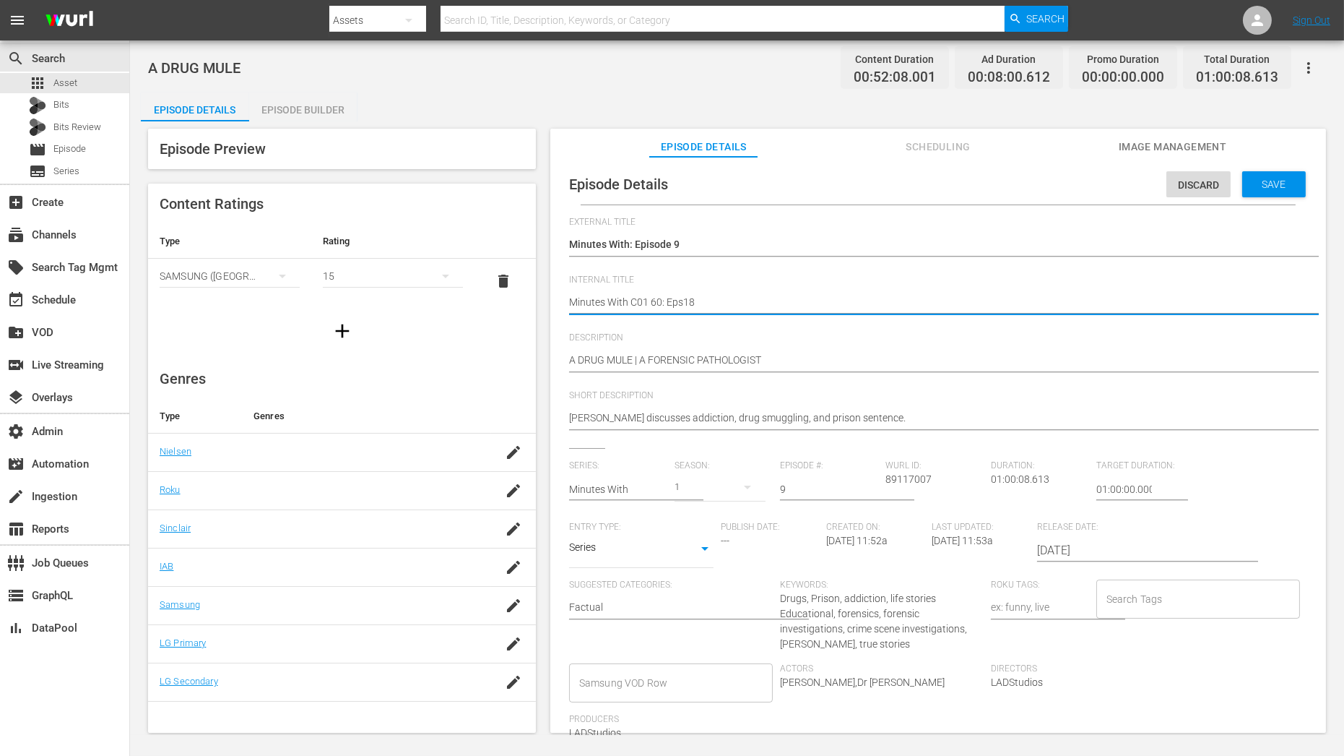
type textarea "Minutes With C01 60: Eps18,"
type textarea "Minutes With C01 60: Eps18, 3"
type textarea "Minutes With C01 60: Eps18, 39"
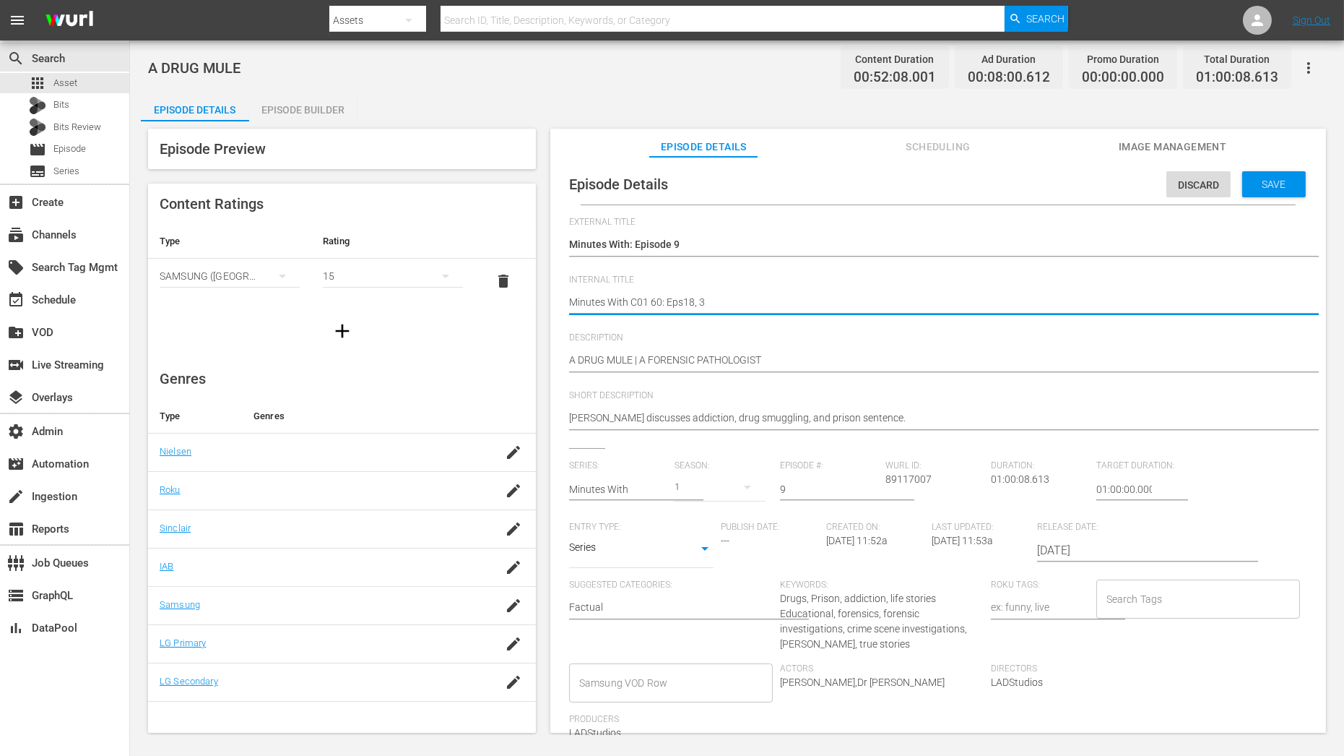
type textarea "Minutes With C01 60: Eps18, 39"
click at [647, 299] on textarea "A DRUG MULE" at bounding box center [934, 303] width 731 height 17
type textarea "Minutes With C0 60: Eps18, 39"
type textarea "Minutes With C09 60: Eps18, 39"
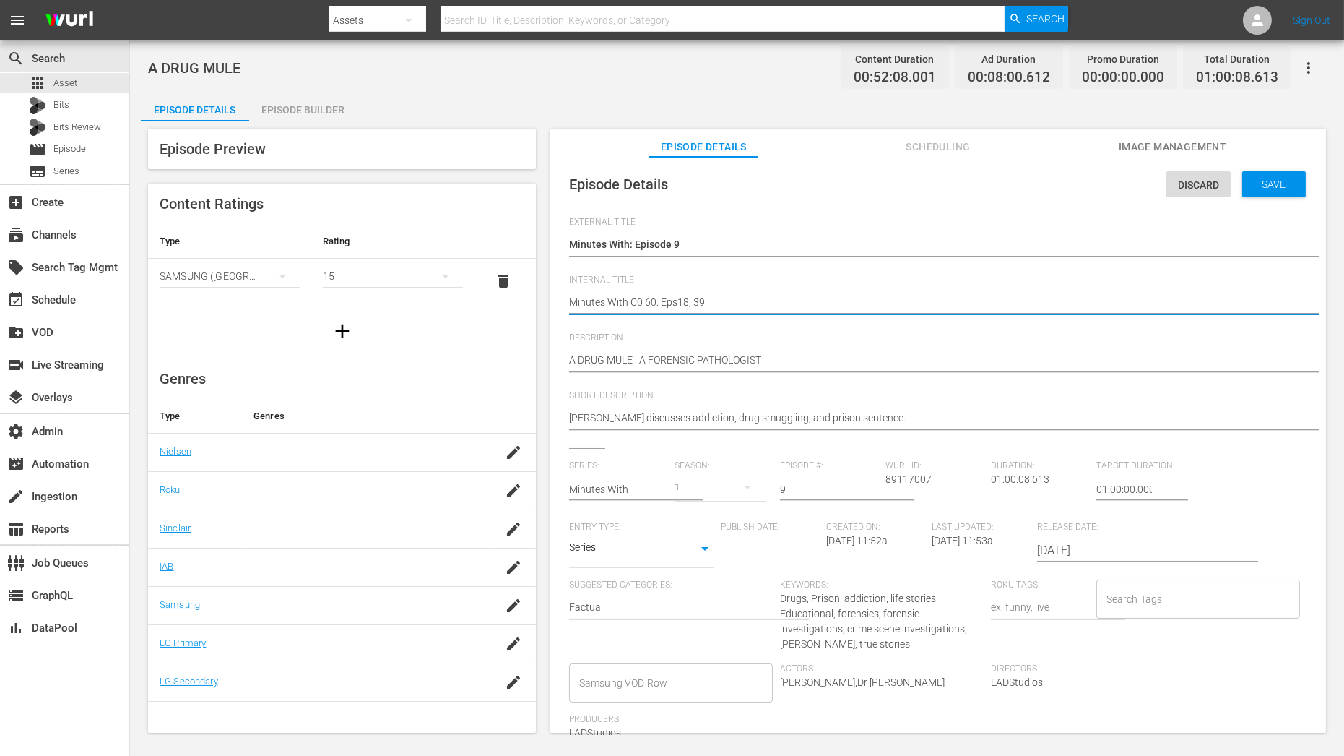
type textarea "Minutes With C09 60: Eps18, 39"
click at [681, 301] on textarea "A DRUG MULE" at bounding box center [934, 303] width 731 height 17
type textarea "Minutes With C09 60: Eps 18, 39"
click at [1258, 187] on span "Save" at bounding box center [1274, 184] width 47 height 12
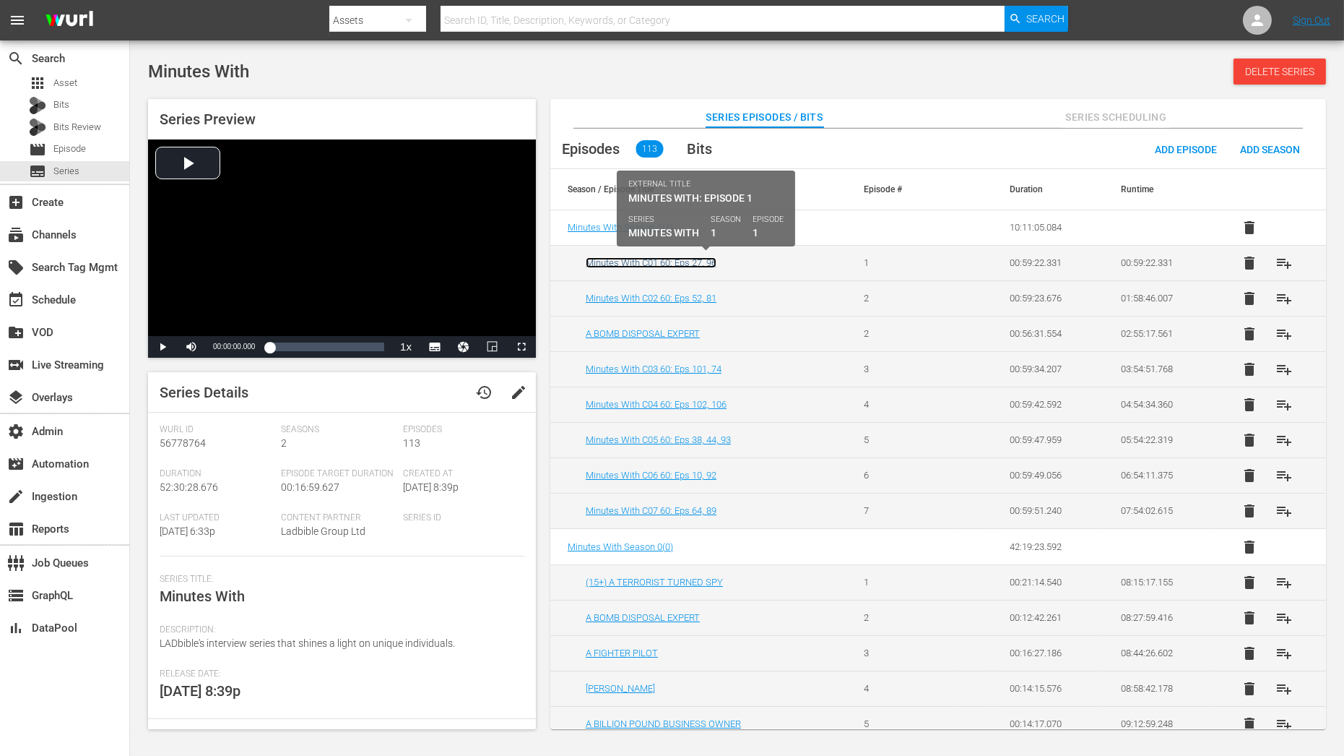
click at [676, 260] on link "Minutes With C01 60: Eps 27, 96" at bounding box center [651, 262] width 131 height 11
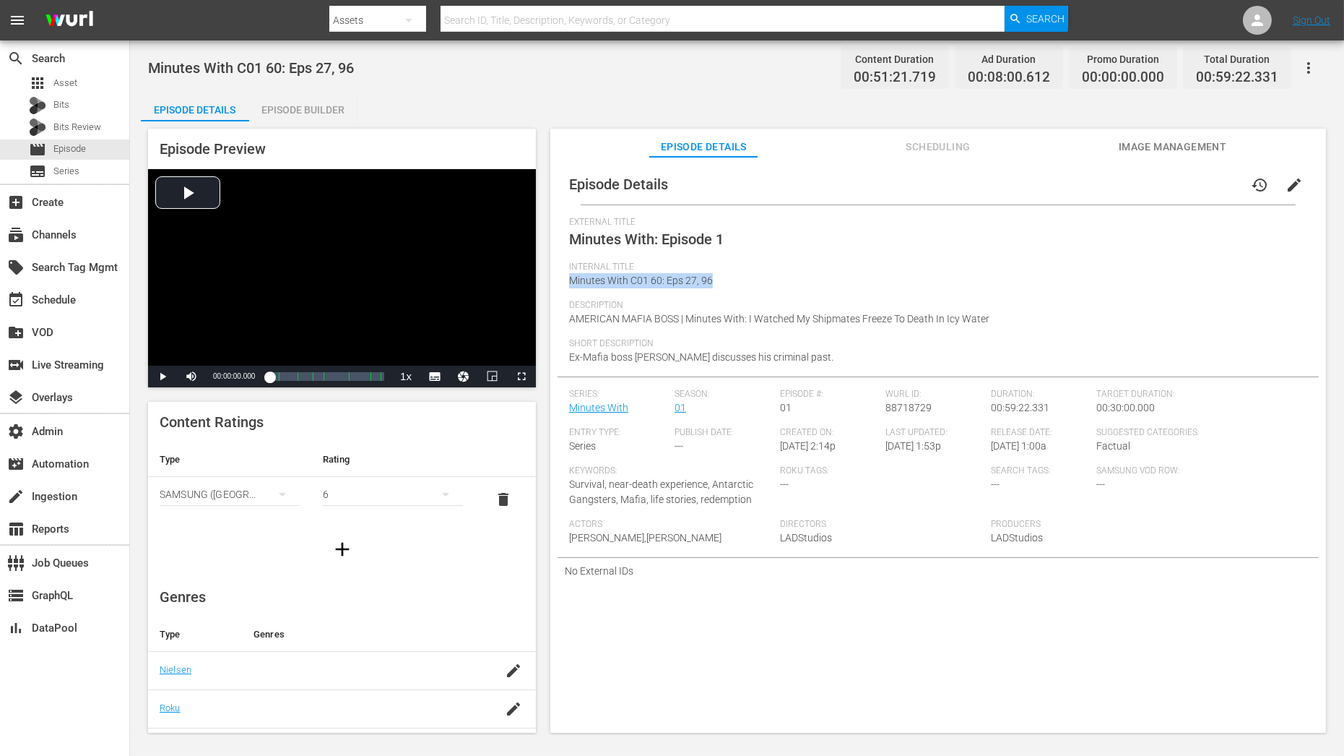
drag, startPoint x: 570, startPoint y: 279, endPoint x: 736, endPoint y: 280, distance: 166.2
click at [736, 280] on div "Internal Title Minutes With C01 60: Eps 27, 96" at bounding box center [938, 281] width 738 height 38
copy span "Minutes With C01 60: Eps 27, 96"
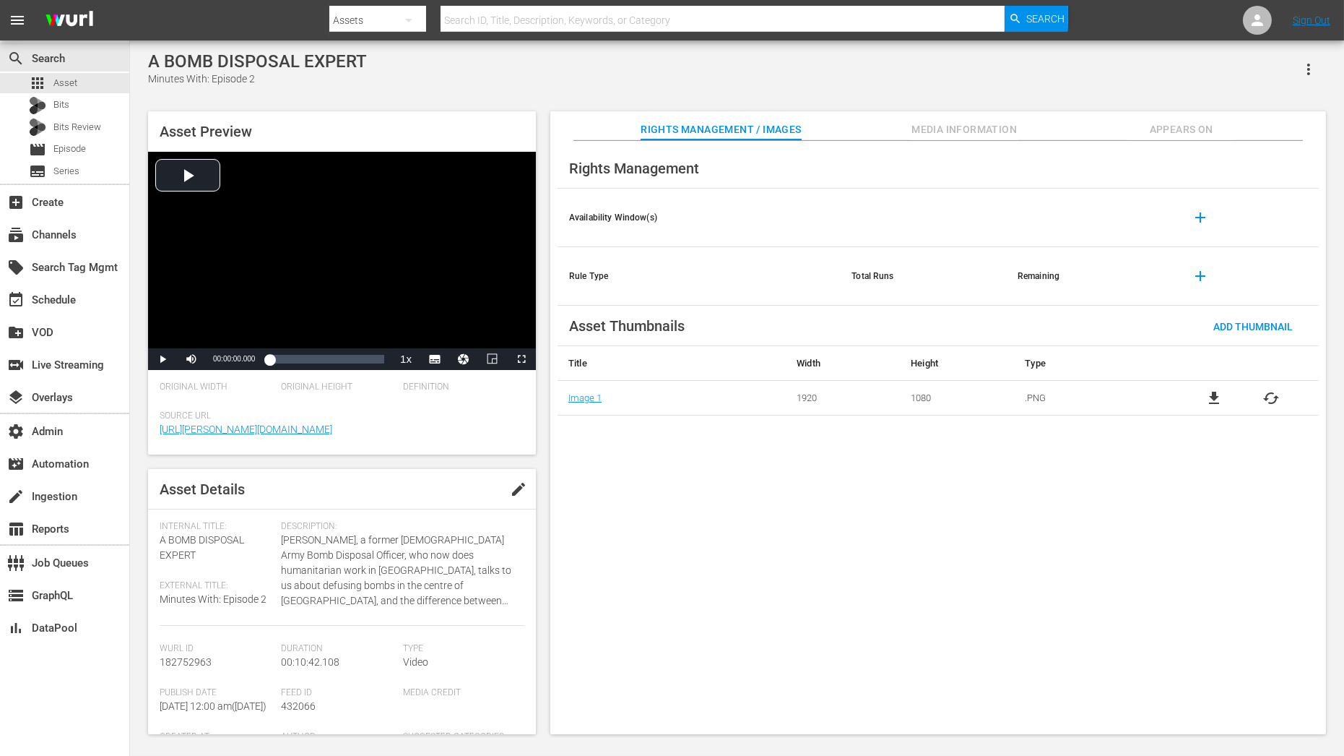
drag, startPoint x: 394, startPoint y: 51, endPoint x: 277, endPoint y: 47, distance: 117.1
click at [277, 47] on div "A BOMB DISPOSAL EXPERT Minutes With: Episode 2 Asset Preview Video Player is lo…" at bounding box center [737, 388] width 1214 height 697
drag, startPoint x: 392, startPoint y: 64, endPoint x: 149, endPoint y: 60, distance: 243.5
click at [149, 60] on div "A BOMB DISPOSAL EXPERT Minutes With: Episode 2" at bounding box center [737, 68] width 1178 height 35
copy div "A BOMB DISPOSAL EXPERT"
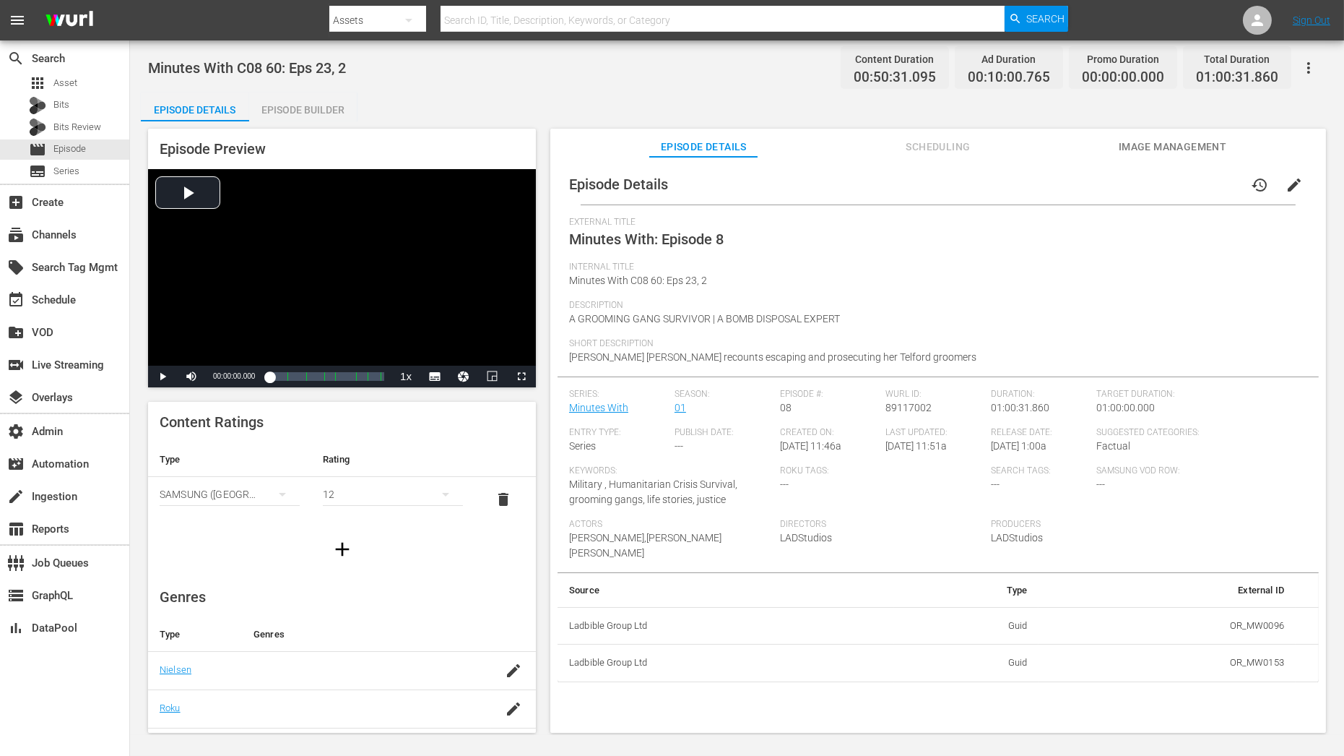
click at [302, 101] on div "Episode Builder" at bounding box center [303, 109] width 108 height 35
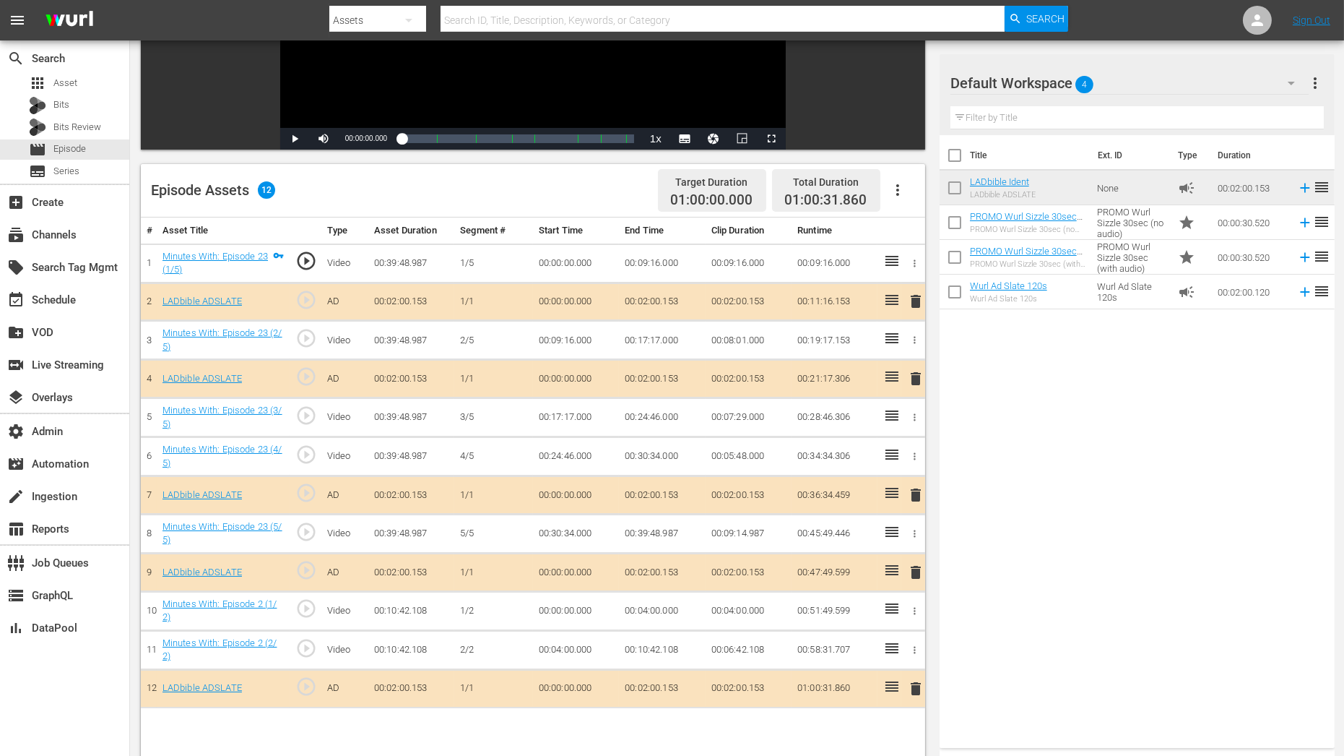
scroll to position [257, 0]
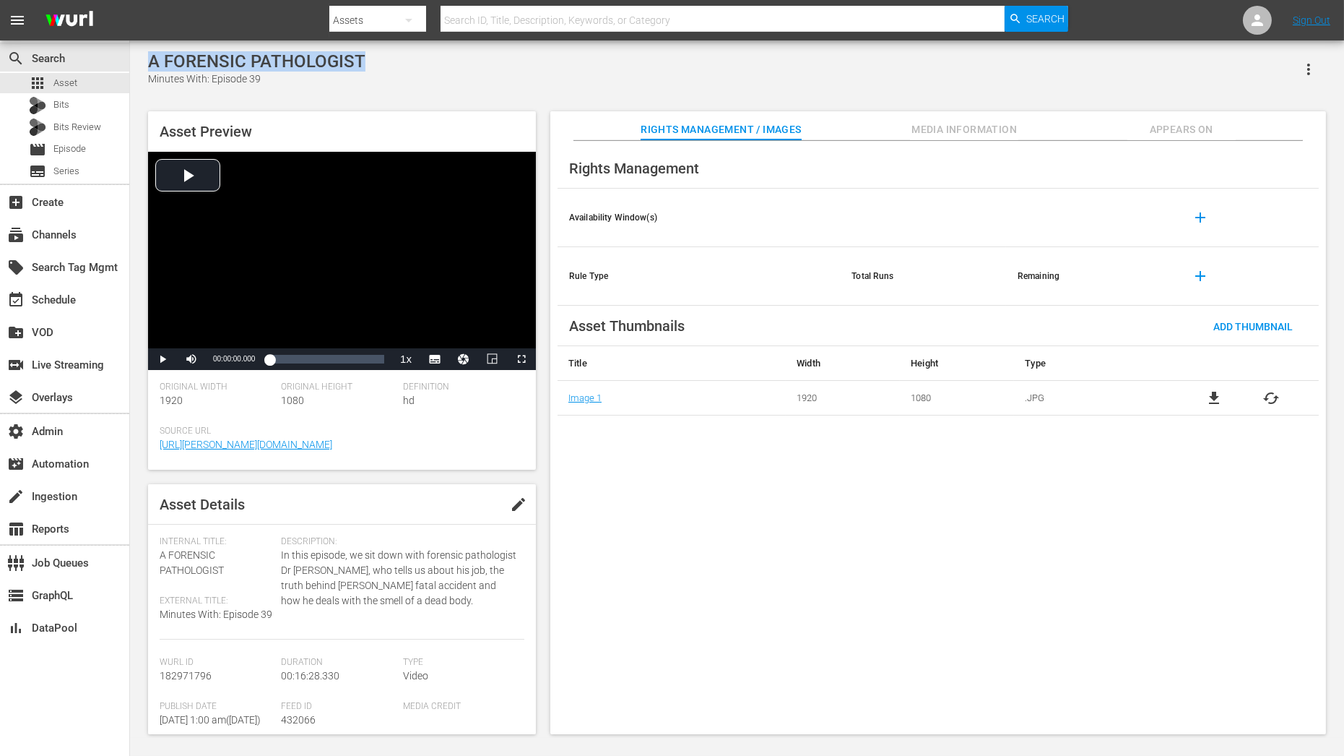
drag, startPoint x: 150, startPoint y: 56, endPoint x: 378, endPoint y: 55, distance: 228.3
click at [379, 55] on div "A FORENSIC PATHOLOGIST Minutes With: Episode 39" at bounding box center [737, 68] width 1178 height 35
copy div "A FORENSIC PATHOLOGIST"
